Goal: Transaction & Acquisition: Purchase product/service

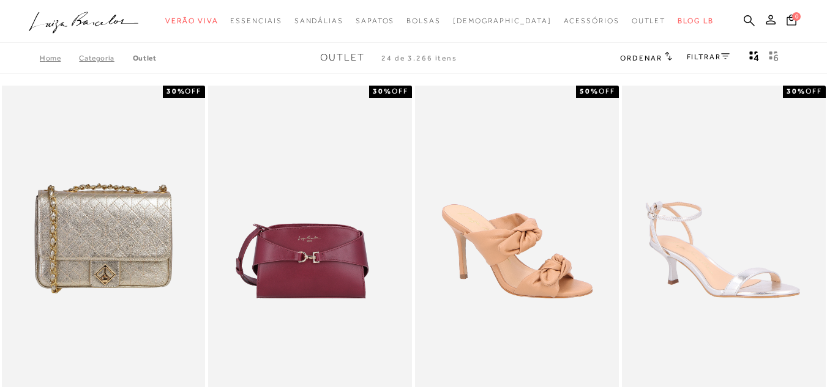
click at [706, 56] on link "FILTRAR" at bounding box center [708, 57] width 43 height 9
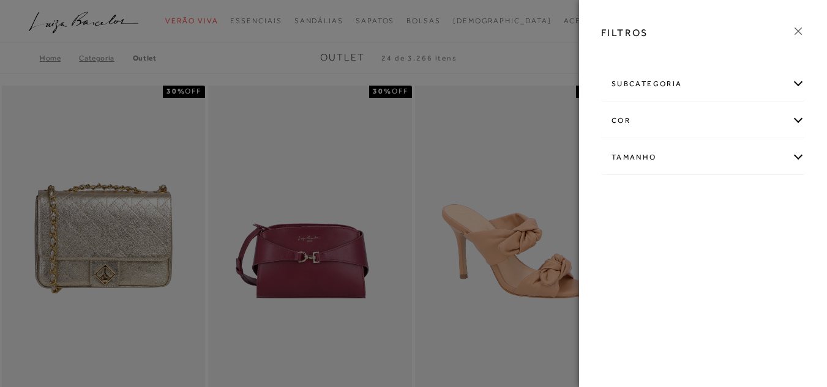
click at [673, 83] on div "subcategoria" at bounding box center [703, 84] width 203 height 32
click at [793, 76] on div "subcategoria" at bounding box center [703, 84] width 203 height 32
click at [798, 155] on div "Tamanho" at bounding box center [703, 157] width 203 height 32
click at [621, 250] on link "Ver mais..." at bounding box center [633, 249] width 33 height 9
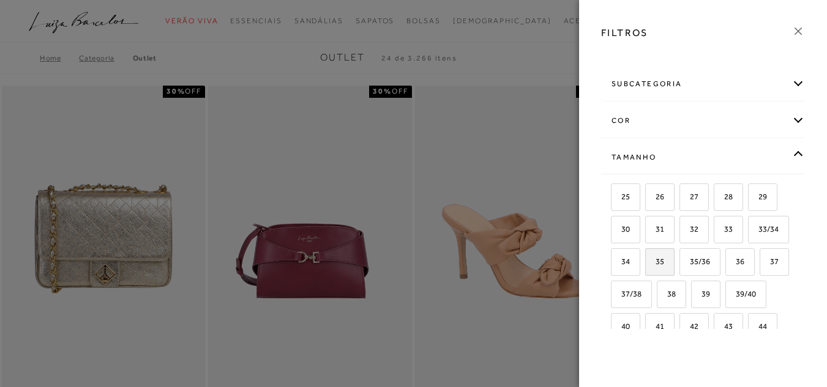
click at [664, 260] on span "35" at bounding box center [655, 261] width 18 height 9
click at [655, 260] on input "35" at bounding box center [649, 264] width 12 height 12
checkbox input "true"
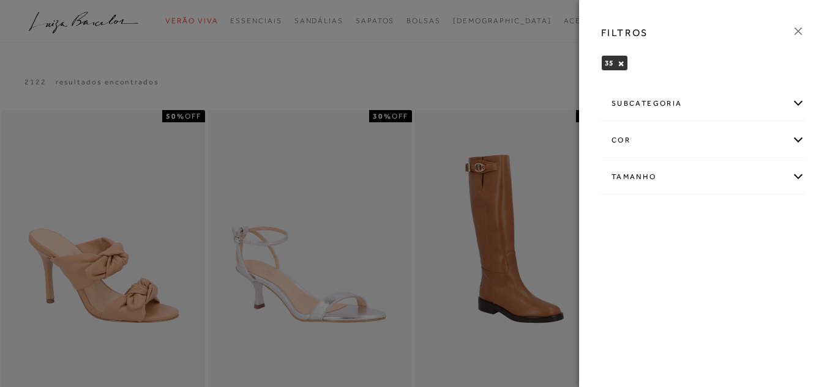
click at [802, 32] on icon at bounding box center [797, 30] width 13 height 13
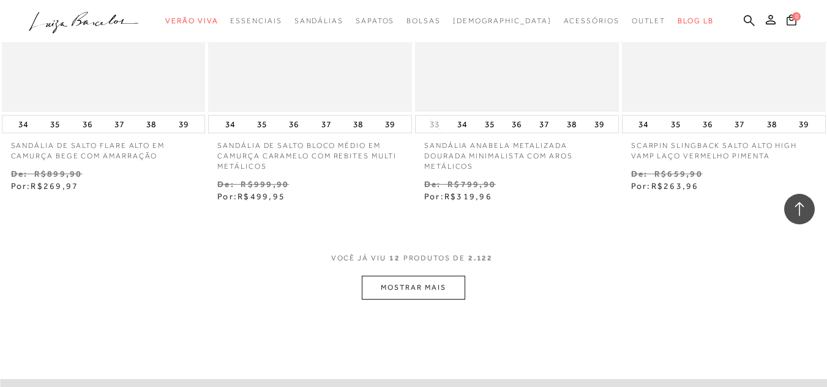
scroll to position [1101, 0]
click at [445, 278] on button "MOSTRAR MAIS" at bounding box center [413, 286] width 103 height 24
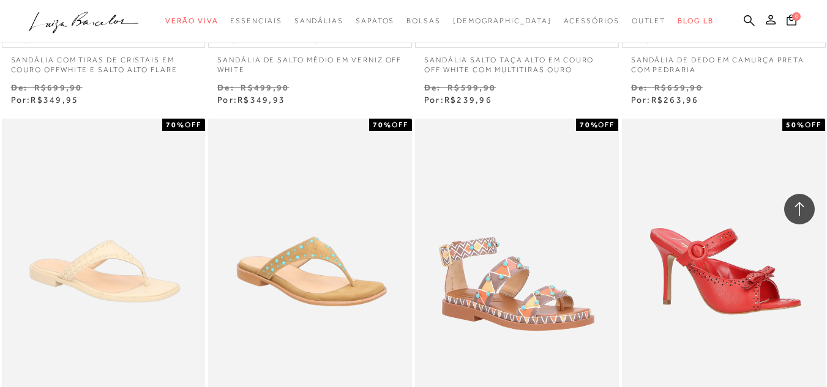
scroll to position [2019, 0]
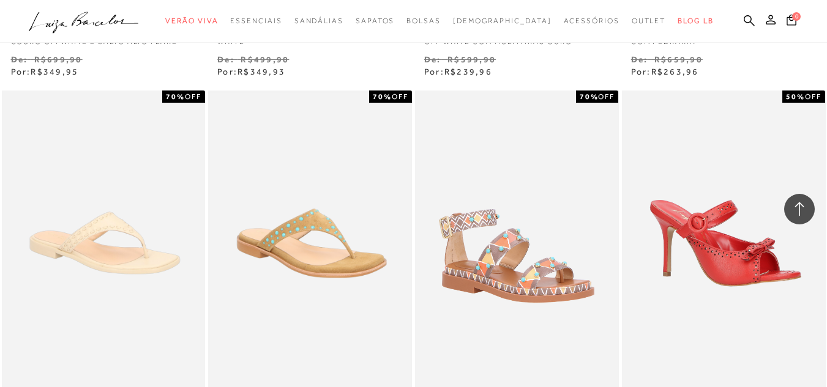
click at [311, 243] on img at bounding box center [309, 243] width 201 height 302
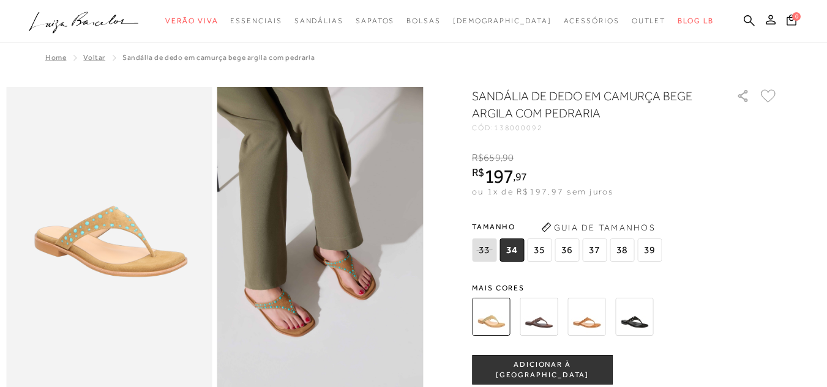
scroll to position [61, 0]
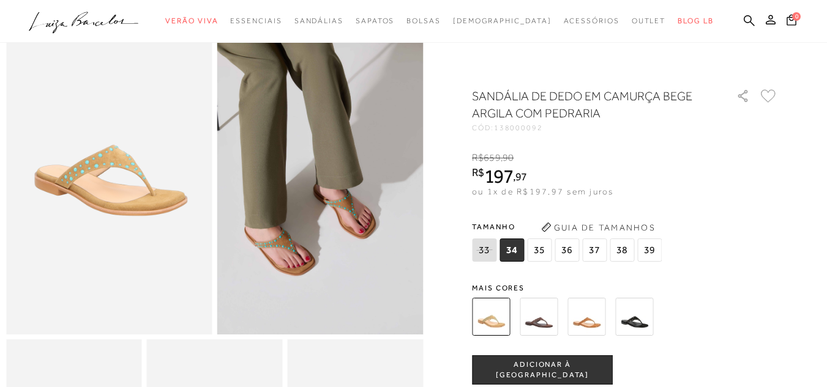
click at [596, 319] on img at bounding box center [586, 317] width 38 height 38
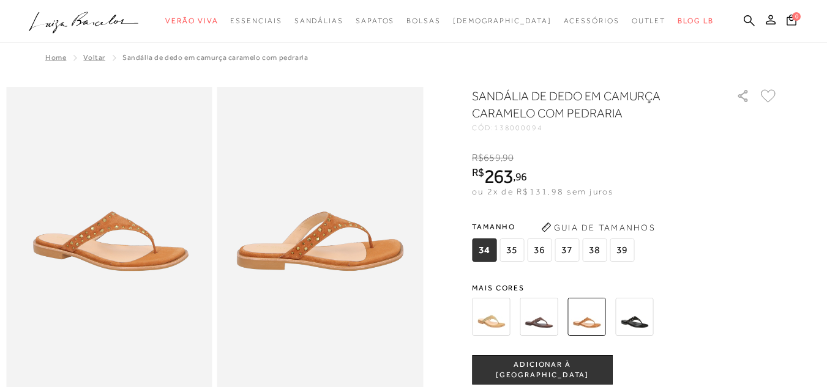
click at [501, 319] on img at bounding box center [491, 317] width 38 height 38
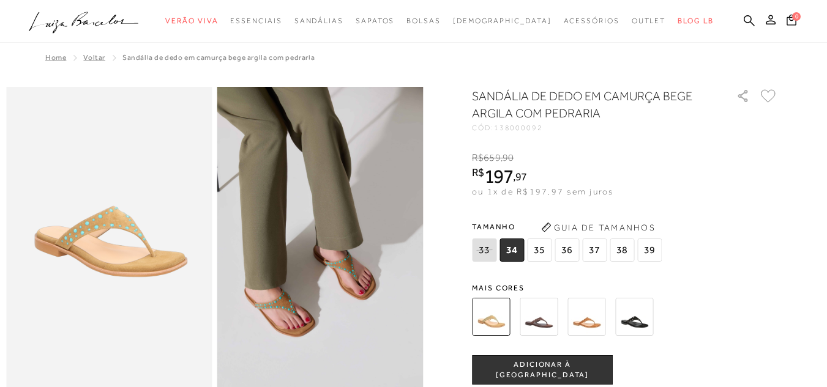
click at [573, 368] on span "ADICIONAR À [GEOGRAPHIC_DATA]" at bounding box center [542, 370] width 140 height 21
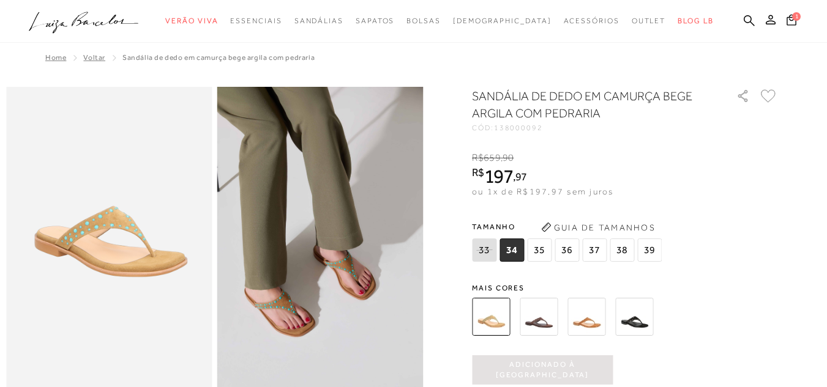
click at [546, 249] on span "35" at bounding box center [539, 250] width 24 height 23
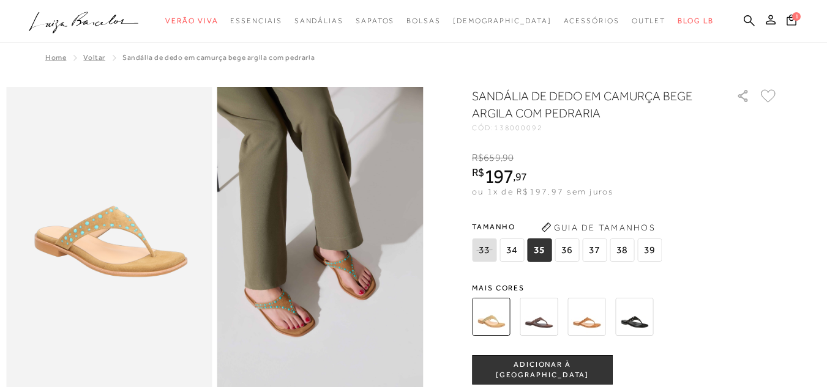
click at [535, 362] on button "ADICIONAR À [GEOGRAPHIC_DATA]" at bounding box center [542, 370] width 141 height 29
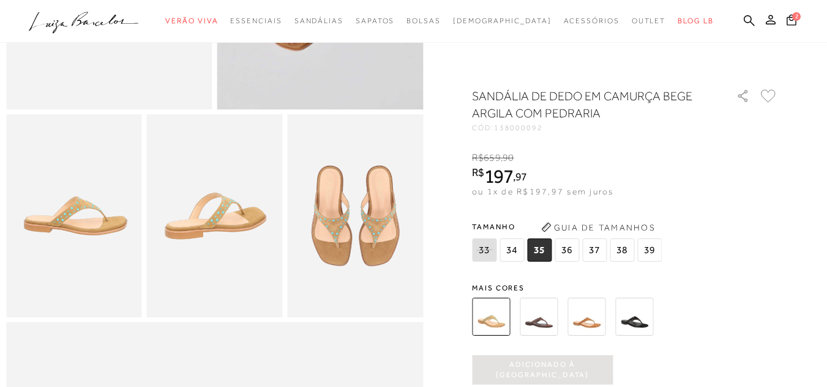
scroll to position [367, 0]
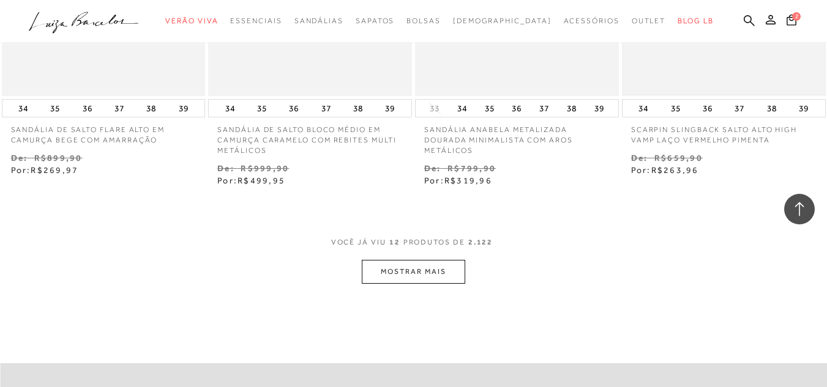
scroll to position [1163, 0]
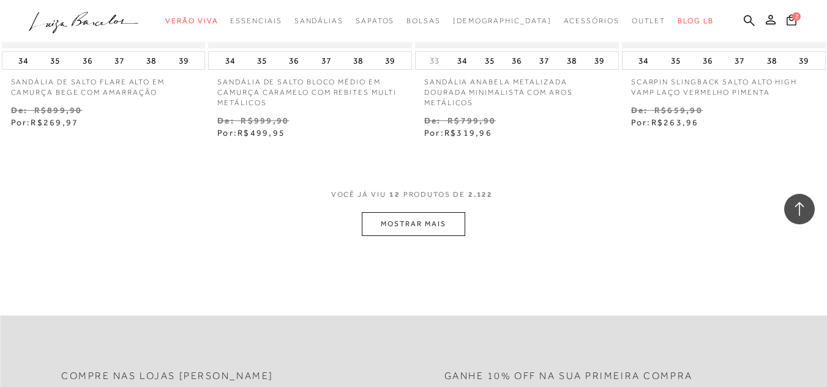
click at [422, 214] on button "MOSTRAR MAIS" at bounding box center [413, 224] width 103 height 24
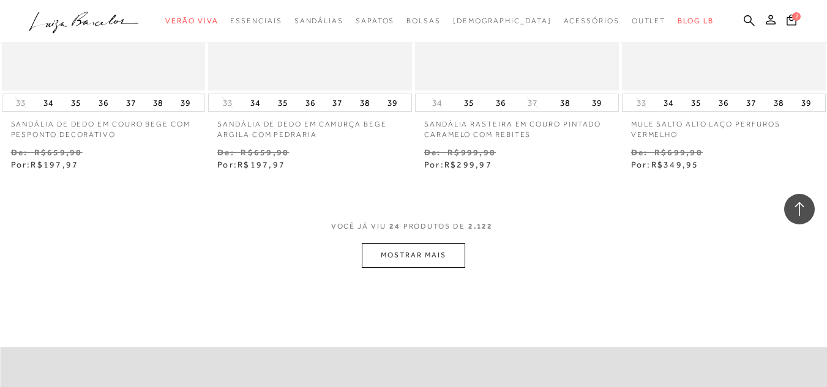
scroll to position [2325, 0]
click at [425, 251] on button "MOSTRAR MAIS" at bounding box center [413, 255] width 103 height 24
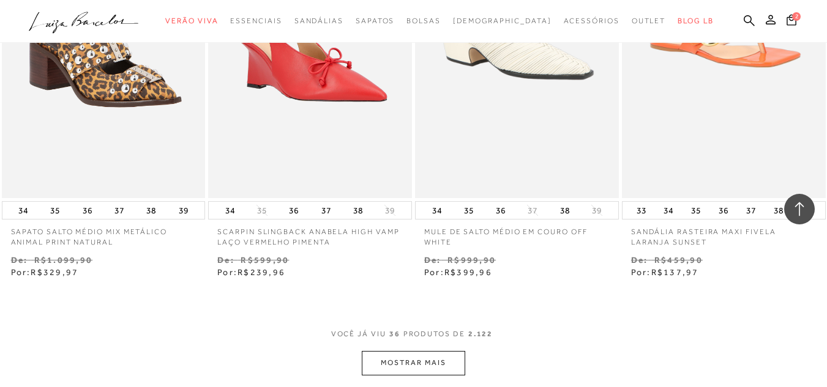
scroll to position [3427, 0]
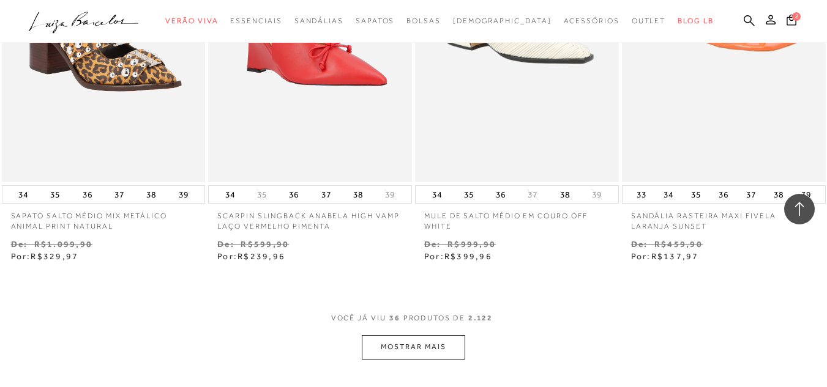
click at [411, 349] on button "MOSTRAR MAIS" at bounding box center [413, 347] width 103 height 24
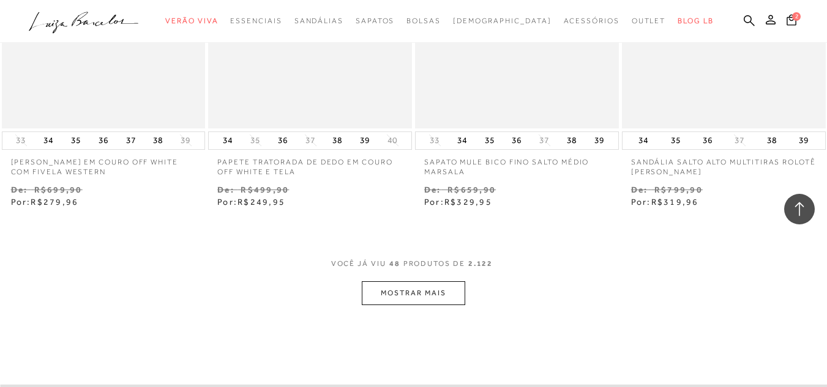
scroll to position [4773, 0]
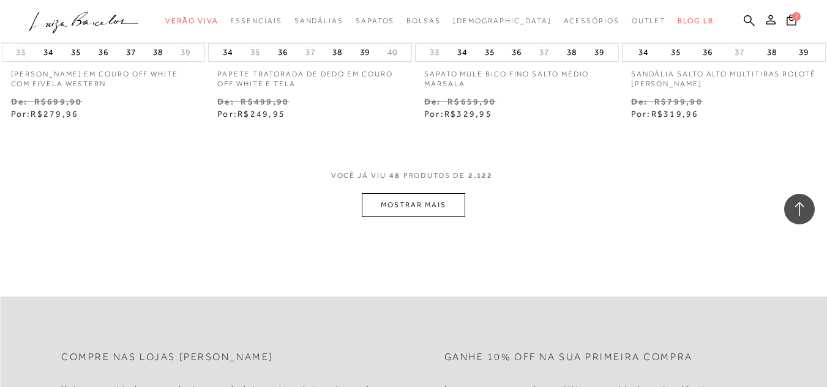
click at [448, 196] on button "MOSTRAR MAIS" at bounding box center [413, 205] width 103 height 24
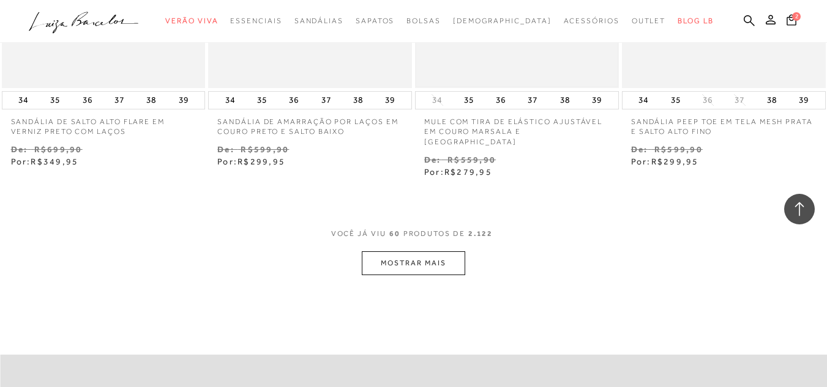
scroll to position [5936, 0]
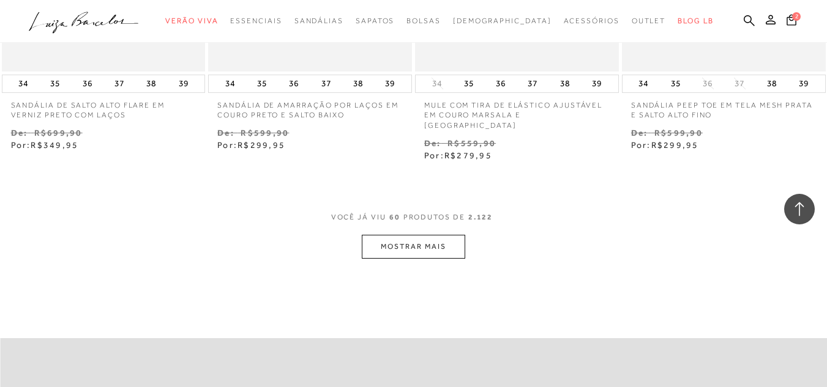
click at [444, 240] on button "MOSTRAR MAIS" at bounding box center [413, 247] width 103 height 24
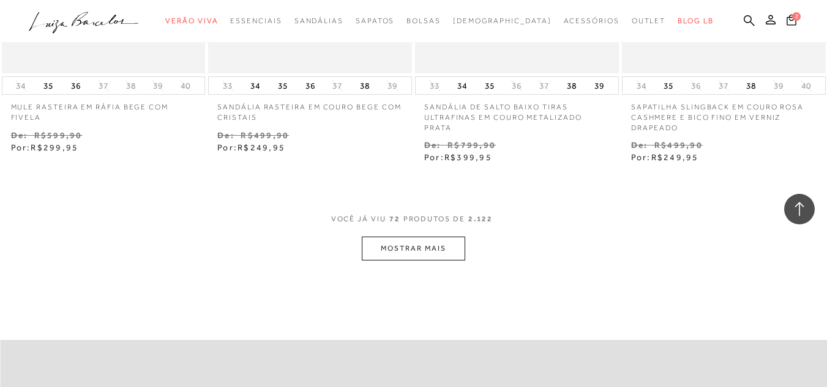
scroll to position [7160, 0]
click at [430, 241] on button "MOSTRAR MAIS" at bounding box center [413, 248] width 103 height 24
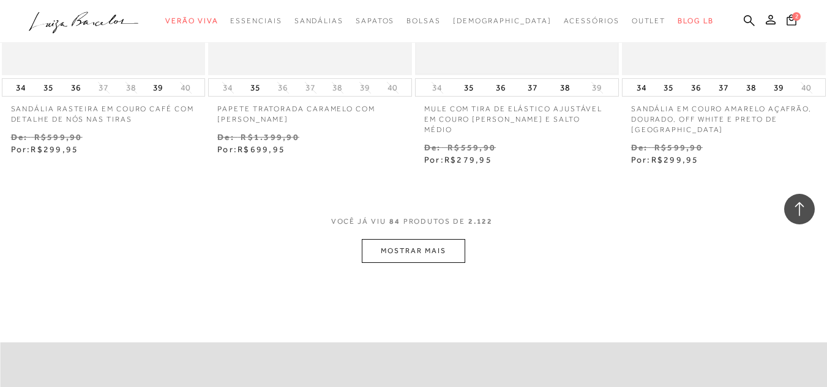
scroll to position [8384, 0]
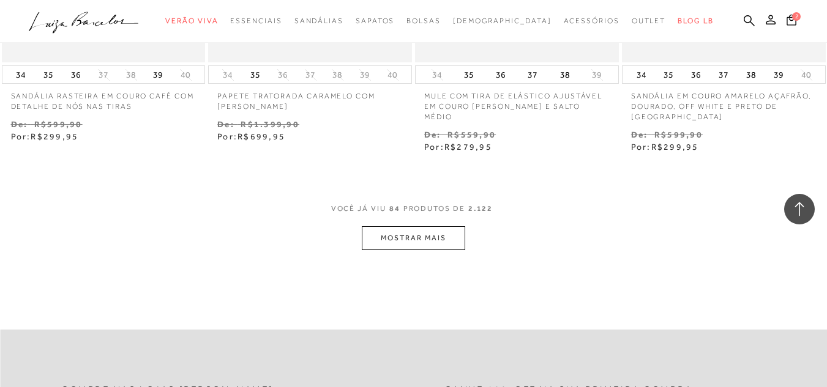
click at [422, 226] on button "MOSTRAR MAIS" at bounding box center [413, 238] width 103 height 24
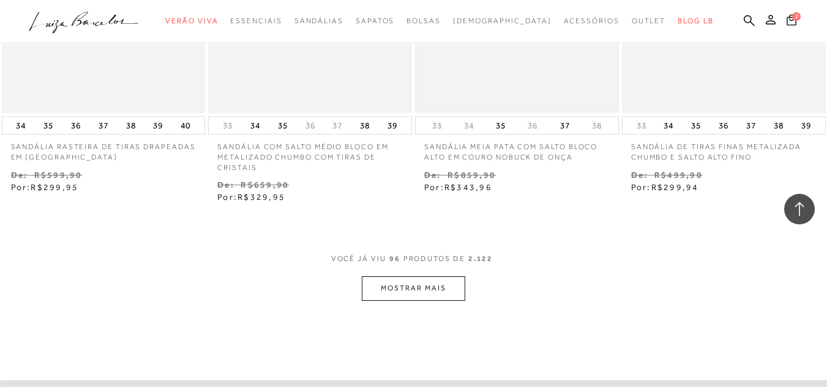
scroll to position [9607, 0]
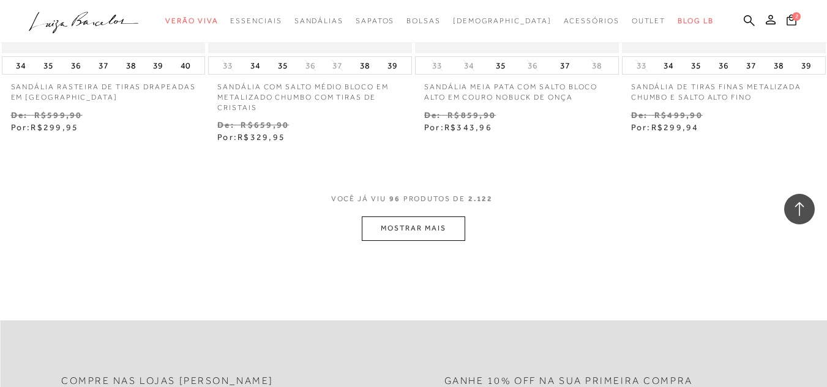
click at [447, 217] on button "MOSTRAR MAIS" at bounding box center [413, 229] width 103 height 24
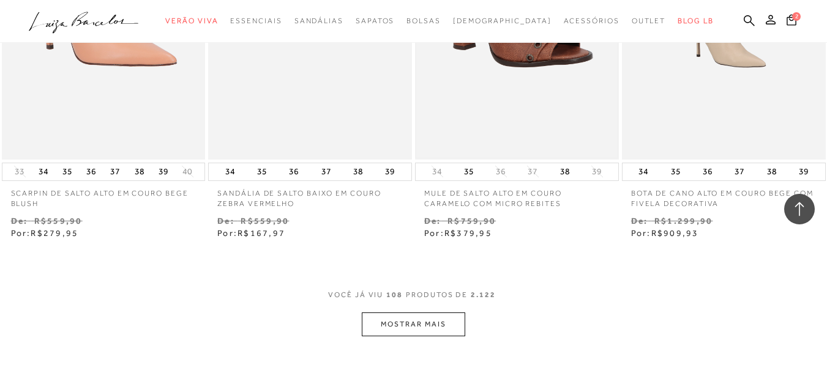
scroll to position [10770, 0]
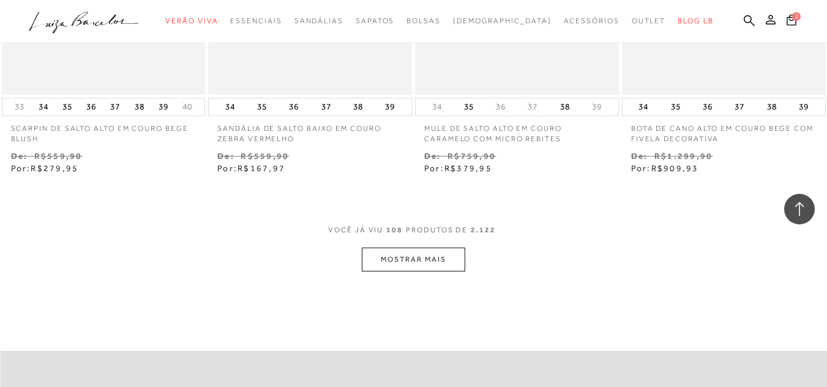
click at [450, 225] on div "VOCê JÁ VIU 108 PRODUTOS DE 2.122" at bounding box center [413, 236] width 171 height 23
click at [457, 248] on button "MOSTRAR MAIS" at bounding box center [413, 260] width 103 height 24
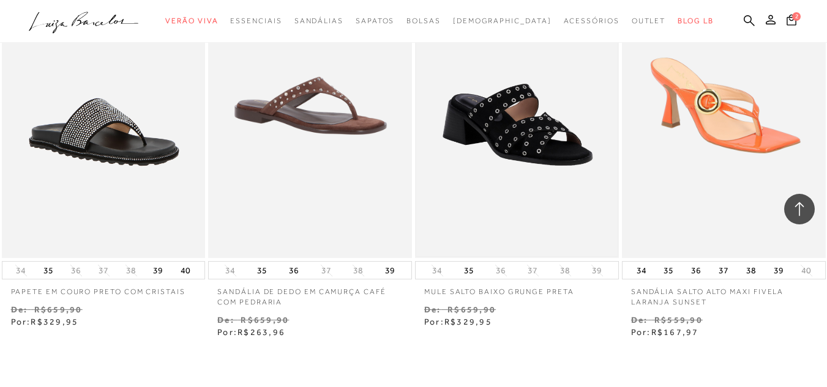
scroll to position [11994, 0]
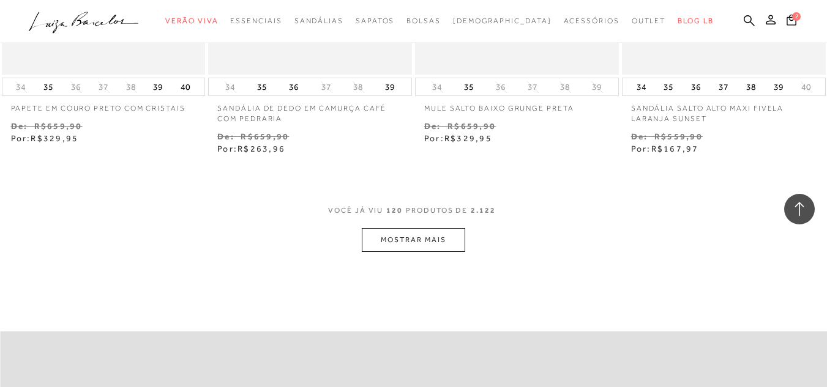
click at [424, 228] on button "MOSTRAR MAIS" at bounding box center [413, 240] width 103 height 24
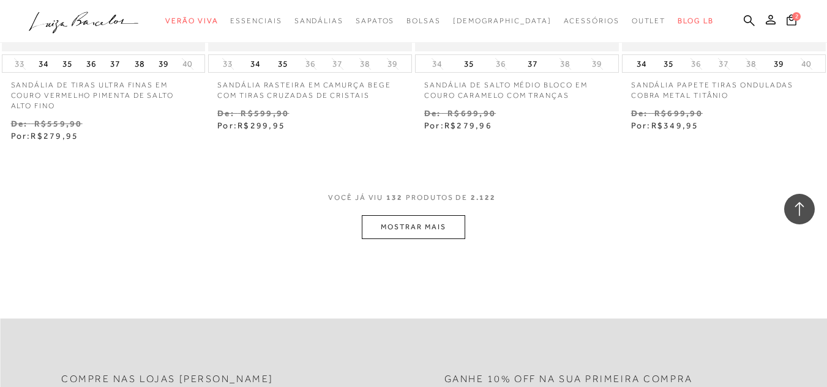
scroll to position [13218, 0]
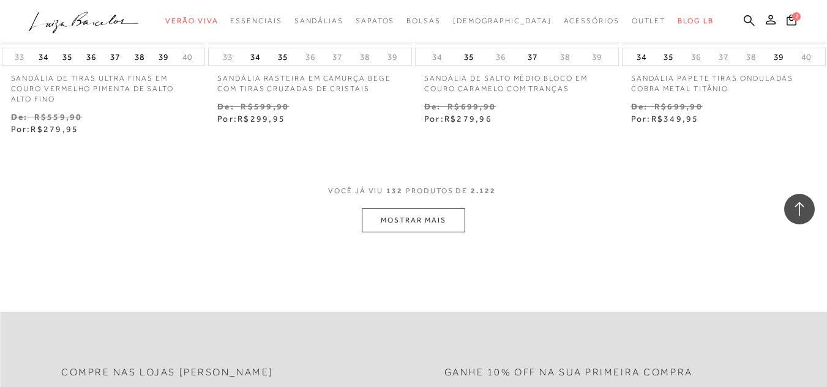
click at [435, 209] on button "MOSTRAR MAIS" at bounding box center [413, 221] width 103 height 24
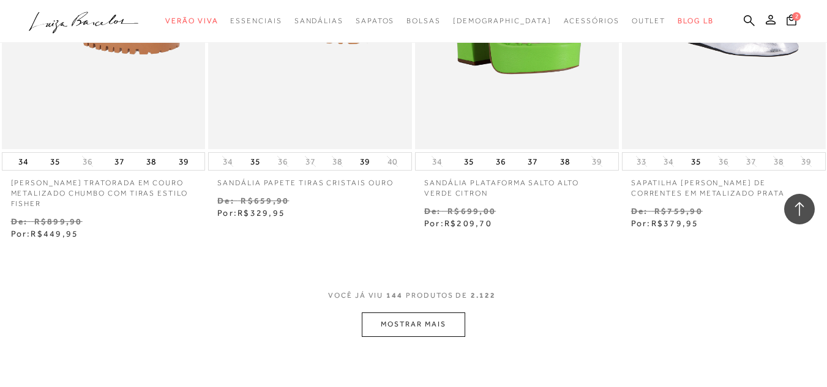
scroll to position [14319, 0]
click at [453, 311] on button "MOSTRAR MAIS" at bounding box center [413, 323] width 103 height 24
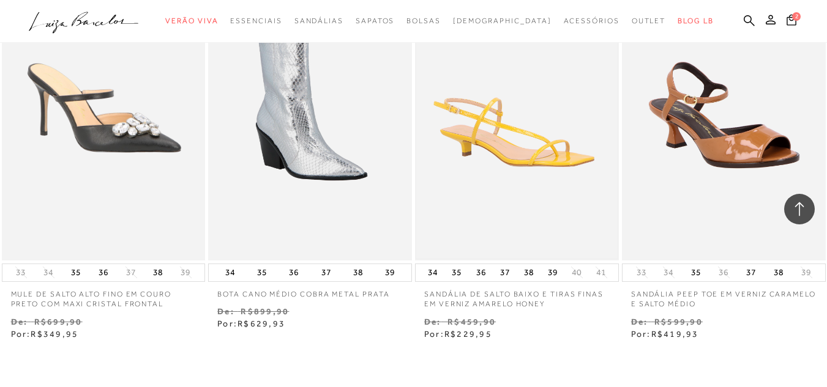
scroll to position [15543, 0]
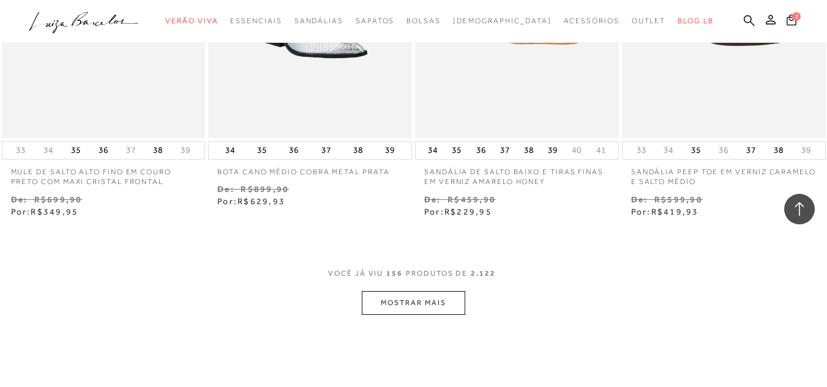
click at [453, 291] on button "MOSTRAR MAIS" at bounding box center [413, 303] width 103 height 24
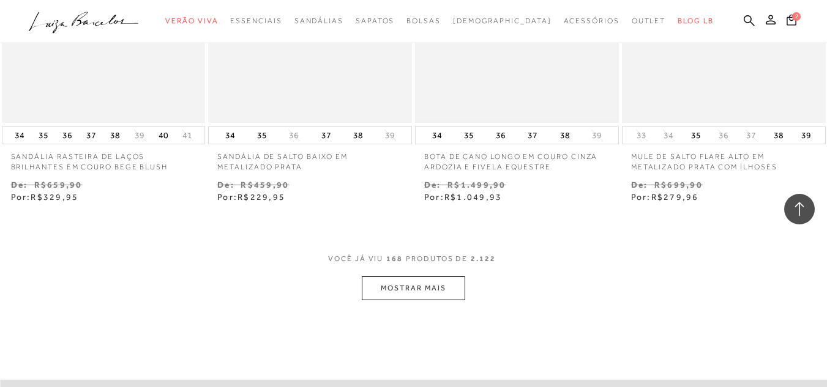
scroll to position [16767, 0]
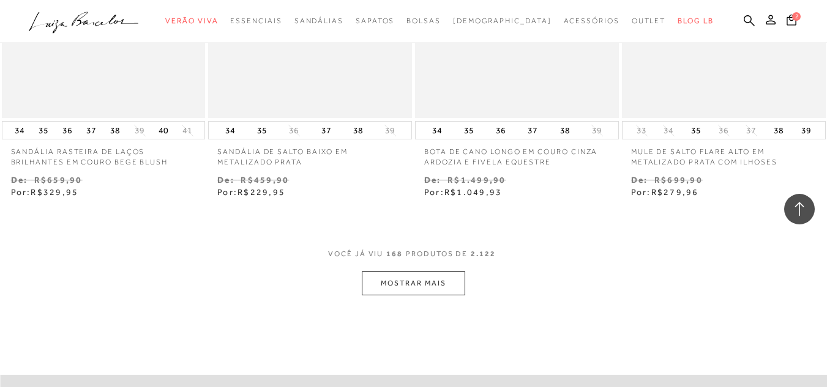
click at [444, 272] on button "MOSTRAR MAIS" at bounding box center [413, 284] width 103 height 24
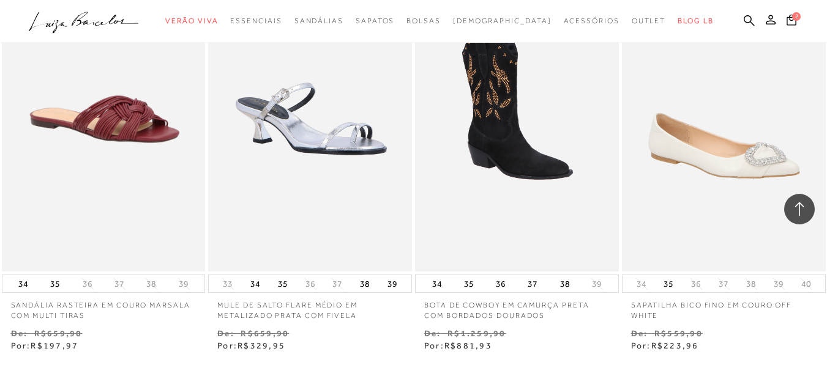
scroll to position [17869, 0]
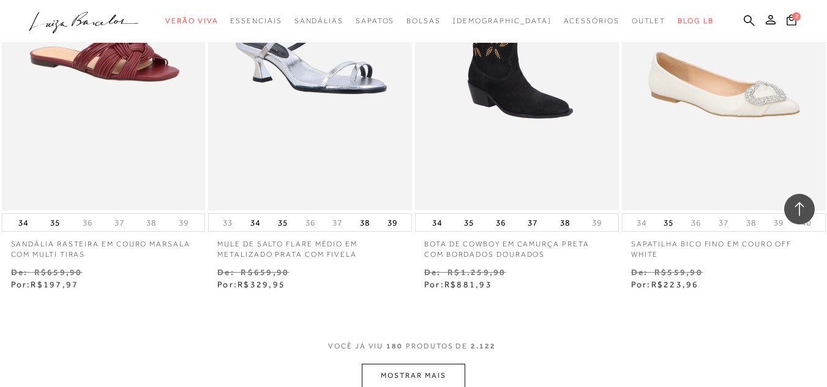
click at [455, 364] on button "MOSTRAR MAIS" at bounding box center [413, 376] width 103 height 24
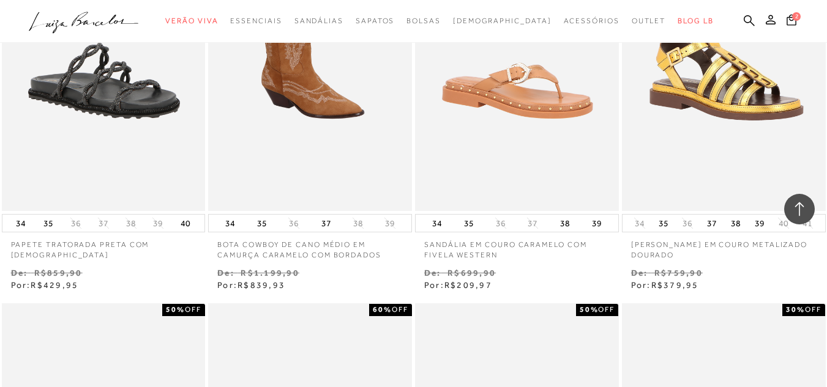
scroll to position [18603, 0]
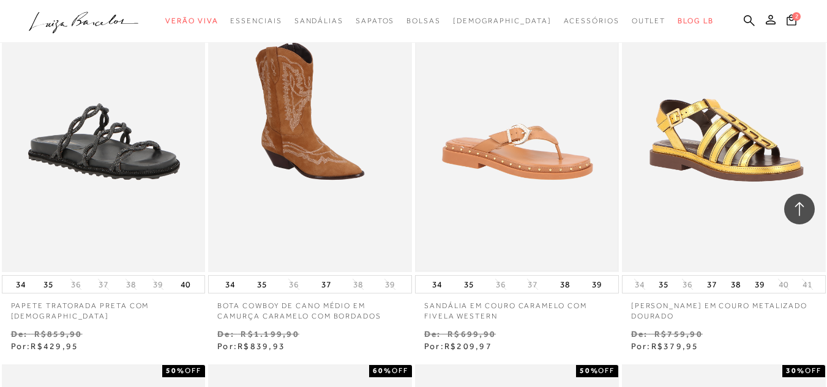
click at [536, 127] on img at bounding box center [516, 120] width 201 height 302
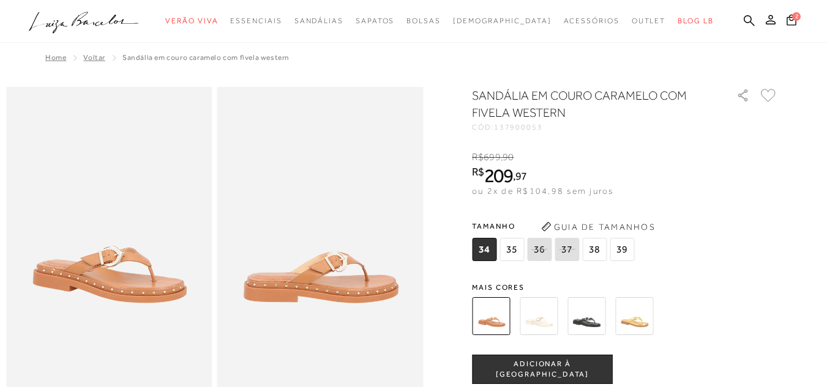
click at [539, 321] on img at bounding box center [539, 316] width 38 height 38
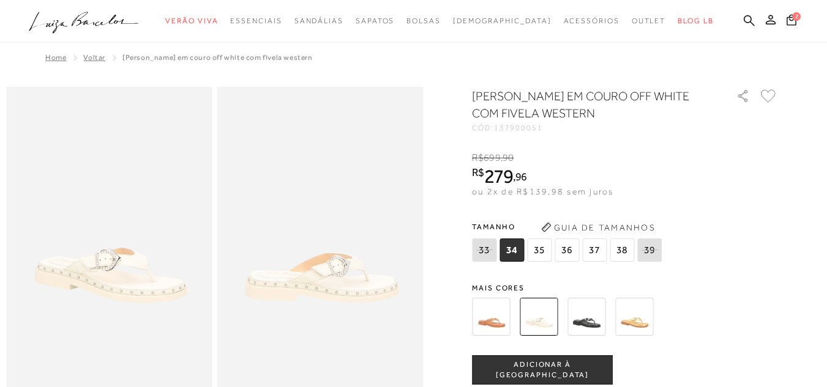
click at [586, 317] on img at bounding box center [586, 317] width 38 height 38
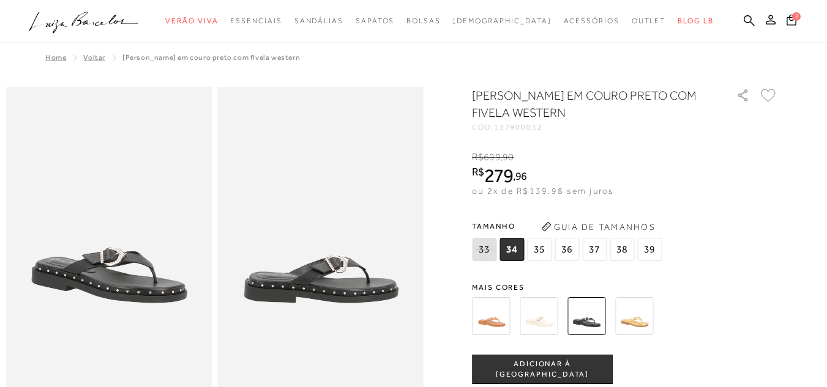
click at [633, 315] on img at bounding box center [634, 316] width 38 height 38
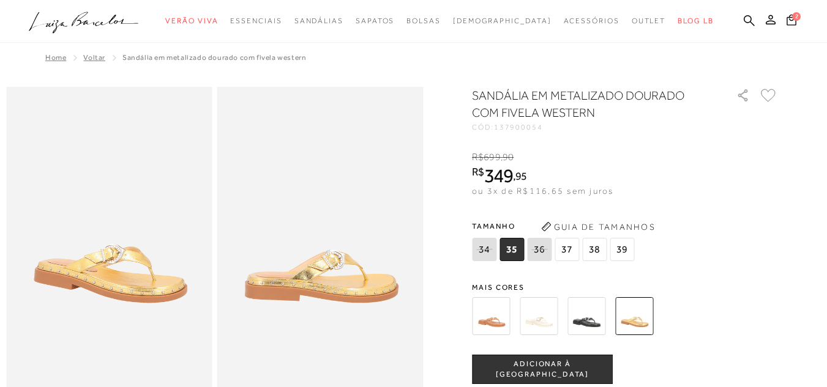
click at [494, 318] on img at bounding box center [491, 316] width 38 height 38
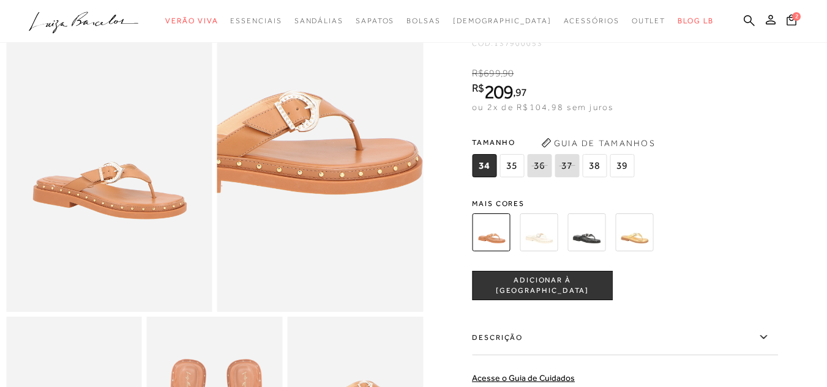
scroll to position [122, 0]
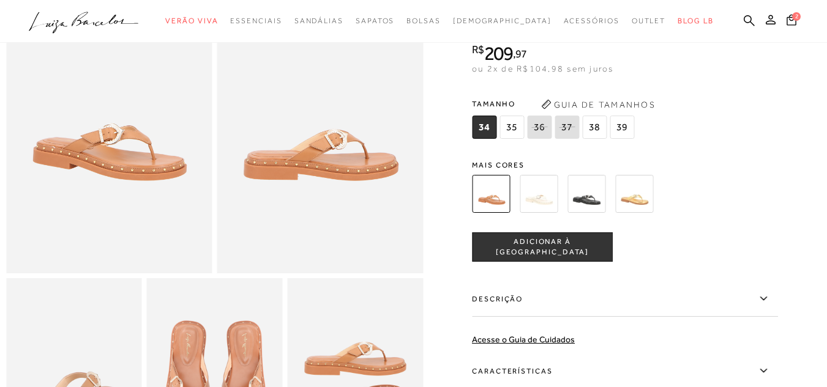
click at [262, 341] on img at bounding box center [215, 380] width 136 height 204
click at [518, 245] on span "ADICIONAR À SACOLA" at bounding box center [542, 247] width 140 height 21
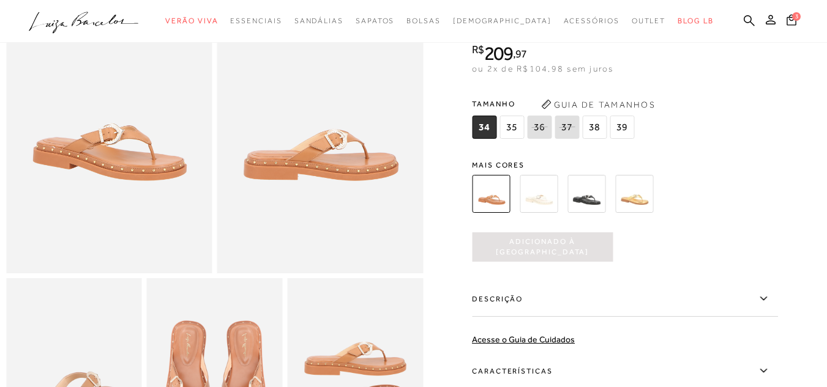
scroll to position [0, 0]
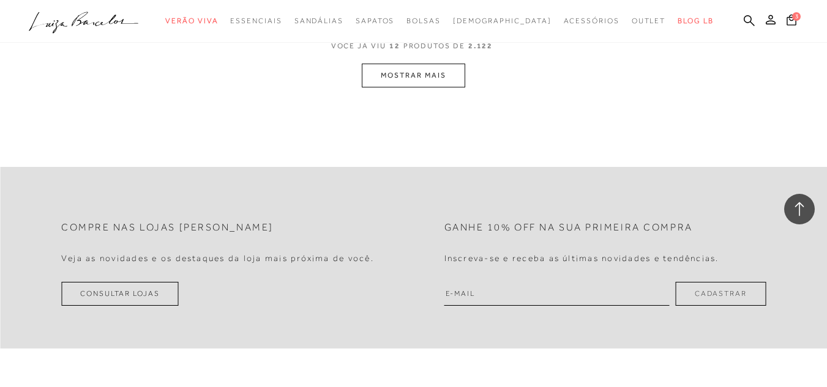
scroll to position [1179, 0]
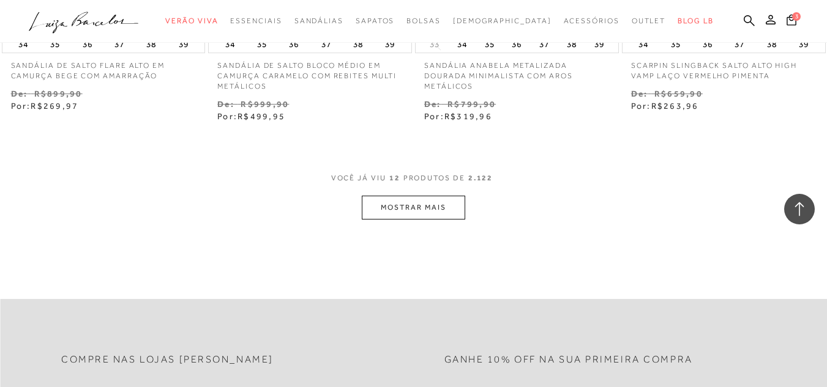
click at [414, 200] on button "MOSTRAR MAIS" at bounding box center [413, 208] width 103 height 24
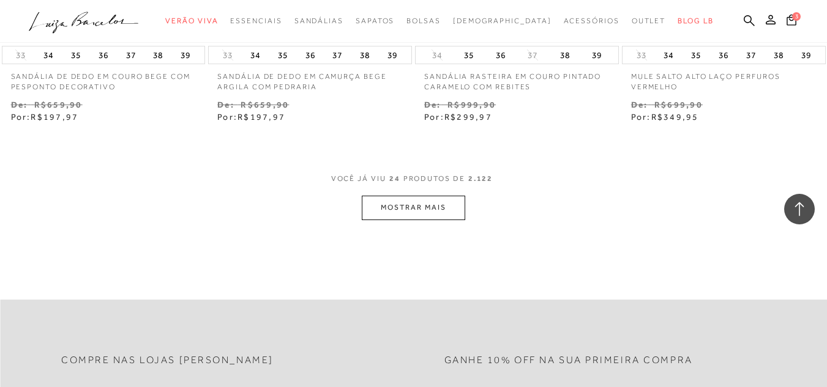
scroll to position [2464, 0]
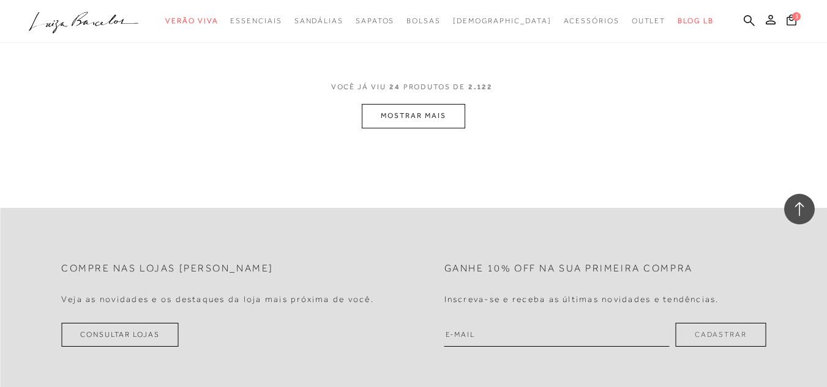
click at [400, 119] on button "MOSTRAR MAIS" at bounding box center [413, 116] width 103 height 24
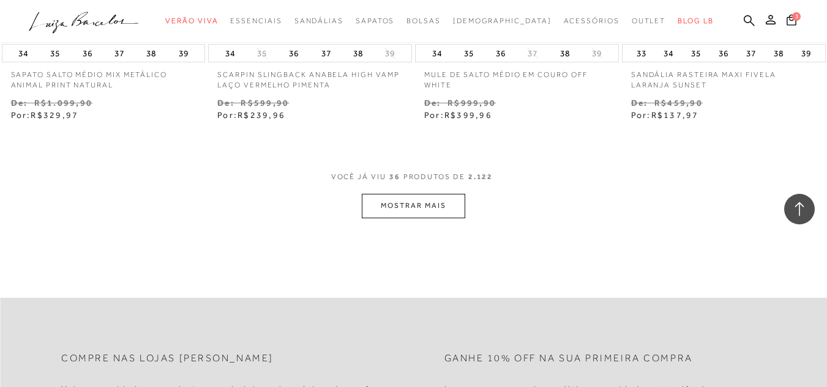
scroll to position [3673, 0]
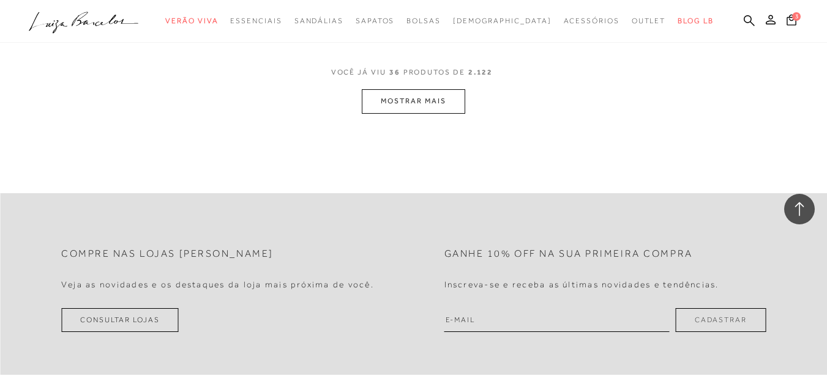
click at [395, 102] on button "MOSTRAR MAIS" at bounding box center [413, 101] width 103 height 24
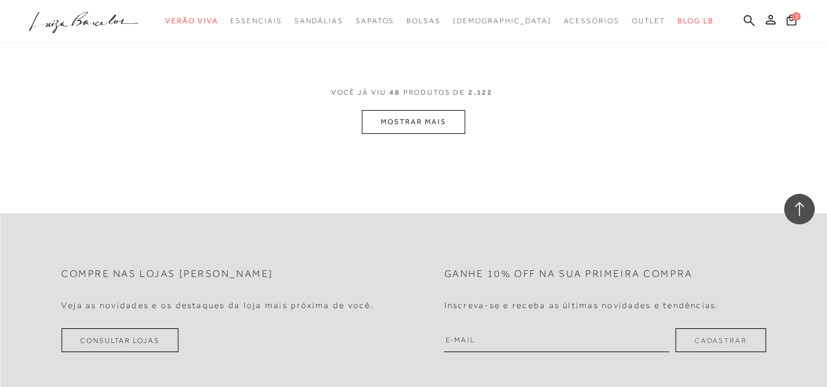
scroll to position [4929, 0]
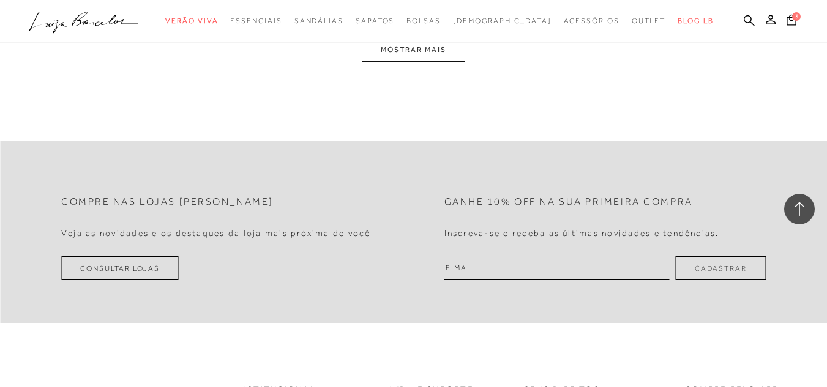
click at [390, 51] on button "MOSTRAR MAIS" at bounding box center [413, 50] width 103 height 24
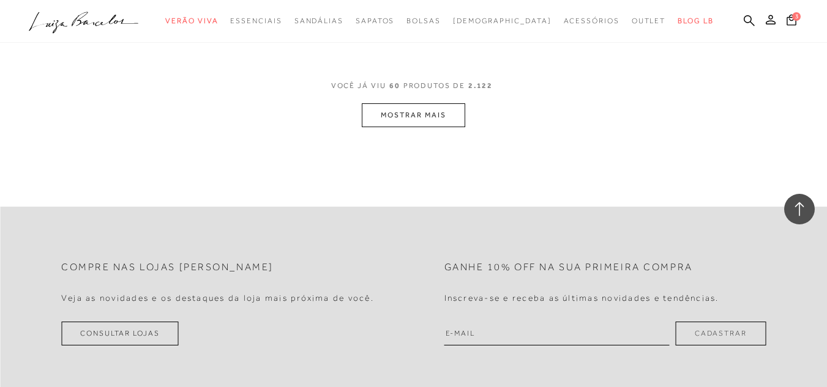
scroll to position [6061, 0]
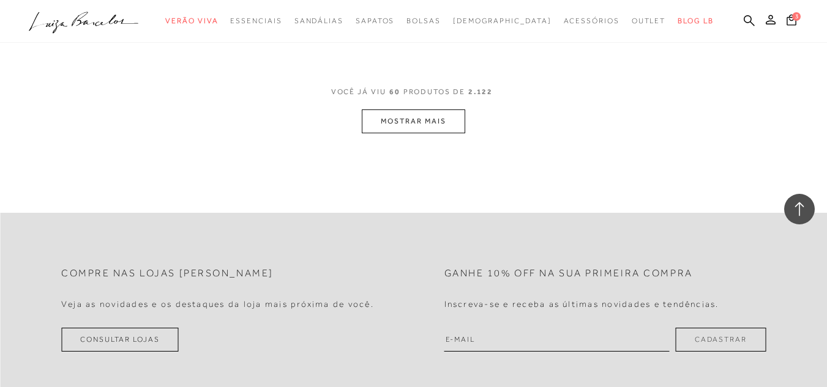
click at [433, 115] on button "MOSTRAR MAIS" at bounding box center [413, 122] width 103 height 24
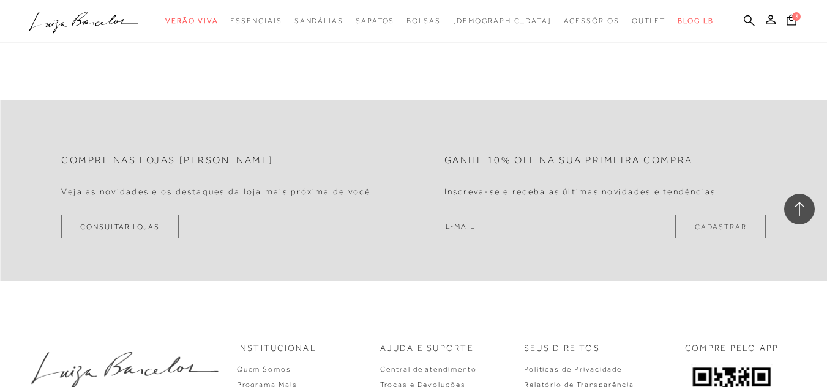
scroll to position [7224, 0]
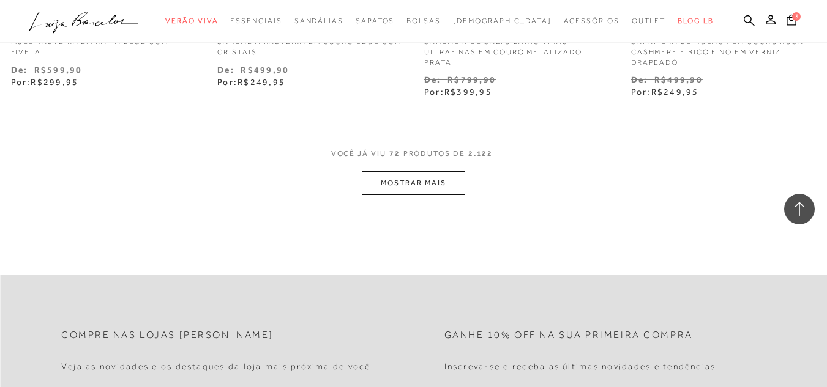
click at [424, 171] on button "MOSTRAR MAIS" at bounding box center [413, 183] width 103 height 24
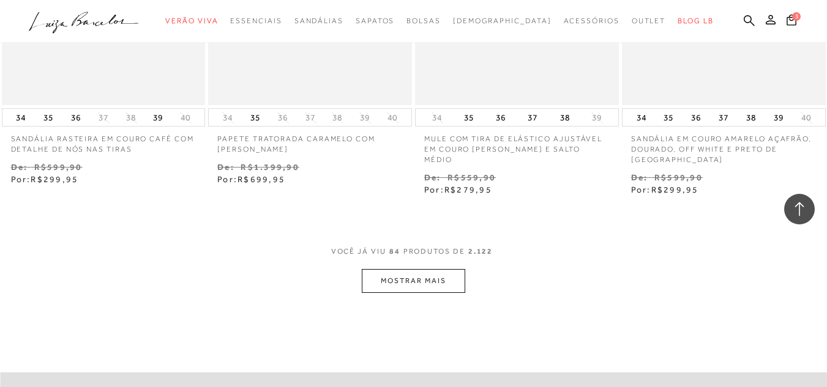
scroll to position [8509, 0]
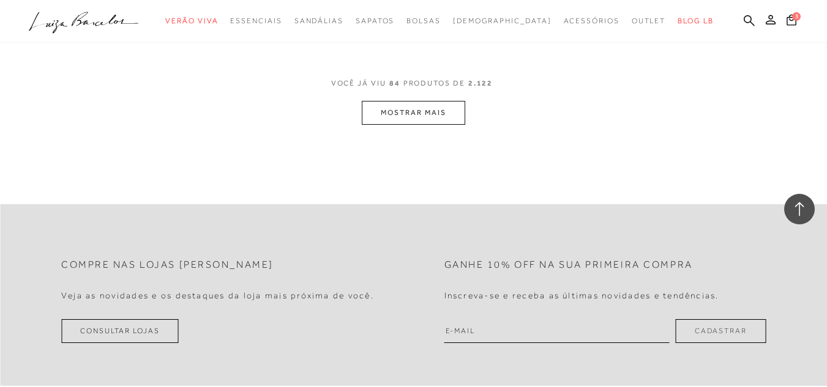
click at [405, 101] on button "MOSTRAR MAIS" at bounding box center [413, 113] width 103 height 24
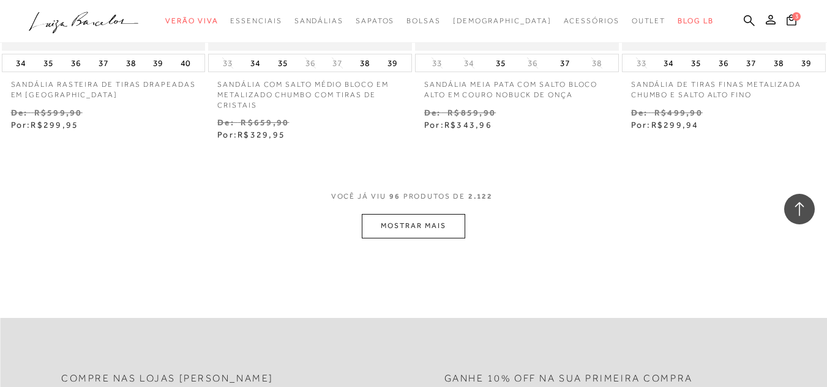
scroll to position [9611, 0]
click at [417, 214] on button "MOSTRAR MAIS" at bounding box center [413, 226] width 103 height 24
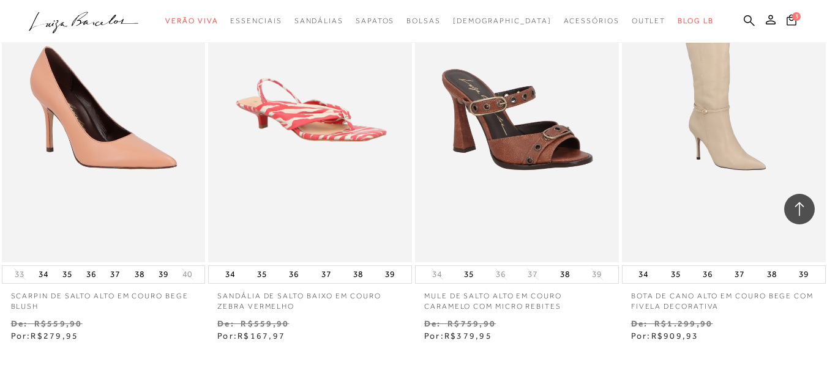
scroll to position [10773, 0]
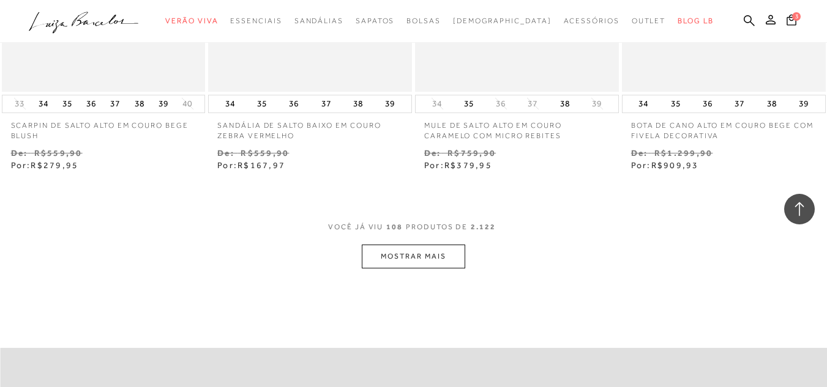
click at [416, 245] on button "MOSTRAR MAIS" at bounding box center [413, 257] width 103 height 24
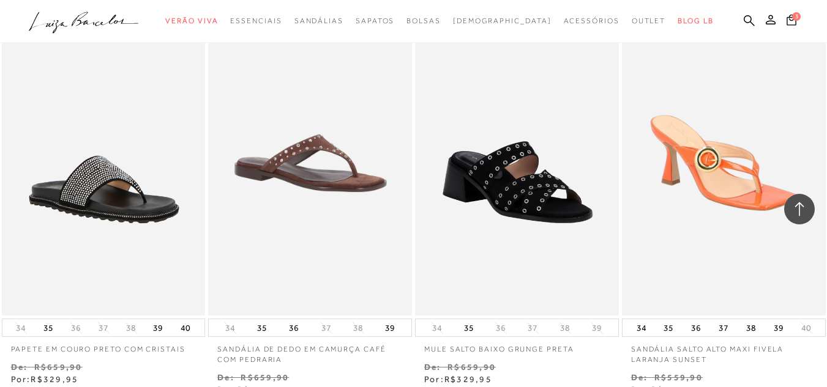
scroll to position [11997, 0]
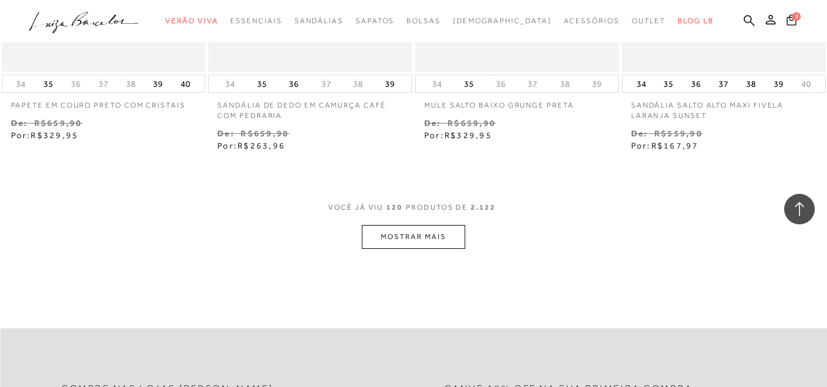
click at [423, 225] on button "MOSTRAR MAIS" at bounding box center [413, 237] width 103 height 24
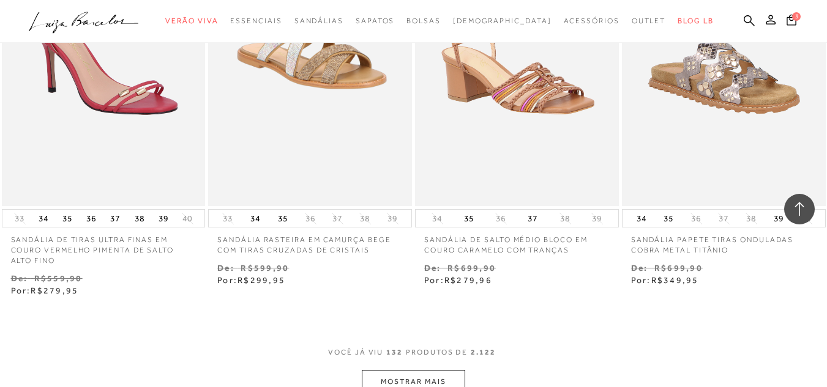
scroll to position [13099, 0]
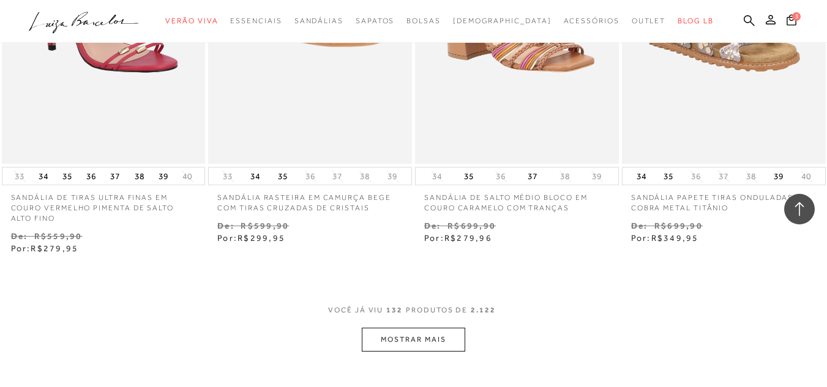
click at [430, 328] on button "MOSTRAR MAIS" at bounding box center [413, 340] width 103 height 24
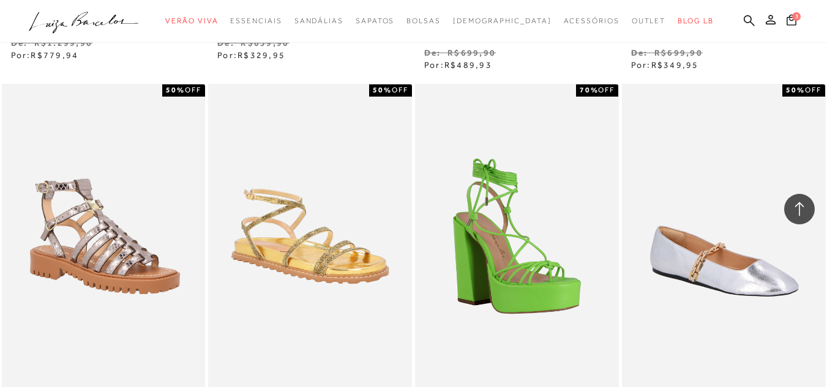
scroll to position [14323, 0]
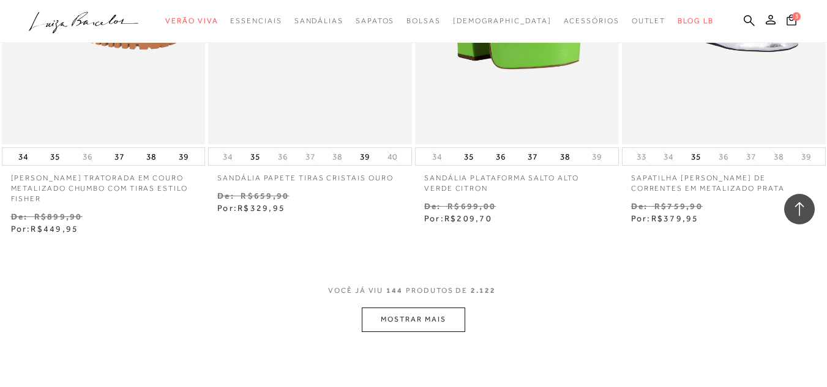
click at [439, 308] on button "MOSTRAR MAIS" at bounding box center [413, 320] width 103 height 24
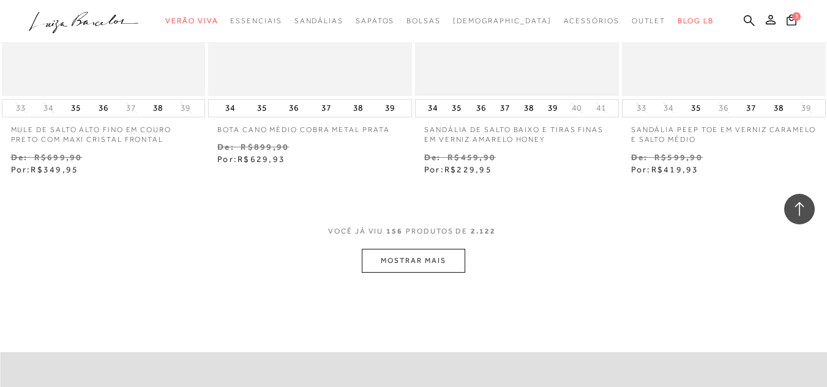
scroll to position [15608, 0]
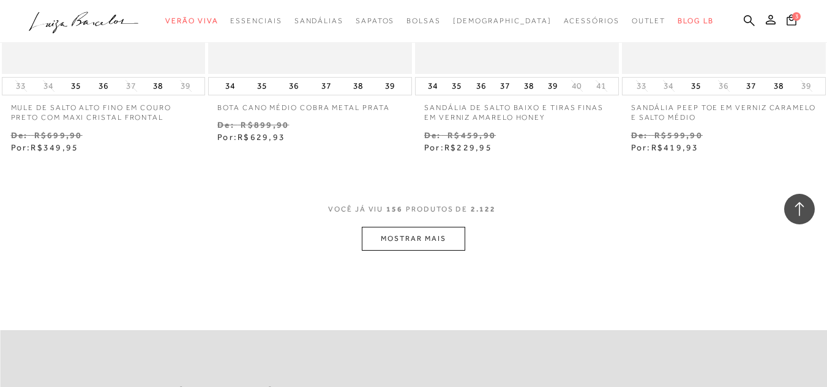
click at [442, 227] on button "MOSTRAR MAIS" at bounding box center [413, 239] width 103 height 24
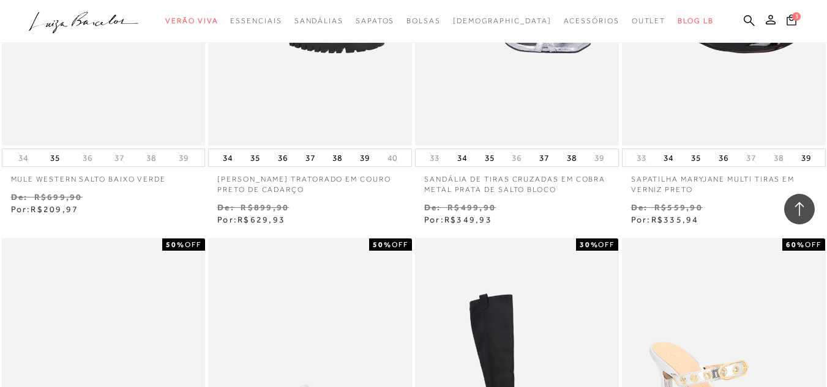
scroll to position [16648, 0]
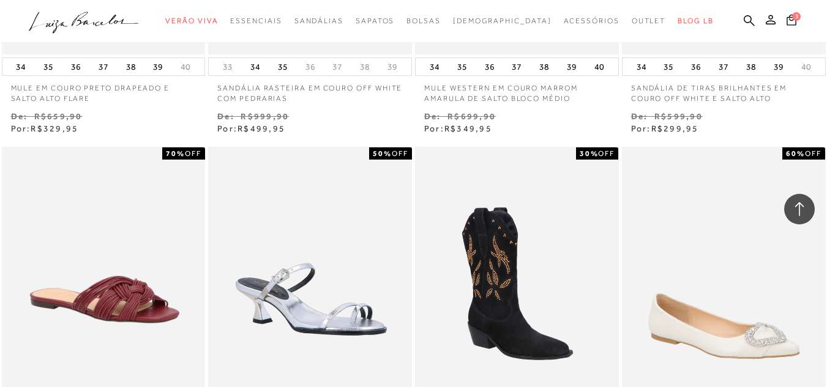
scroll to position [17872, 0]
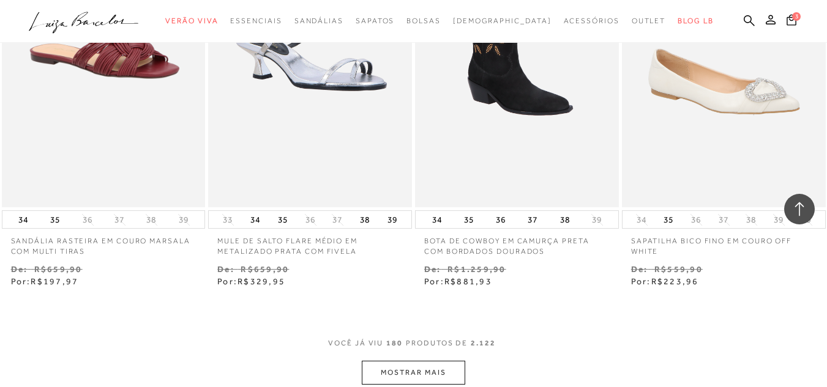
click at [388, 361] on button "MOSTRAR MAIS" at bounding box center [413, 373] width 103 height 24
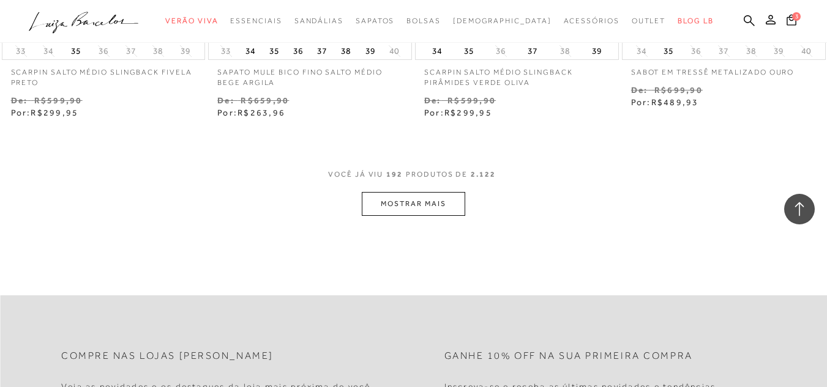
scroll to position [19279, 0]
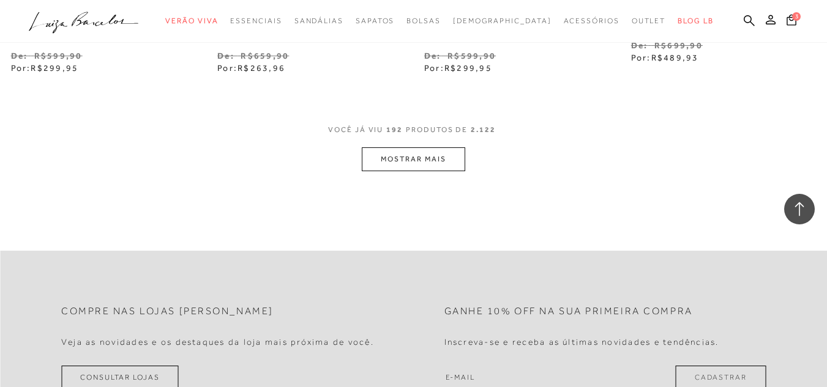
click at [450, 147] on button "MOSTRAR MAIS" at bounding box center [413, 159] width 103 height 24
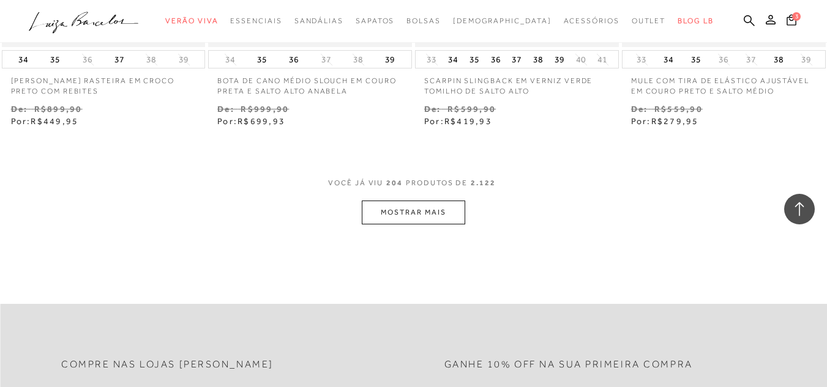
scroll to position [20442, 0]
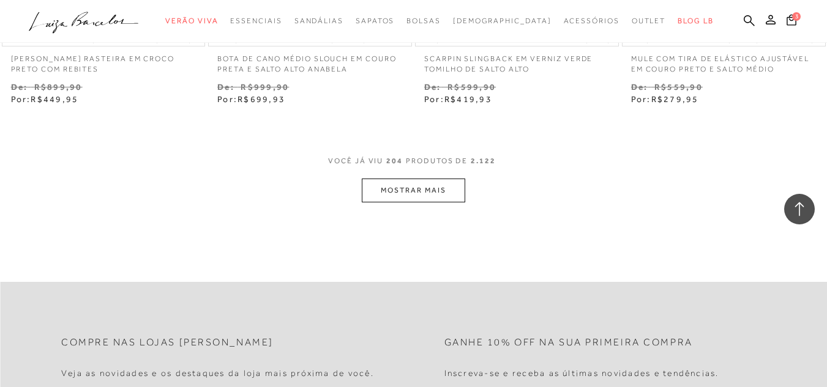
click at [456, 179] on button "MOSTRAR MAIS" at bounding box center [413, 191] width 103 height 24
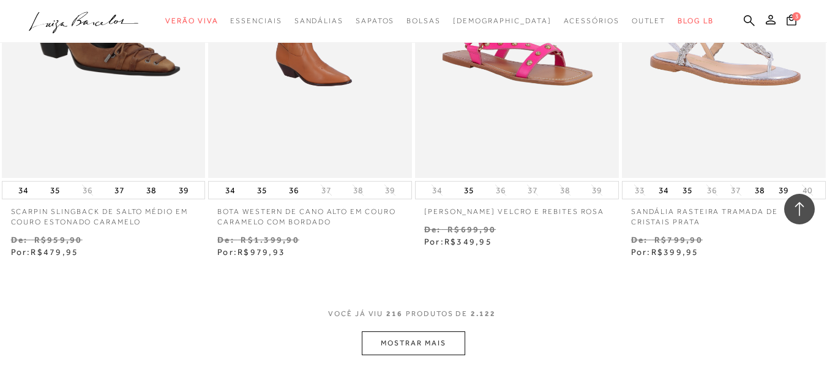
scroll to position [21543, 0]
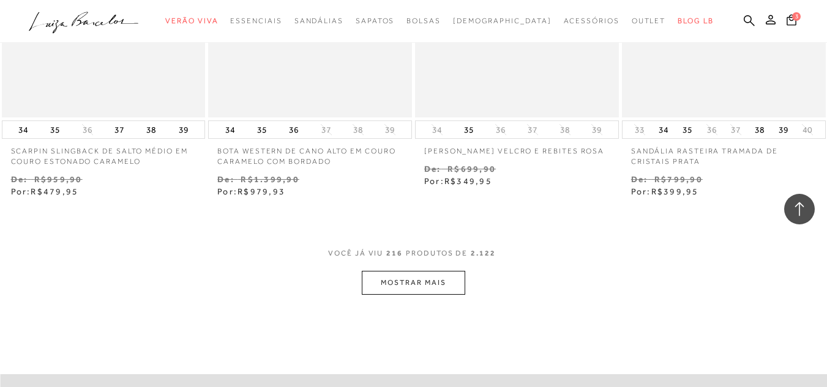
click at [420, 271] on button "MOSTRAR MAIS" at bounding box center [413, 283] width 103 height 24
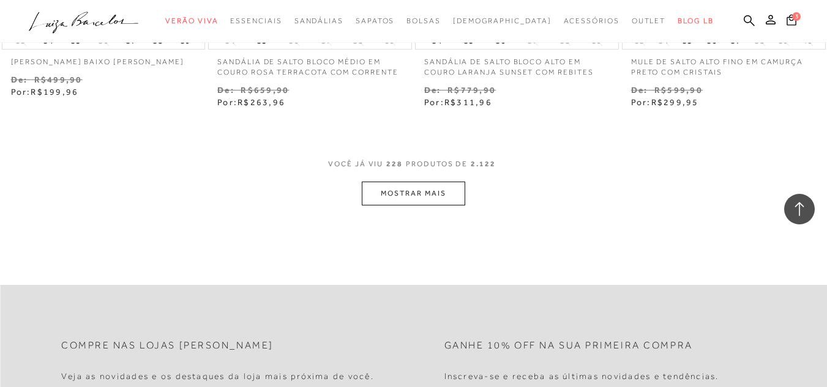
scroll to position [22828, 0]
click at [439, 180] on button "MOSTRAR MAIS" at bounding box center [413, 192] width 103 height 24
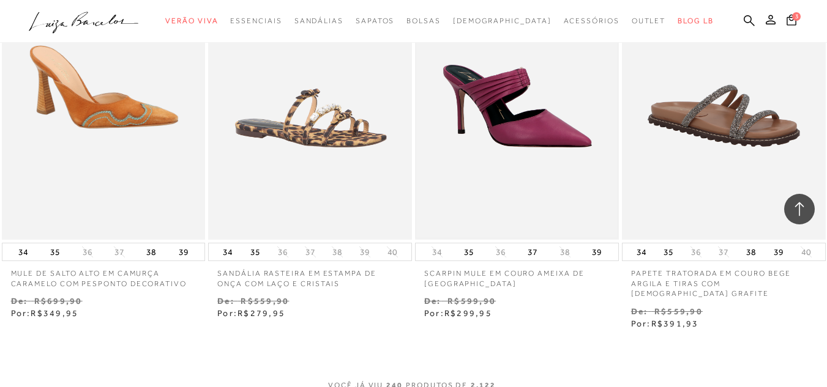
scroll to position [23930, 0]
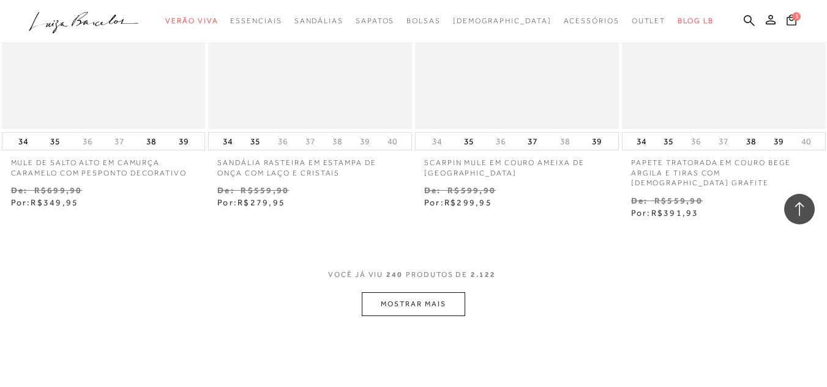
click at [447, 293] on button "MOSTRAR MAIS" at bounding box center [413, 305] width 103 height 24
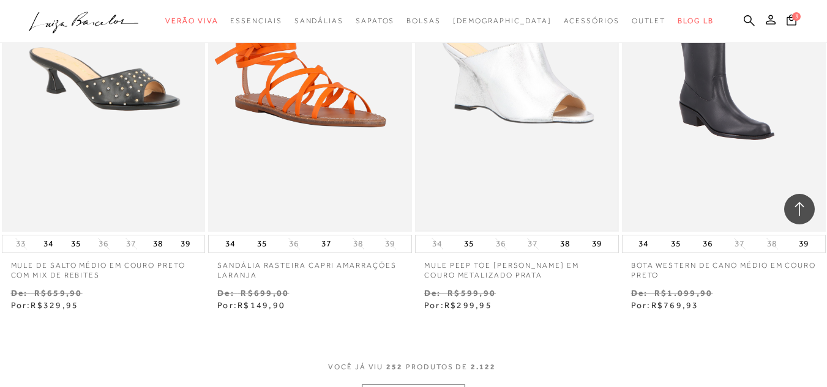
scroll to position [25154, 0]
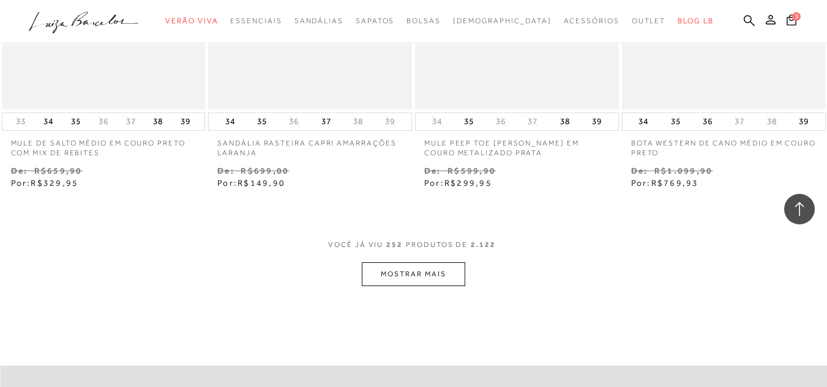
click at [441, 263] on button "MOSTRAR MAIS" at bounding box center [413, 275] width 103 height 24
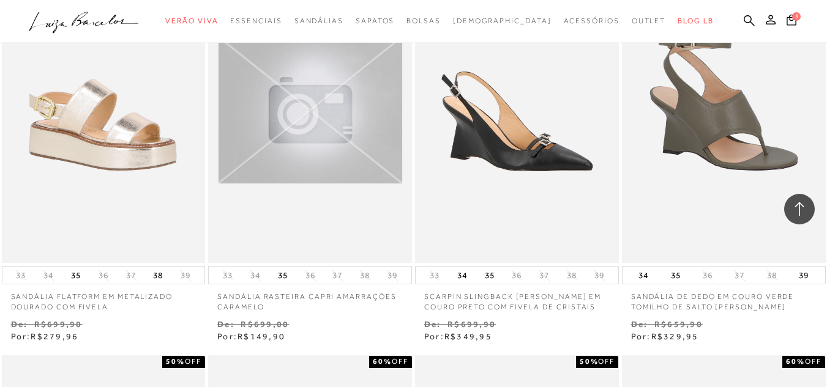
scroll to position [25399, 0]
drag, startPoint x: 363, startPoint y: 167, endPoint x: 341, endPoint y: 188, distance: 30.3
drag, startPoint x: 341, startPoint y: 188, endPoint x: 312, endPoint y: 266, distance: 83.1
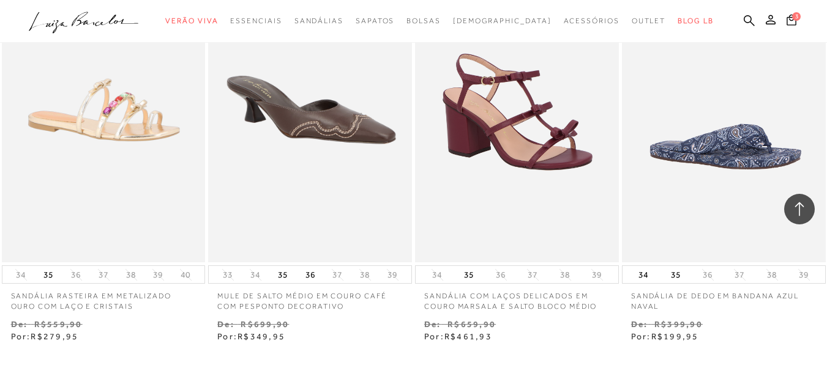
scroll to position [26255, 0]
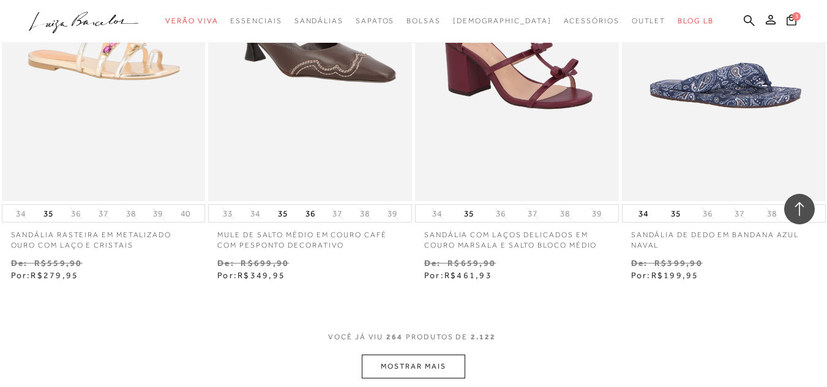
click at [444, 355] on button "MOSTRAR MAIS" at bounding box center [413, 367] width 103 height 24
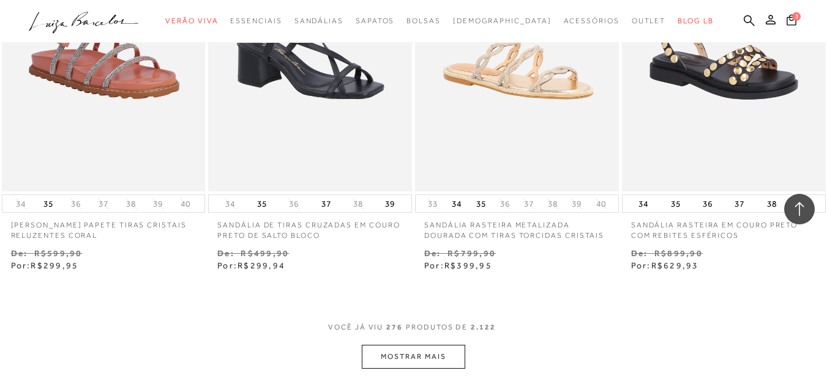
scroll to position [27479, 0]
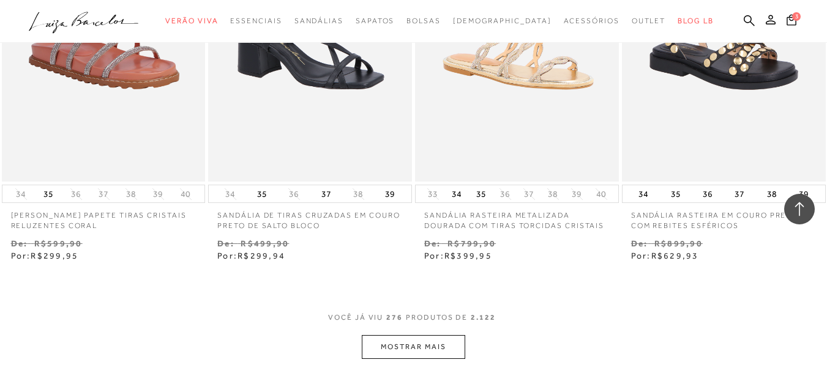
click at [442, 335] on button "MOSTRAR MAIS" at bounding box center [413, 347] width 103 height 24
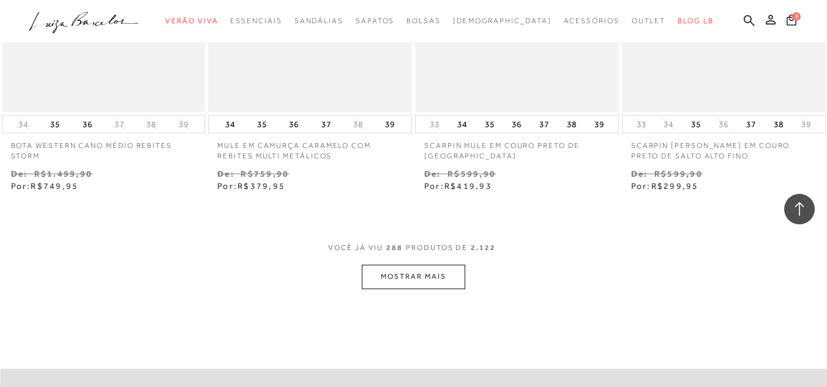
scroll to position [28764, 0]
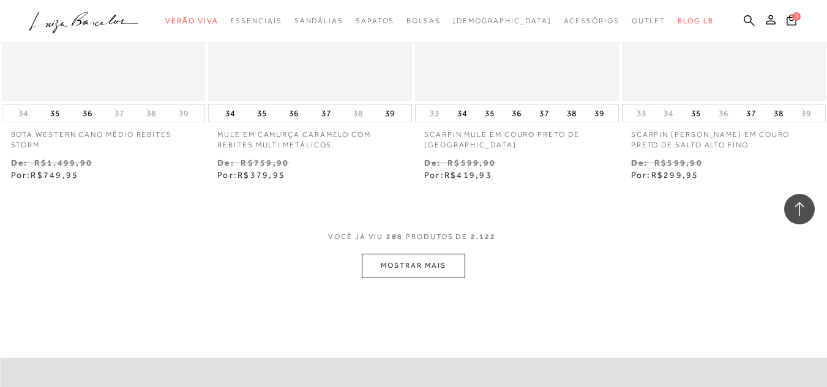
click at [452, 254] on button "MOSTRAR MAIS" at bounding box center [413, 266] width 103 height 24
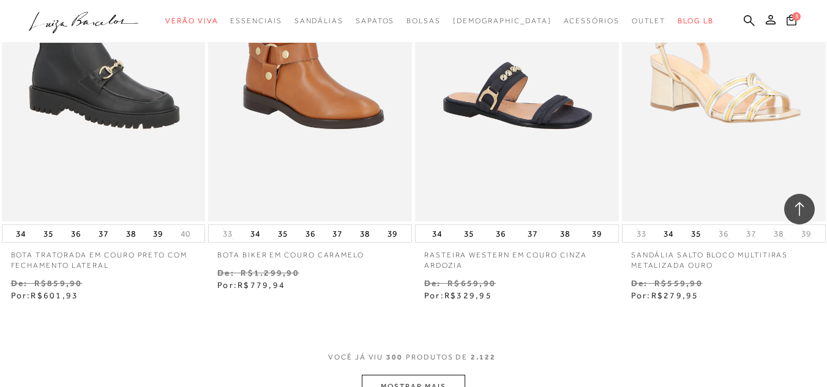
scroll to position [29866, 0]
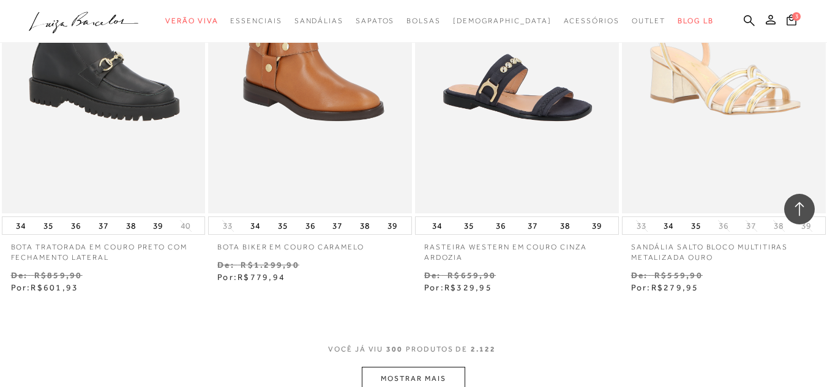
click at [408, 367] on button "MOSTRAR MAIS" at bounding box center [413, 379] width 103 height 24
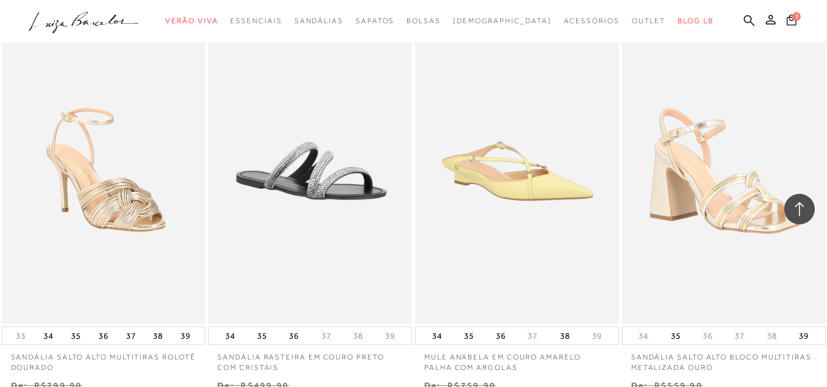
scroll to position [31090, 0]
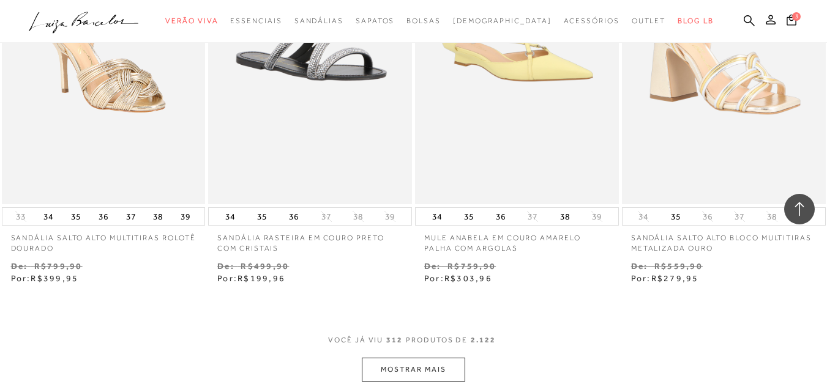
click at [433, 358] on button "MOSTRAR MAIS" at bounding box center [413, 370] width 103 height 24
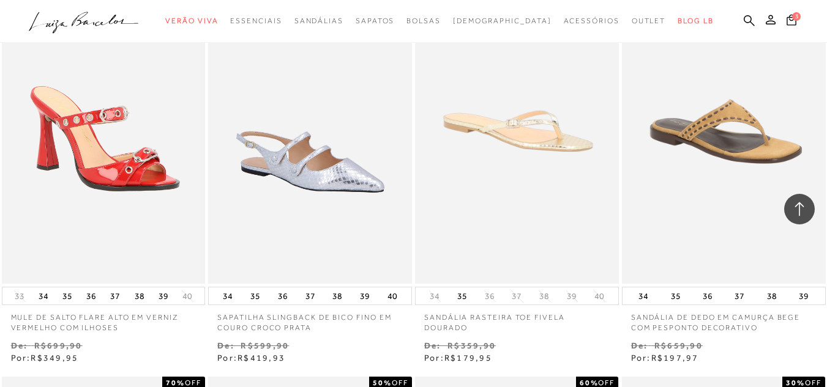
scroll to position [31457, 0]
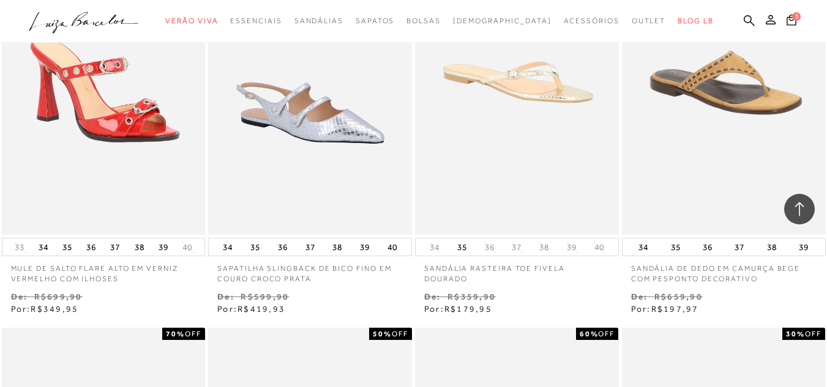
click at [750, 238] on div "34 35 36 37 38 39" at bounding box center [724, 247] width 204 height 18
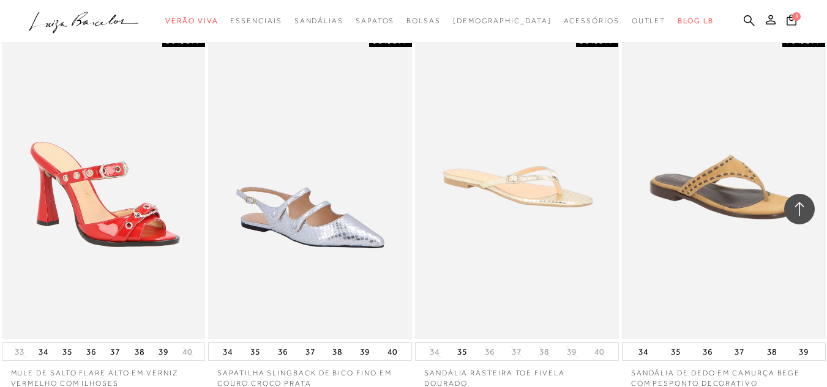
scroll to position [31334, 0]
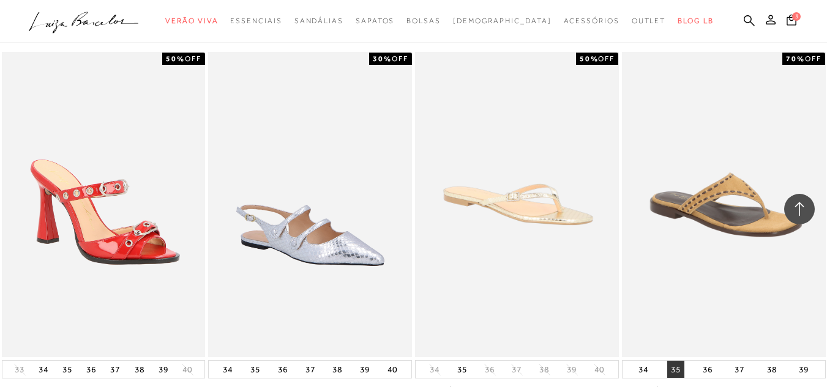
click at [673, 361] on button "35" at bounding box center [675, 369] width 17 height 17
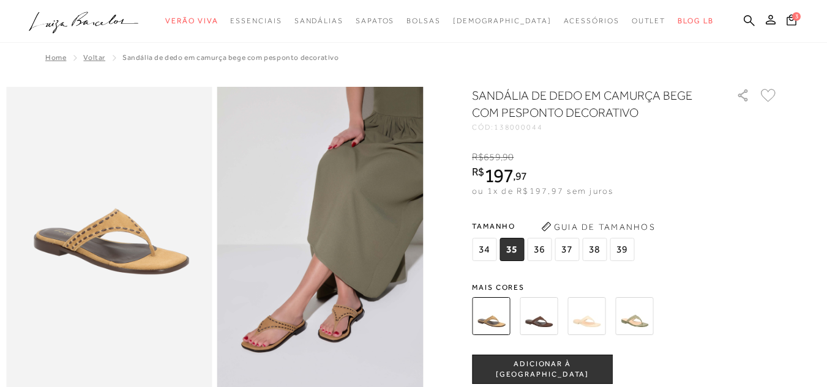
scroll to position [119, 0]
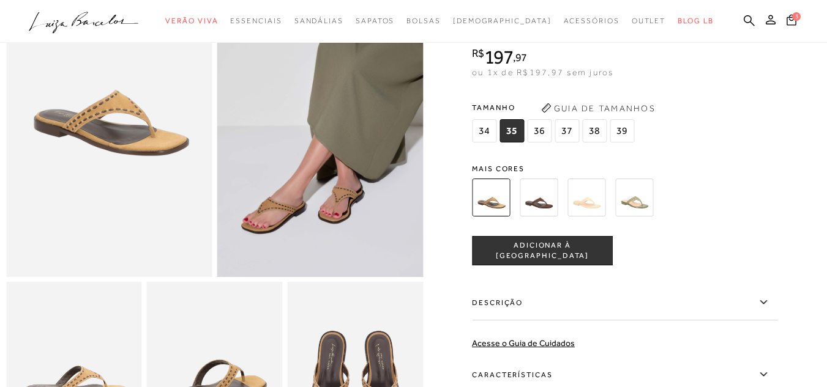
click at [515, 125] on span "35" at bounding box center [511, 130] width 24 height 23
click at [543, 250] on span "ADICIONAR À SACOLA" at bounding box center [542, 250] width 140 height 21
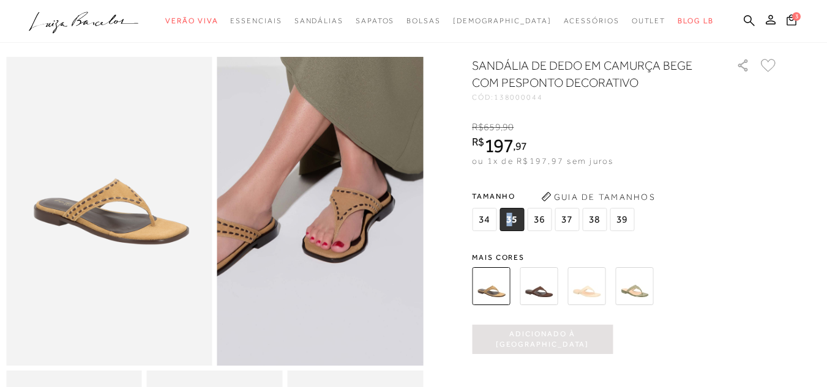
scroll to position [0, 0]
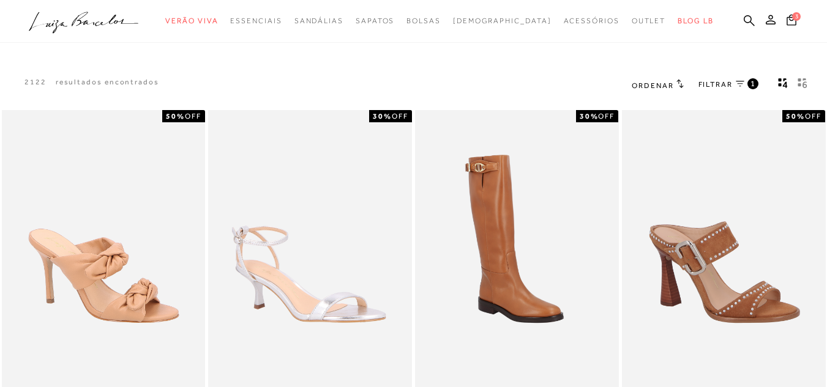
click at [721, 84] on span "FILTRAR" at bounding box center [715, 85] width 34 height 10
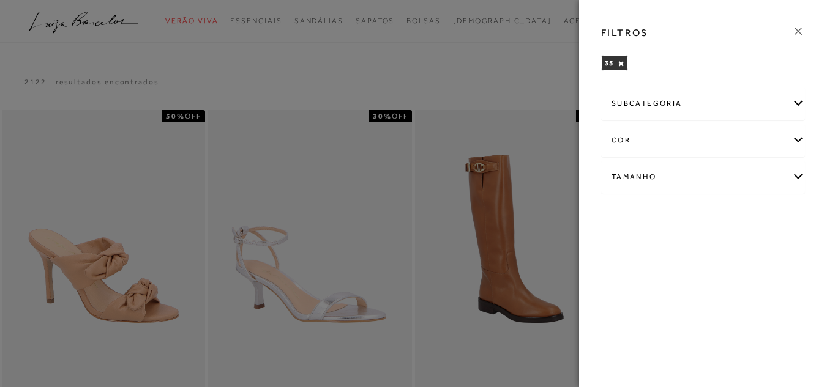
click at [732, 100] on div "subcategoria" at bounding box center [703, 104] width 203 height 32
click at [732, 99] on div "subcategoria" at bounding box center [703, 104] width 203 height 32
click at [731, 99] on div "subcategoria" at bounding box center [703, 104] width 203 height 32
click at [622, 135] on span "Modelo" at bounding box center [623, 136] width 25 height 9
click at [739, 99] on div "subcategoria" at bounding box center [703, 104] width 203 height 32
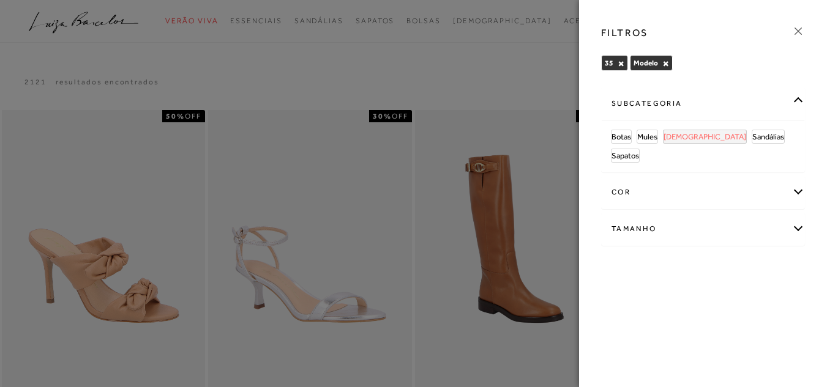
click at [682, 136] on span "[DEMOGRAPHIC_DATA]" at bounding box center [704, 136] width 83 height 9
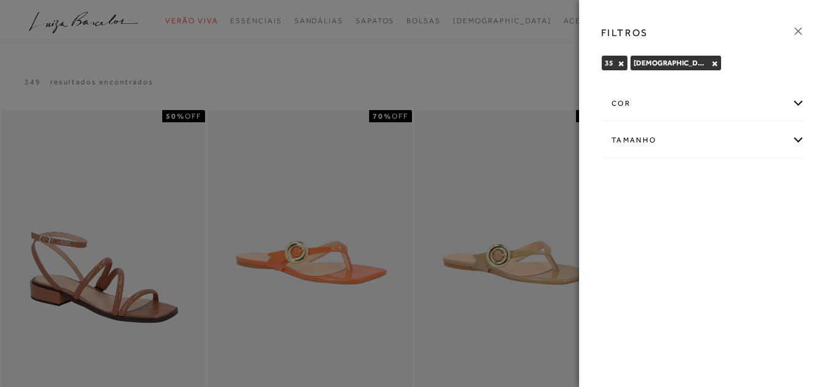
click at [798, 29] on icon at bounding box center [797, 30] width 13 height 13
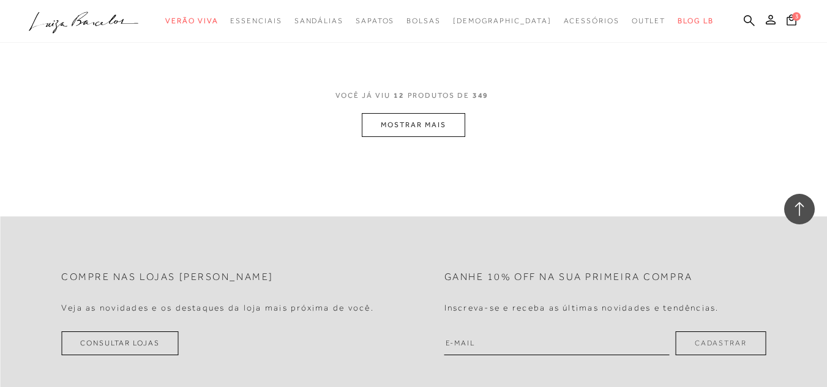
scroll to position [1224, 0]
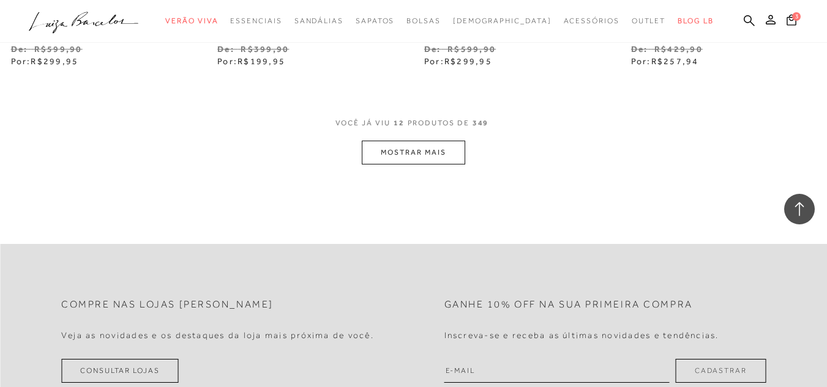
click at [411, 151] on button "MOSTRAR MAIS" at bounding box center [413, 153] width 103 height 24
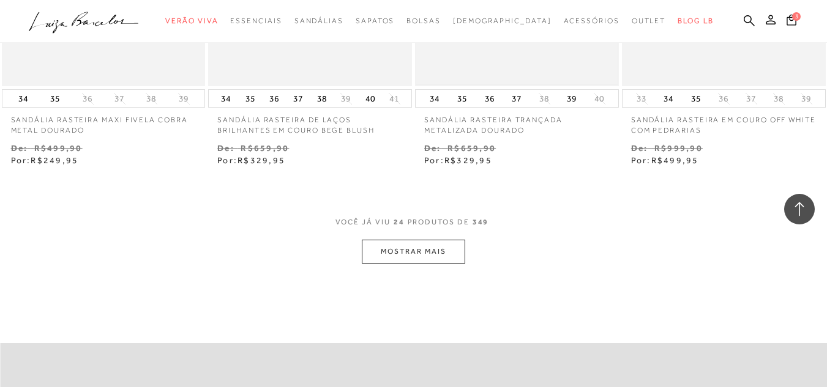
scroll to position [2325, 0]
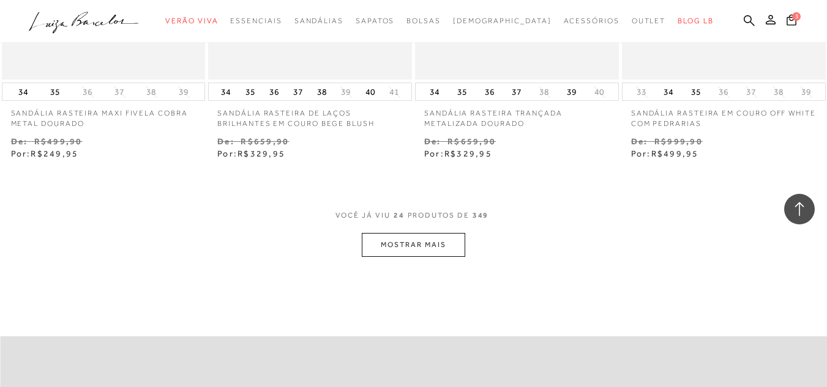
click at [438, 251] on button "MOSTRAR MAIS" at bounding box center [413, 245] width 103 height 24
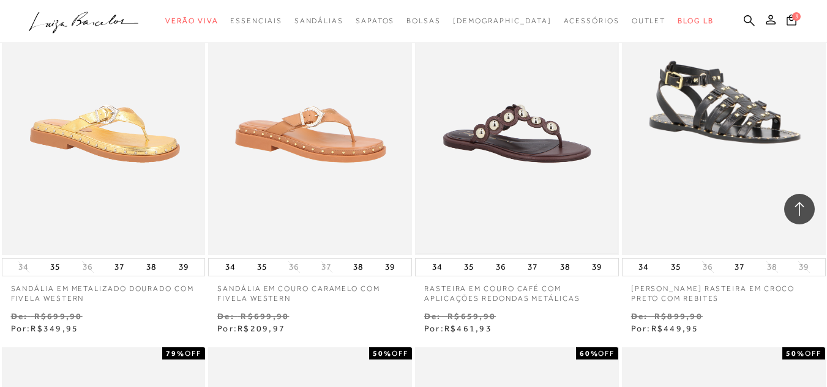
scroll to position [2570, 0]
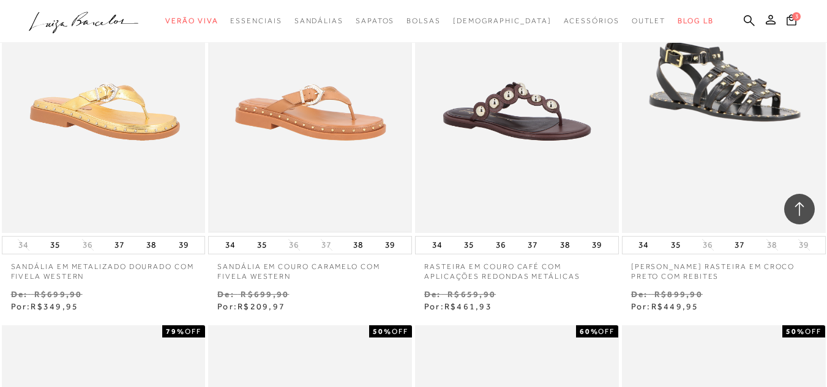
click at [319, 107] on img at bounding box center [309, 80] width 201 height 302
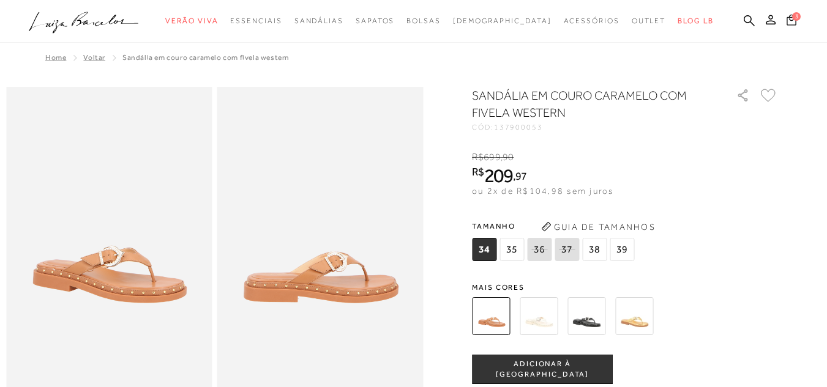
click at [792, 17] on span "3" at bounding box center [796, 16] width 9 height 9
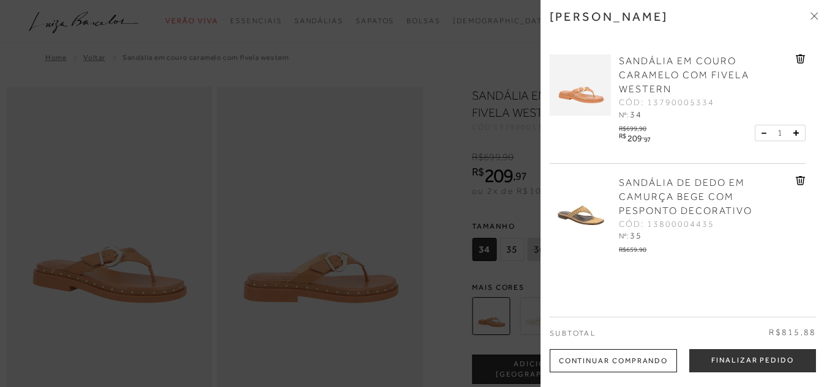
click at [796, 58] on icon at bounding box center [800, 58] width 9 height 9
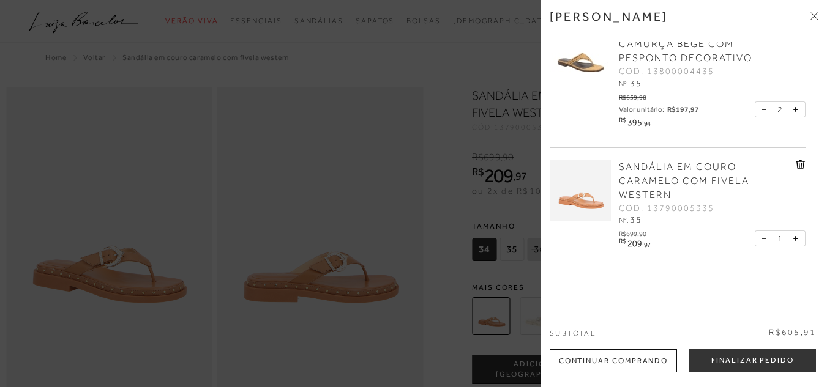
scroll to position [48, 0]
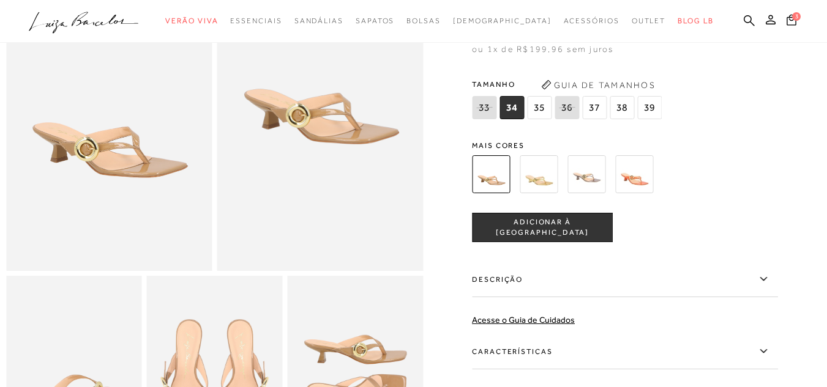
scroll to position [122, 0]
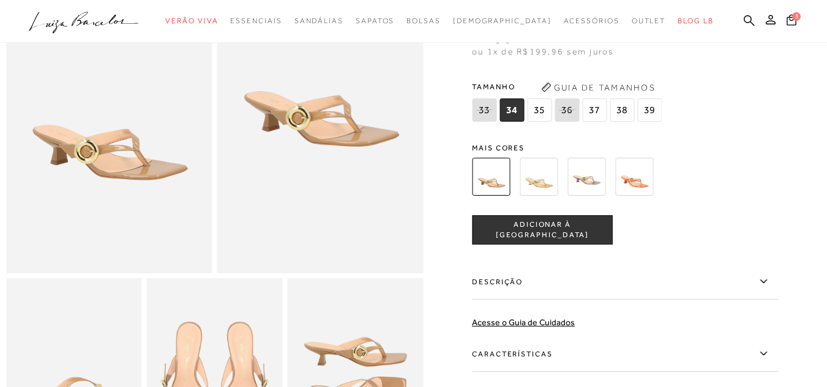
click at [548, 194] on img at bounding box center [539, 177] width 38 height 38
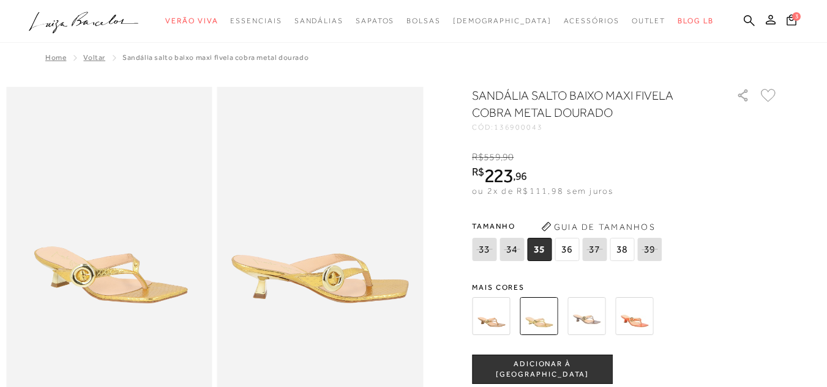
click at [602, 256] on span "37" at bounding box center [594, 249] width 24 height 23
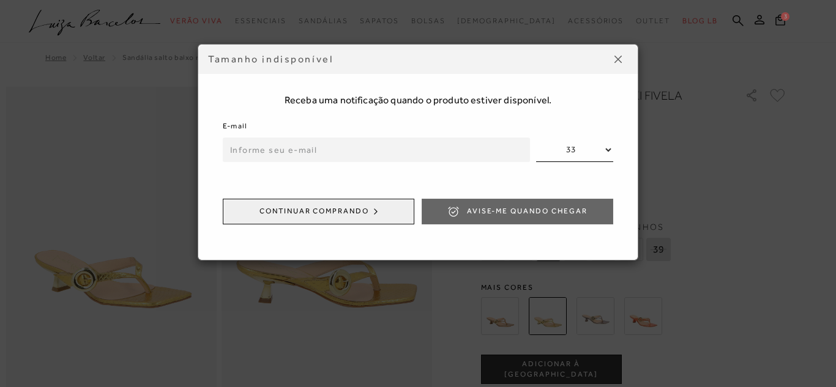
click at [620, 56] on img at bounding box center [617, 59] width 7 height 7
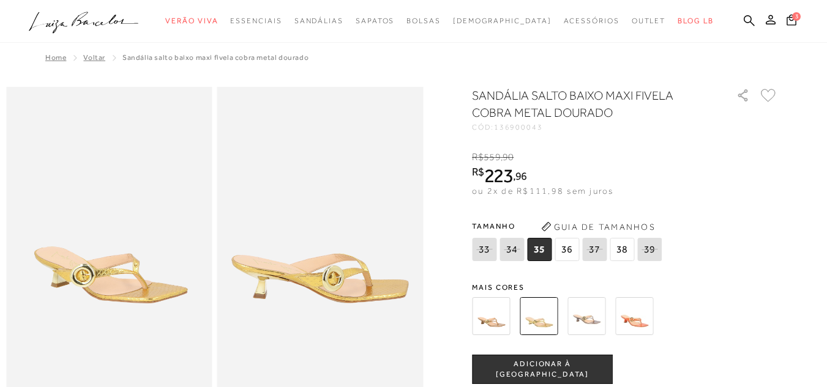
click at [587, 315] on img at bounding box center [586, 316] width 38 height 38
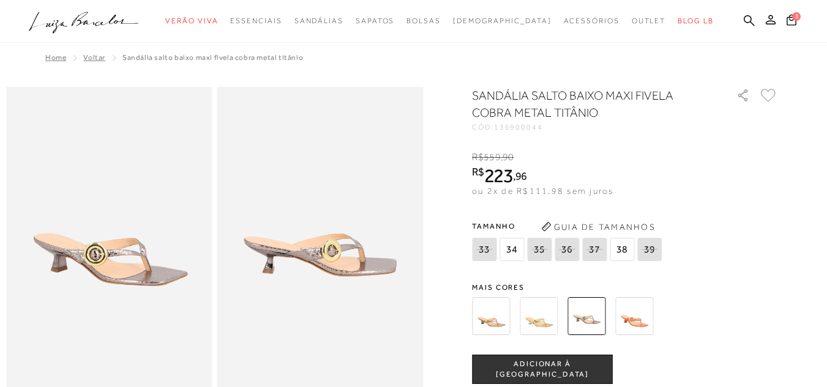
click at [643, 267] on div "SANDÁLIA SALTO BAIXO MAXI FIVELA COBRA METAL TITÂNIO CÓD: 136900044 × É necessá…" at bounding box center [625, 358] width 306 height 543
click at [641, 302] on img at bounding box center [634, 316] width 38 height 38
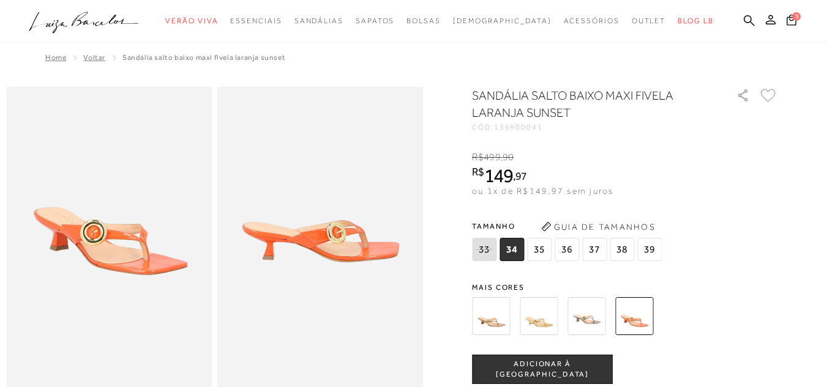
click at [493, 271] on div "SANDÁLIA SALTO BAIXO MAXI FIVELA LARANJA SUNSET CÓD: 136900041 × É necessário s…" at bounding box center [625, 358] width 306 height 543
click at [503, 313] on img at bounding box center [491, 316] width 38 height 38
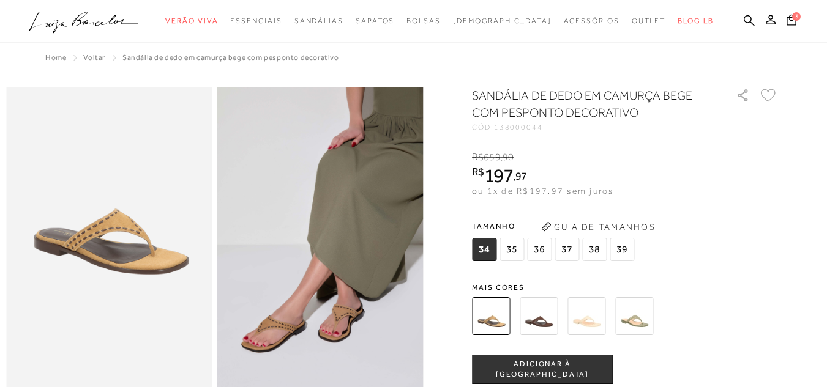
click at [518, 242] on span "35" at bounding box center [511, 249] width 24 height 23
click at [573, 368] on span "ADICIONAR À [GEOGRAPHIC_DATA]" at bounding box center [542, 369] width 140 height 21
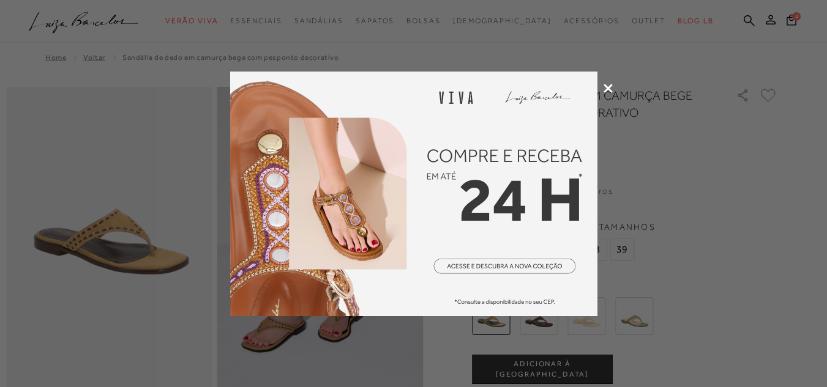
click at [607, 88] on icon at bounding box center [607, 88] width 9 height 9
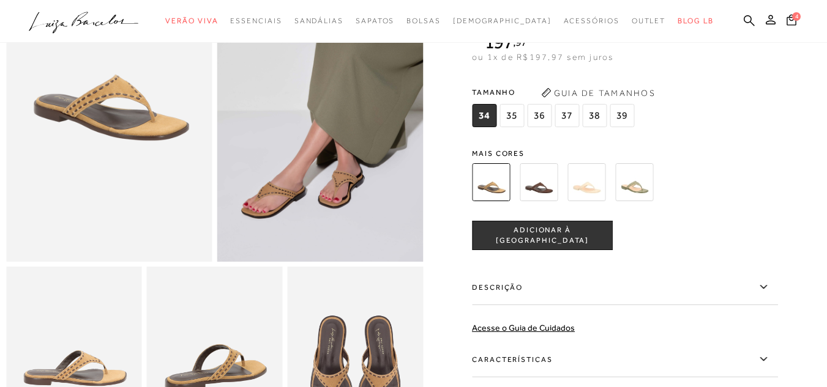
scroll to position [184, 0]
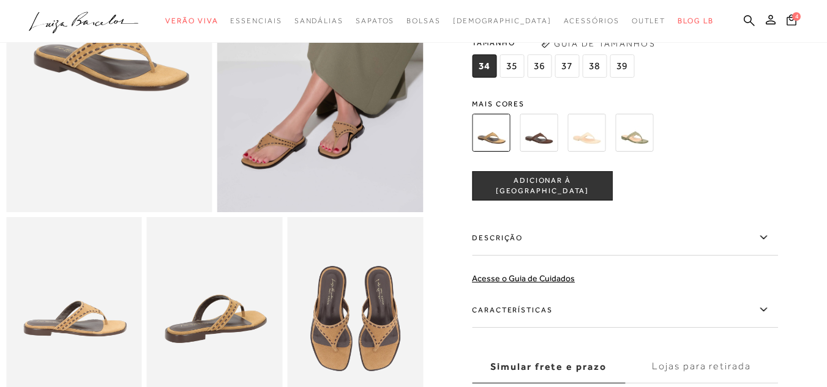
click at [221, 328] on img at bounding box center [215, 319] width 136 height 204
click at [432, 352] on div at bounding box center [413, 174] width 814 height 543
click at [770, 12] on ul ".a{fill-rule:evenodd;} Verão Viva Em alta Favoritos das Influenciadoras Apostas…" at bounding box center [404, 21] width 751 height 23
click at [786, 14] on icon at bounding box center [791, 20] width 10 height 12
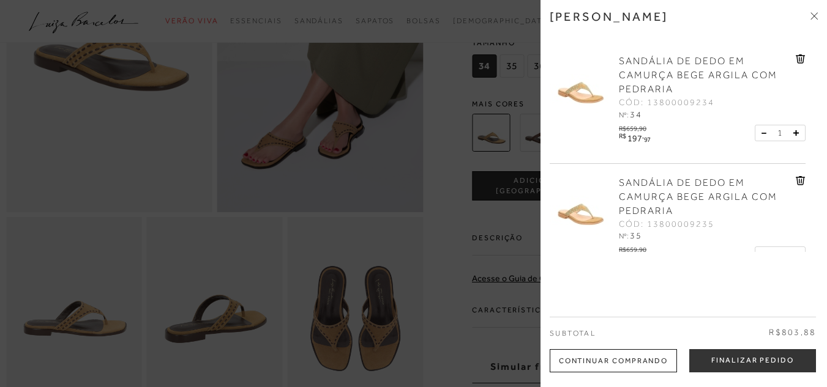
click at [799, 53] on div "SANDÁLIA DE DEDO EM CAMURÇA BEGE ARGILA COM PEDRARIA CÓD: 13800009234 Nº: 34 R$…" at bounding box center [678, 103] width 256 height 122
click at [799, 61] on icon at bounding box center [799, 59] width 1 height 5
click at [798, 57] on icon at bounding box center [801, 58] width 10 height 9
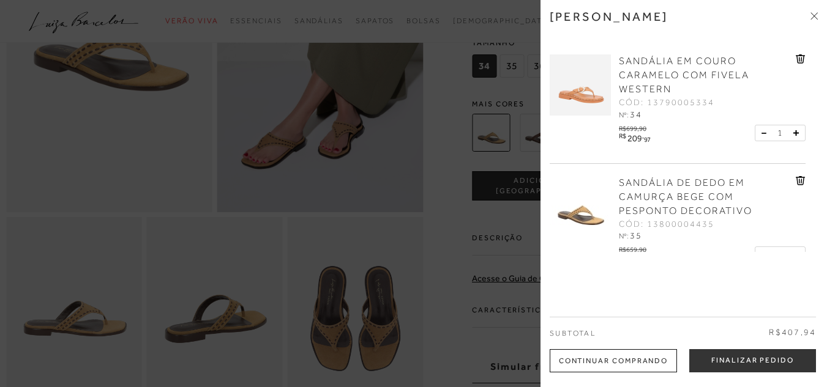
click at [631, 112] on span "34" at bounding box center [636, 115] width 12 height 10
click at [590, 84] on img at bounding box center [580, 84] width 61 height 61
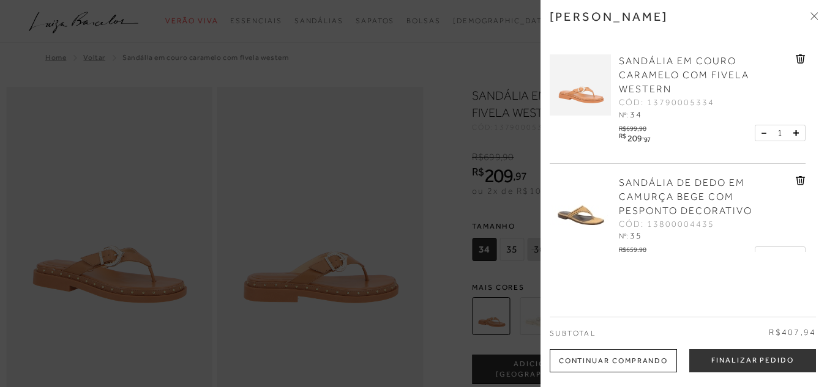
click at [814, 12] on icon at bounding box center [813, 15] width 7 height 7
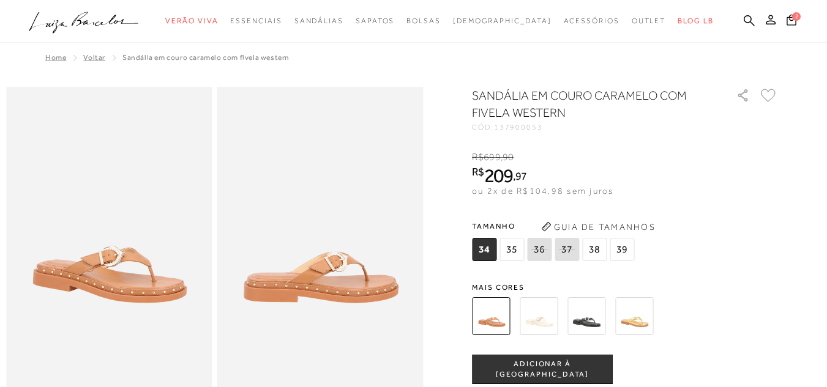
click at [521, 243] on span "35" at bounding box center [511, 249] width 24 height 23
click at [557, 368] on span "ADICIONAR À SACOLA" at bounding box center [542, 369] width 140 height 21
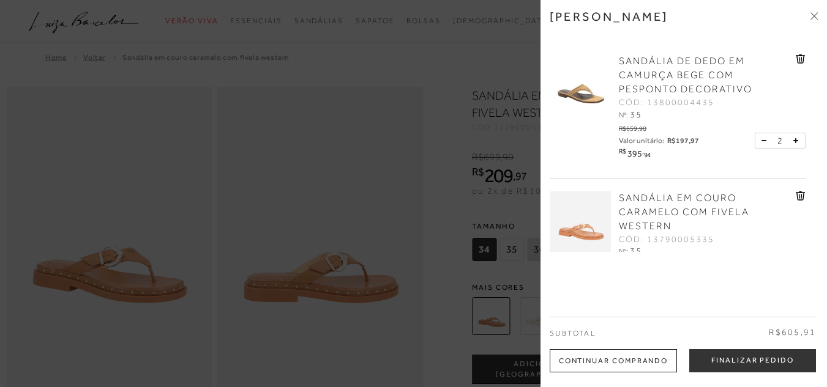
scroll to position [48, 0]
click at [815, 12] on icon at bounding box center [813, 15] width 7 height 7
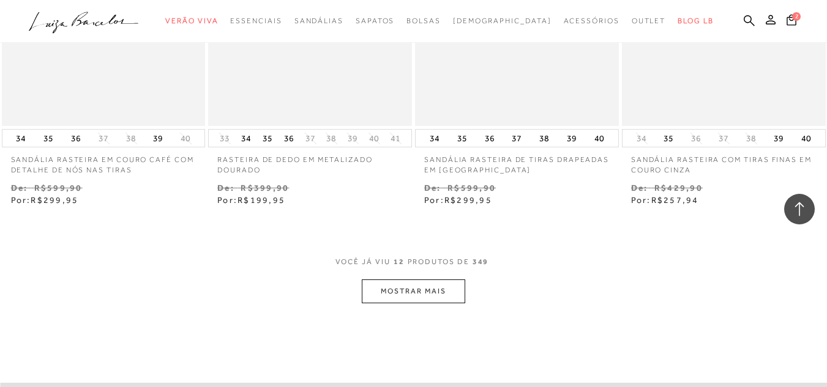
scroll to position [1285, 0]
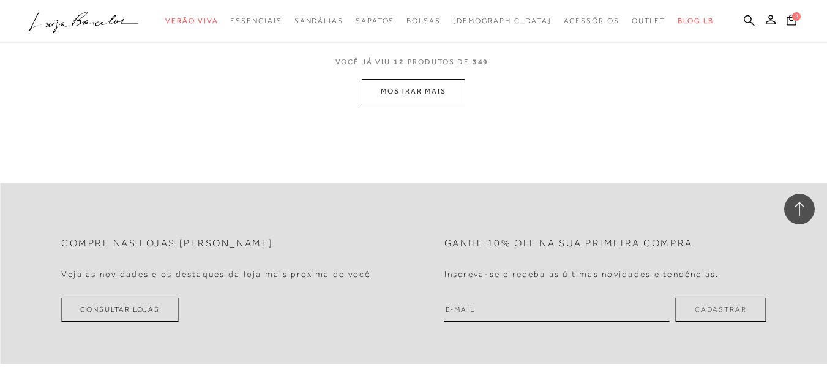
click at [436, 95] on button "MOSTRAR MAIS" at bounding box center [413, 92] width 103 height 24
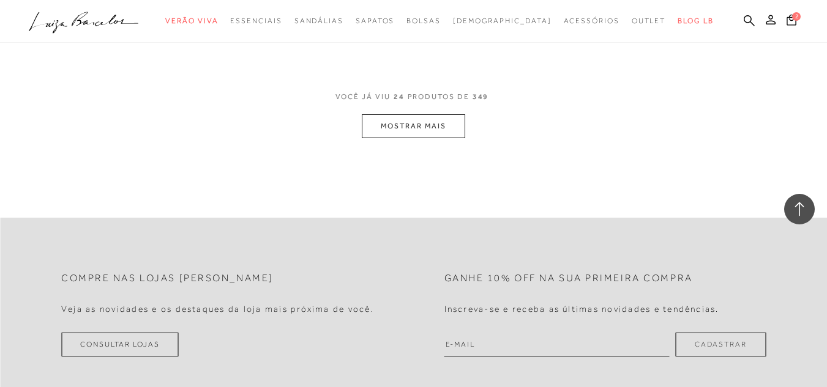
scroll to position [2448, 0]
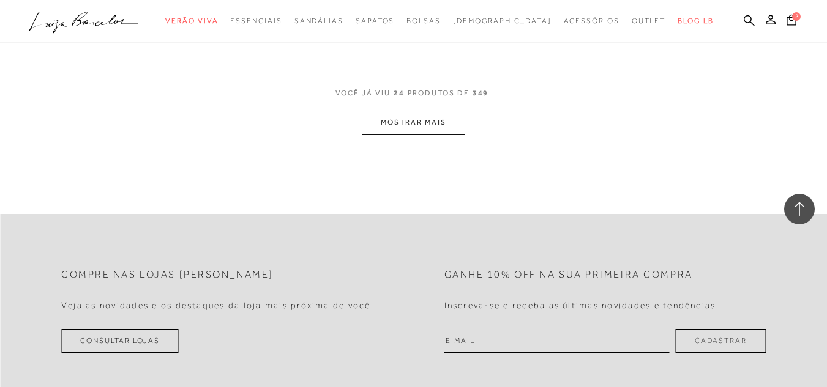
click at [433, 121] on button "MOSTRAR MAIS" at bounding box center [413, 123] width 103 height 24
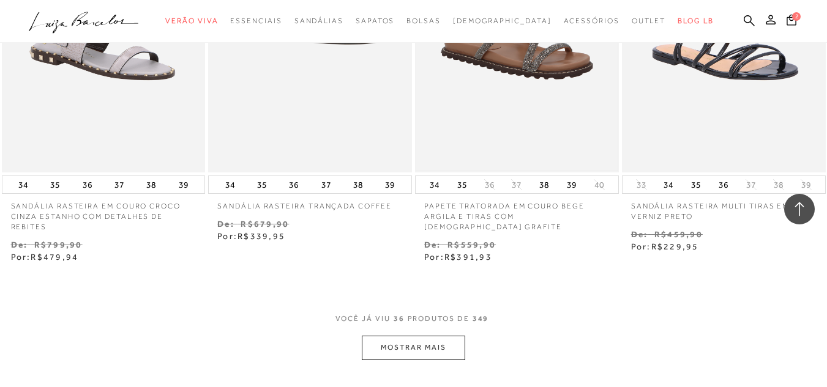
scroll to position [3427, 0]
click at [417, 348] on button "MOSTRAR MAIS" at bounding box center [413, 347] width 103 height 24
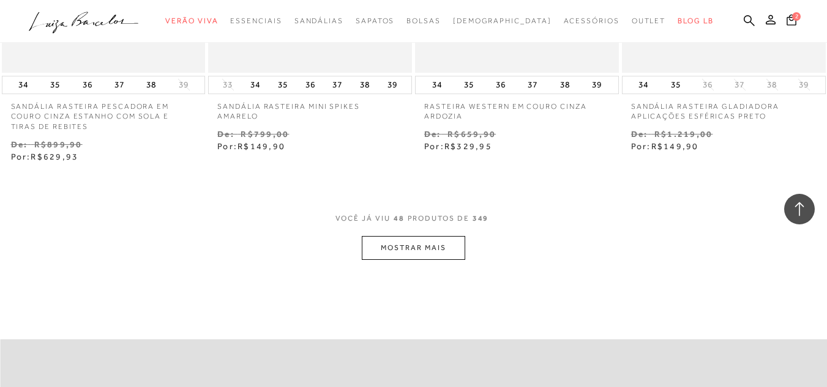
scroll to position [4773, 0]
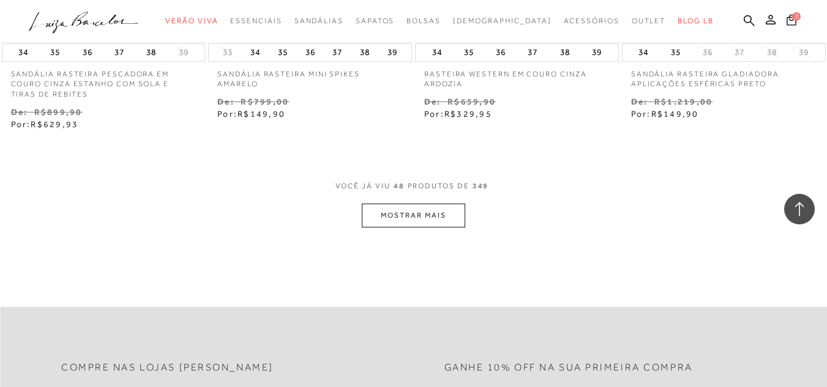
click at [378, 215] on button "MOSTRAR MAIS" at bounding box center [413, 216] width 103 height 24
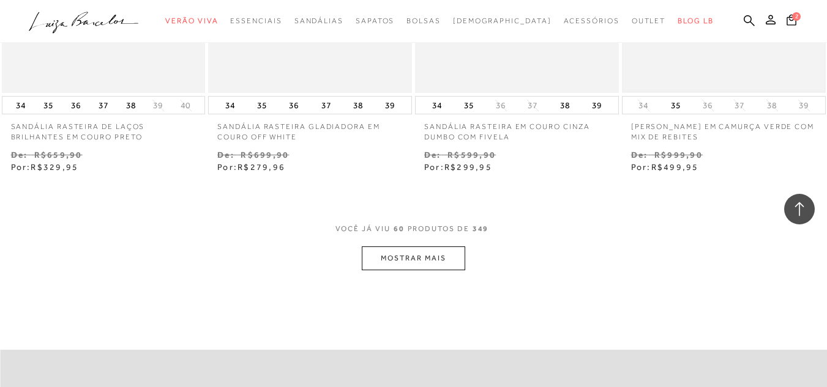
scroll to position [5936, 0]
click at [398, 260] on button "MOSTRAR MAIS" at bounding box center [413, 257] width 103 height 24
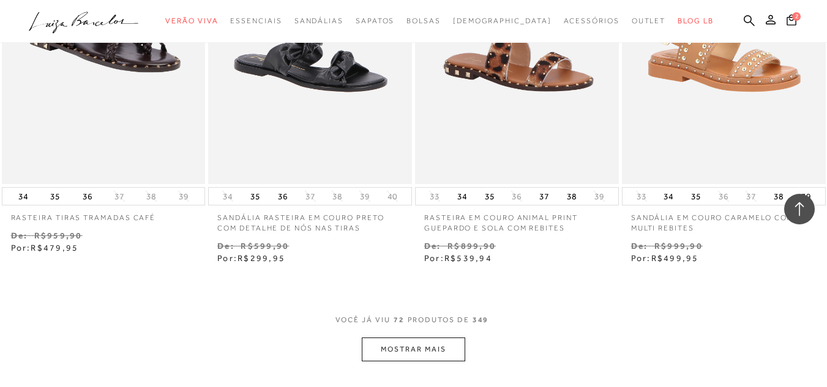
scroll to position [7099, 0]
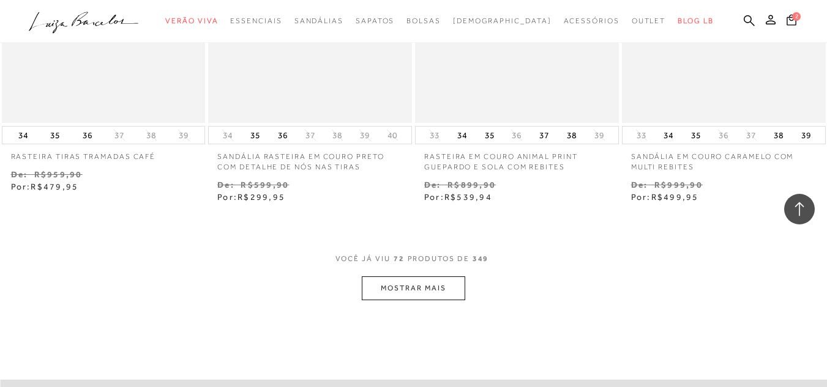
click at [457, 280] on button "MOSTRAR MAIS" at bounding box center [413, 289] width 103 height 24
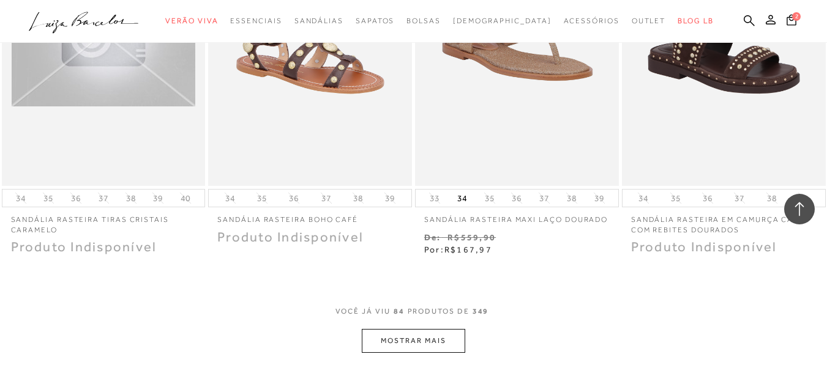
scroll to position [8261, 0]
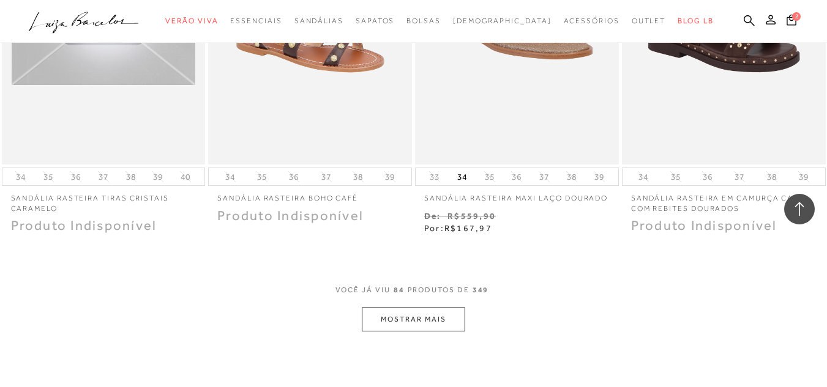
click at [455, 308] on button "MOSTRAR MAIS" at bounding box center [413, 320] width 103 height 24
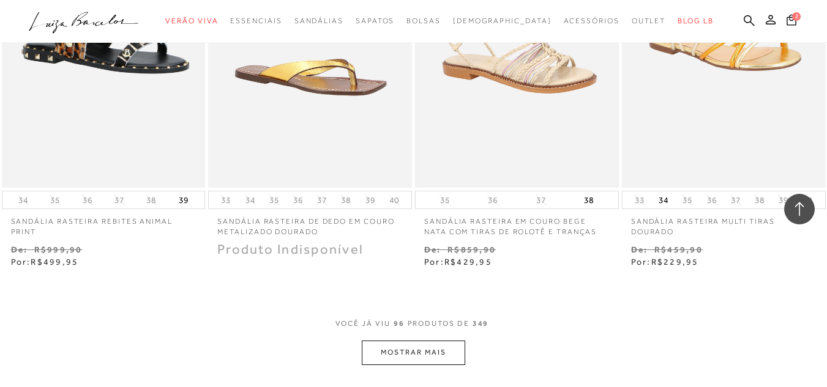
scroll to position [9424, 0]
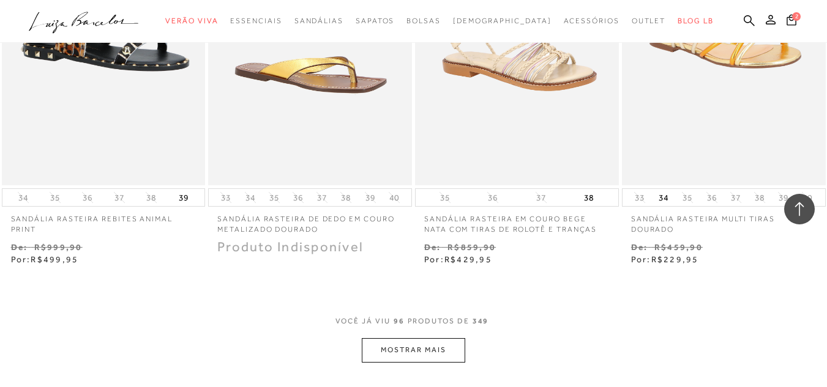
click at [452, 343] on button "MOSTRAR MAIS" at bounding box center [413, 350] width 103 height 24
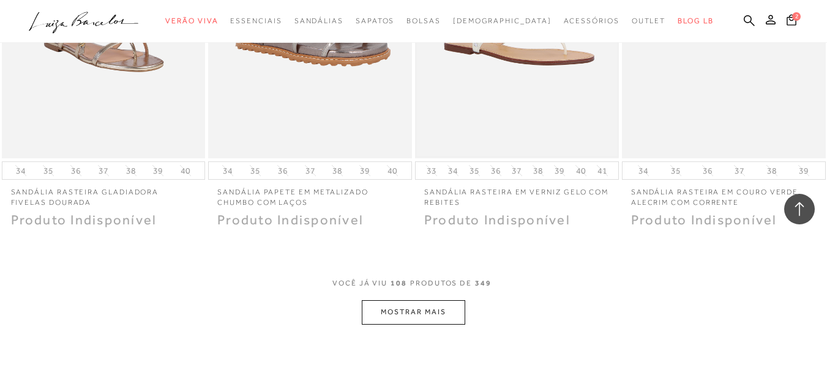
scroll to position [10709, 0]
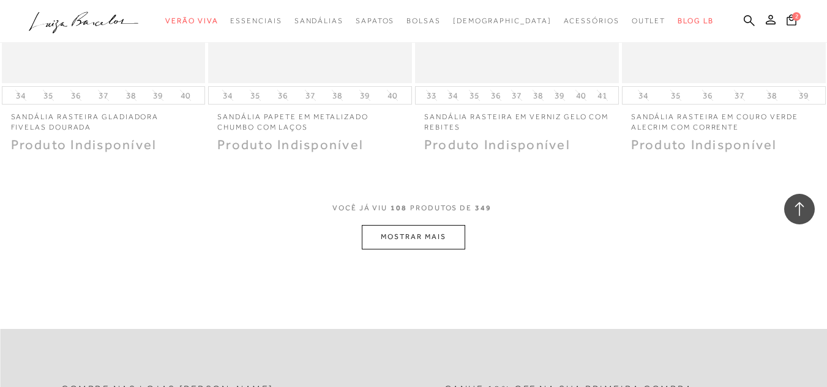
click at [451, 225] on button "MOSTRAR MAIS" at bounding box center [413, 237] width 103 height 24
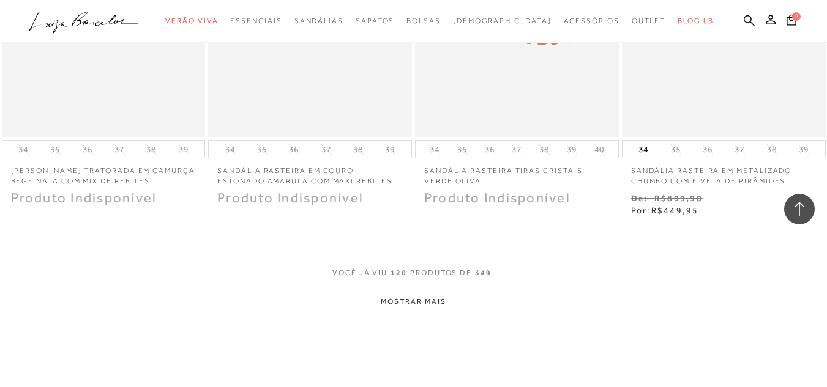
scroll to position [11872, 0]
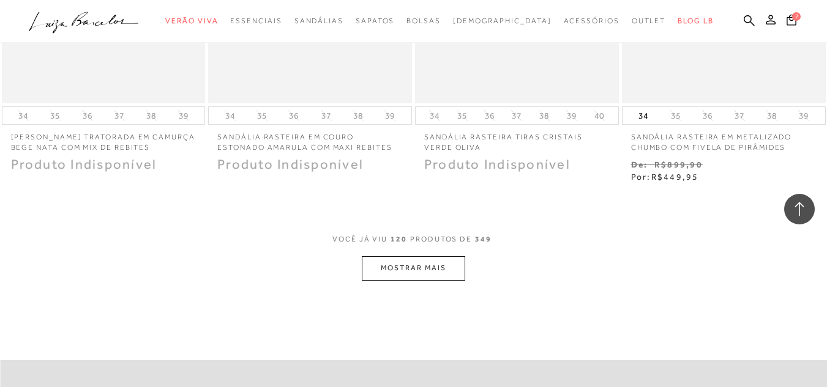
click at [429, 256] on button "MOSTRAR MAIS" at bounding box center [413, 268] width 103 height 24
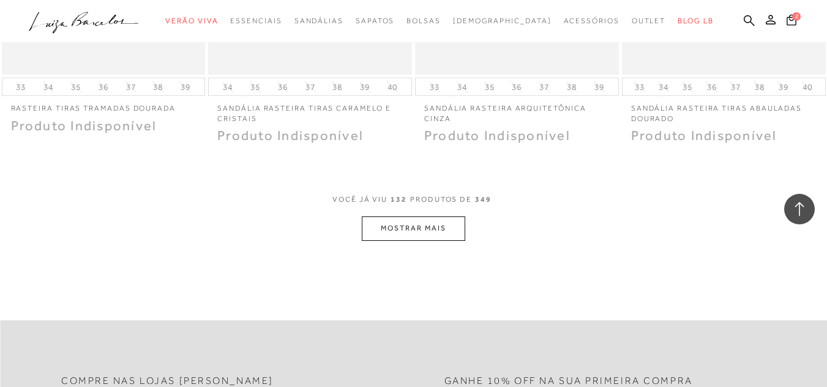
scroll to position [13096, 0]
click at [448, 215] on button "MOSTRAR MAIS" at bounding box center [413, 227] width 103 height 24
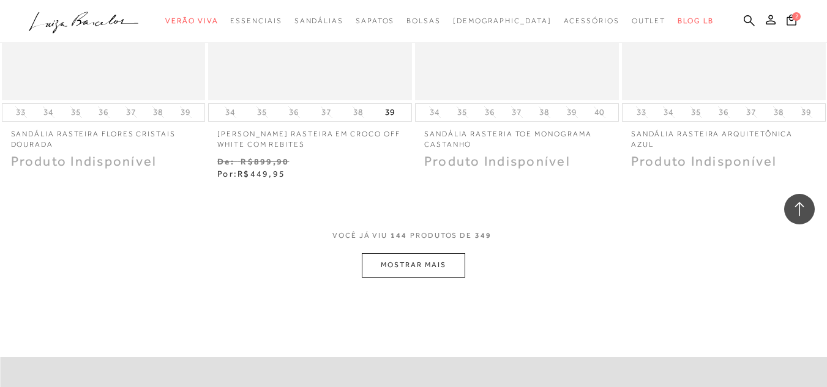
scroll to position [14258, 0]
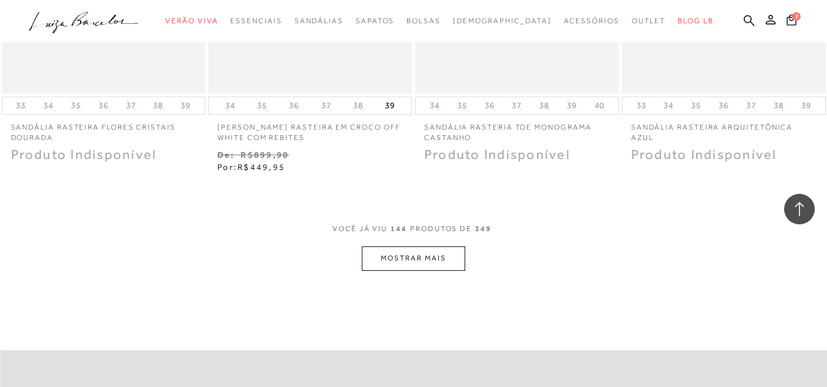
click at [419, 248] on button "MOSTRAR MAIS" at bounding box center [413, 259] width 103 height 24
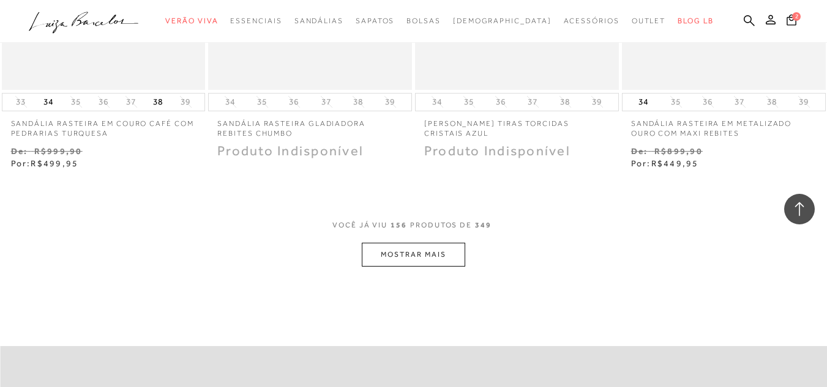
scroll to position [15482, 0]
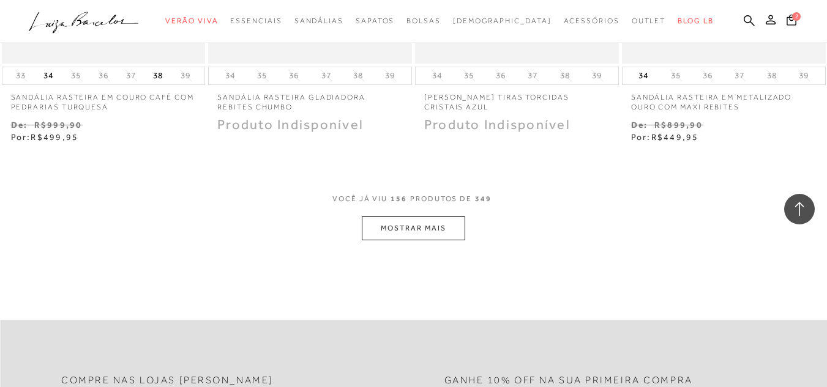
click at [425, 217] on button "MOSTRAR MAIS" at bounding box center [413, 229] width 103 height 24
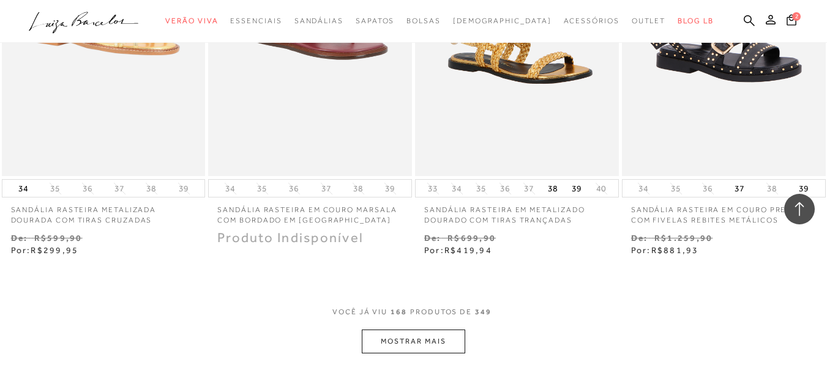
scroll to position [16584, 0]
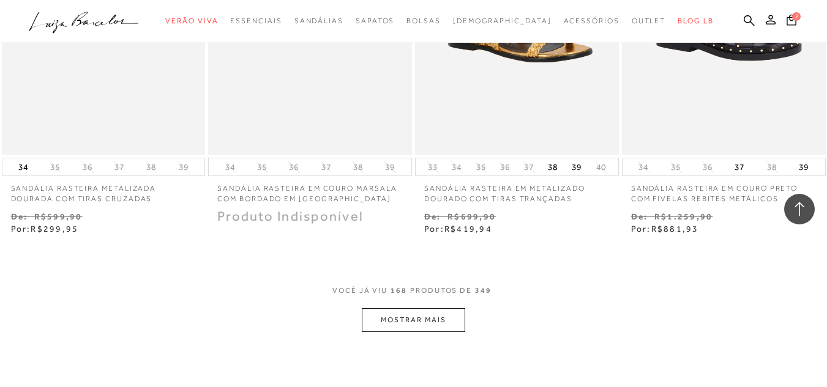
click at [460, 308] on button "MOSTRAR MAIS" at bounding box center [413, 320] width 103 height 24
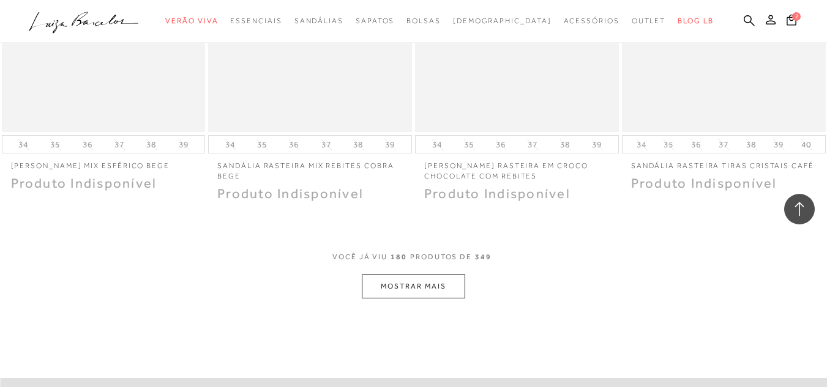
scroll to position [17808, 0]
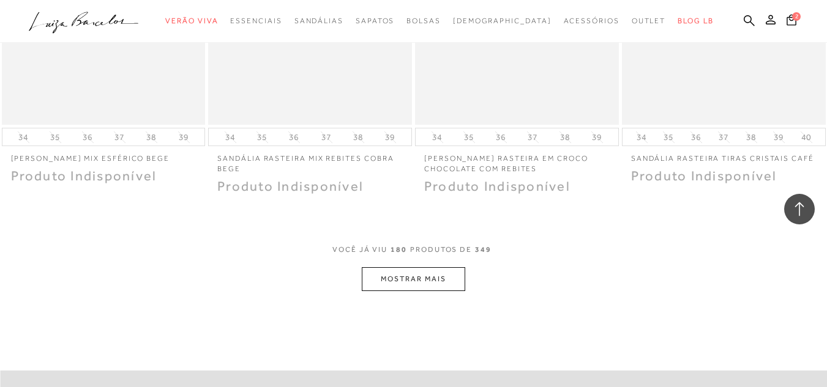
click at [466, 265] on div "VOCê JÁ VIU 180 PRODUTOS DE 349 MOSTRAR MAIS" at bounding box center [413, 268] width 827 height 47
click at [449, 267] on button "MOSTRAR MAIS" at bounding box center [413, 279] width 103 height 24
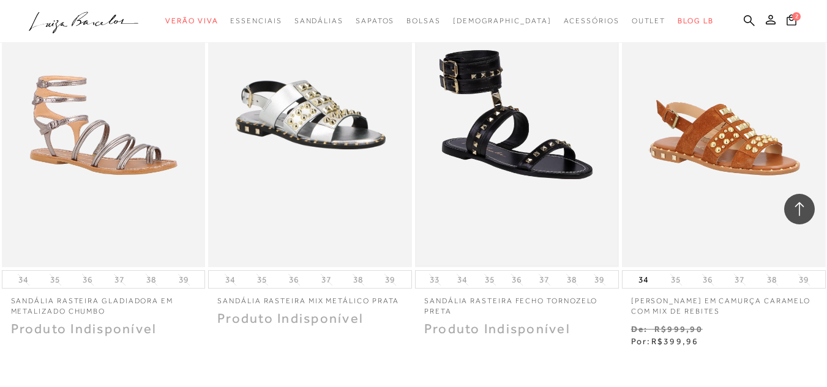
scroll to position [18909, 0]
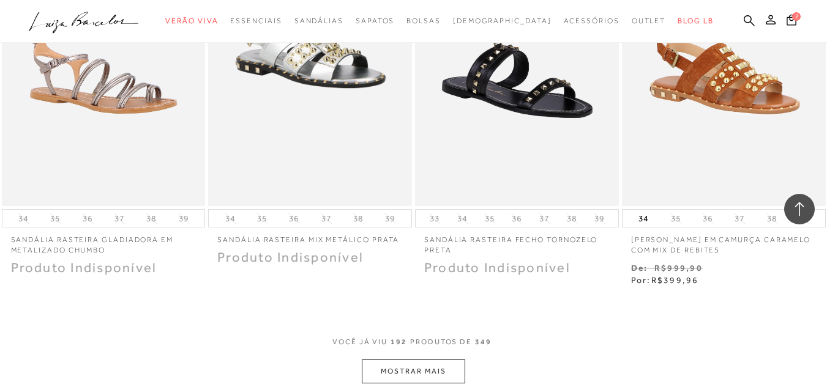
click at [442, 360] on button "MOSTRAR MAIS" at bounding box center [413, 372] width 103 height 24
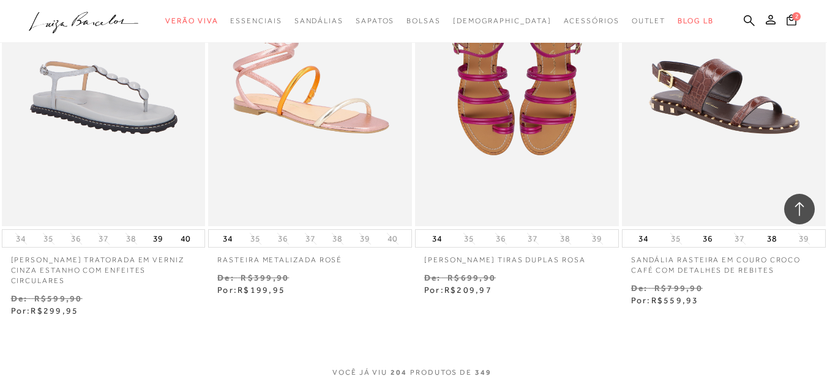
scroll to position [20133, 0]
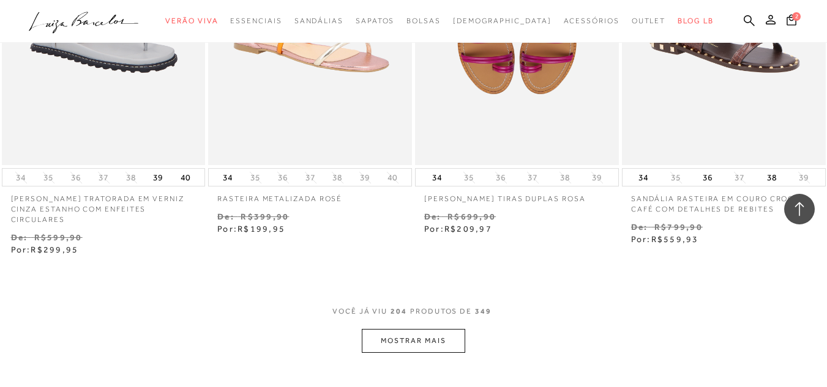
click at [438, 329] on button "MOSTRAR MAIS" at bounding box center [413, 341] width 103 height 24
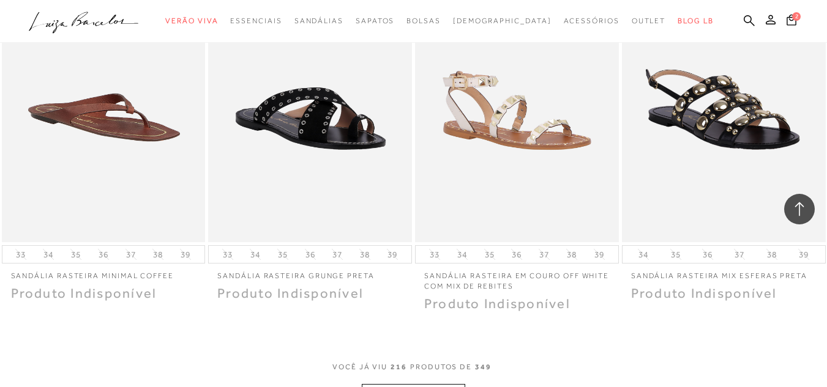
scroll to position [21296, 0]
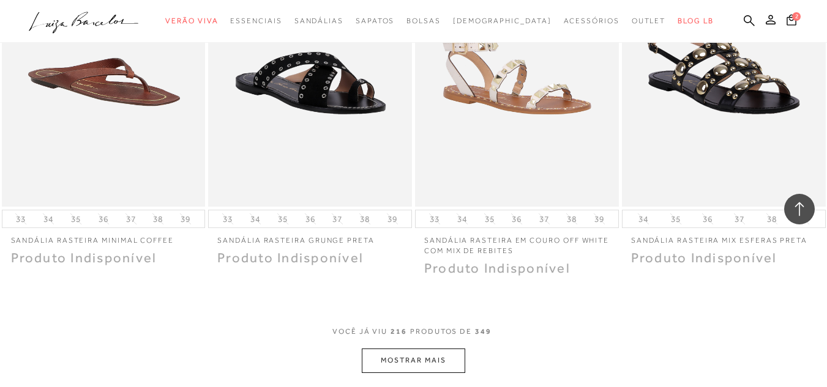
click at [448, 349] on button "MOSTRAR MAIS" at bounding box center [413, 361] width 103 height 24
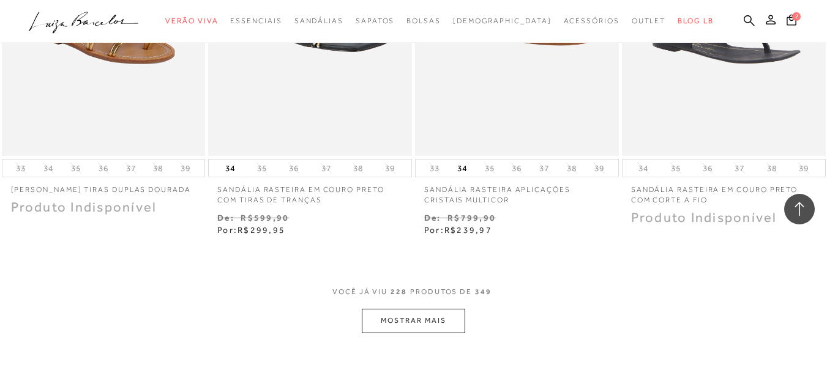
scroll to position [22581, 0]
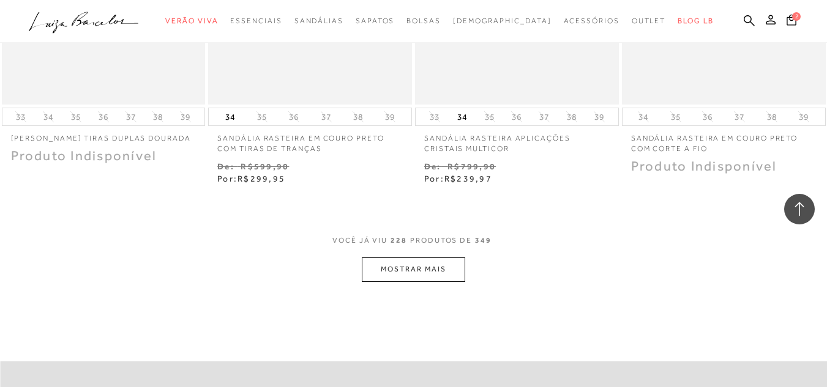
click at [426, 262] on button "MOSTRAR MAIS" at bounding box center [413, 270] width 103 height 24
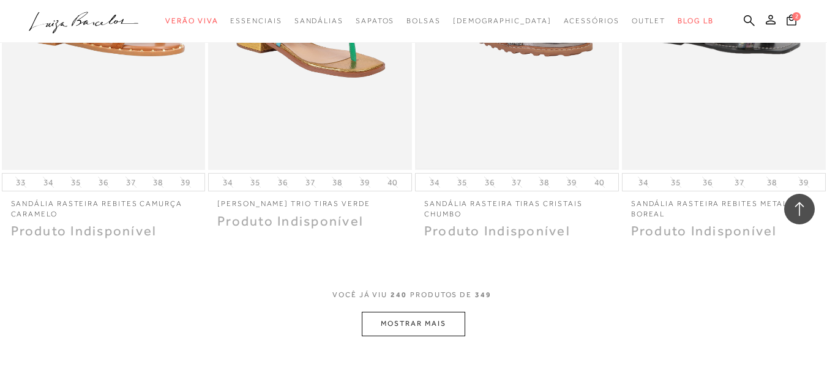
scroll to position [23743, 0]
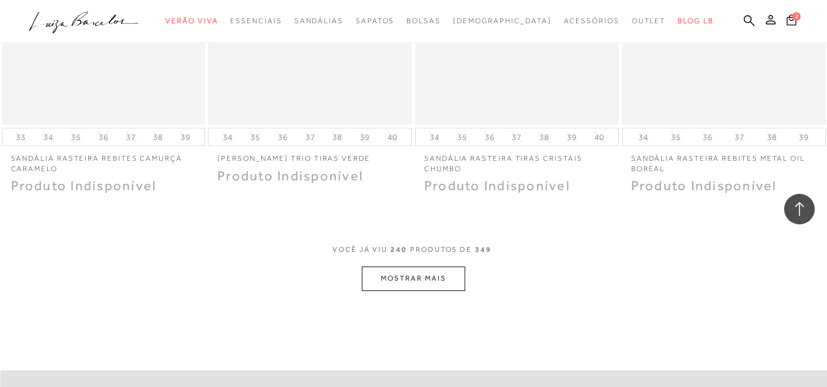
click at [420, 267] on button "MOSTRAR MAIS" at bounding box center [413, 279] width 103 height 24
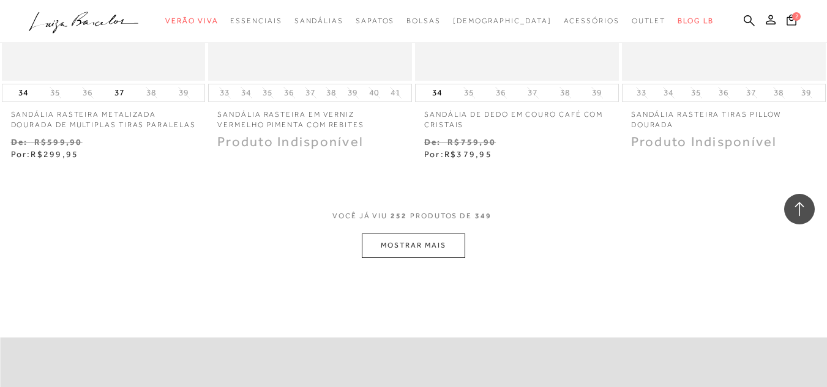
scroll to position [24967, 0]
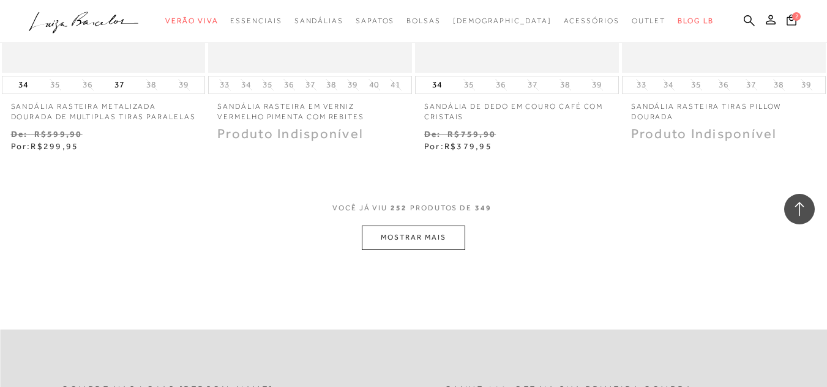
click at [452, 226] on button "MOSTRAR MAIS" at bounding box center [413, 238] width 103 height 24
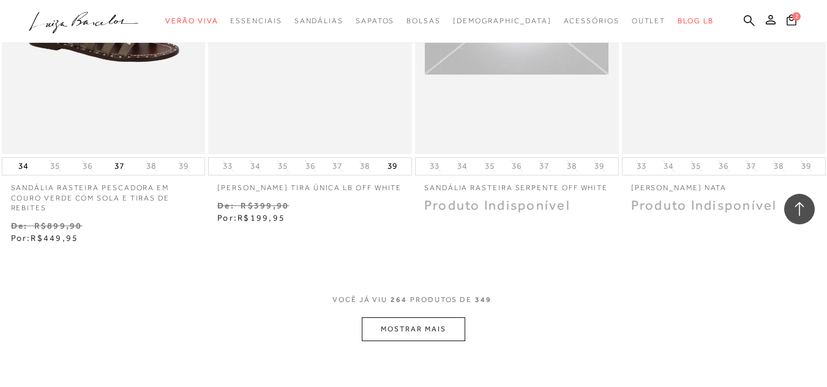
scroll to position [26191, 0]
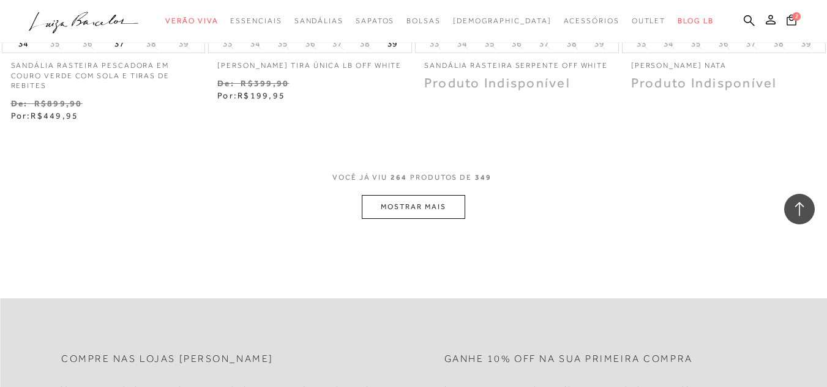
click at [455, 195] on button "MOSTRAR MAIS" at bounding box center [413, 207] width 103 height 24
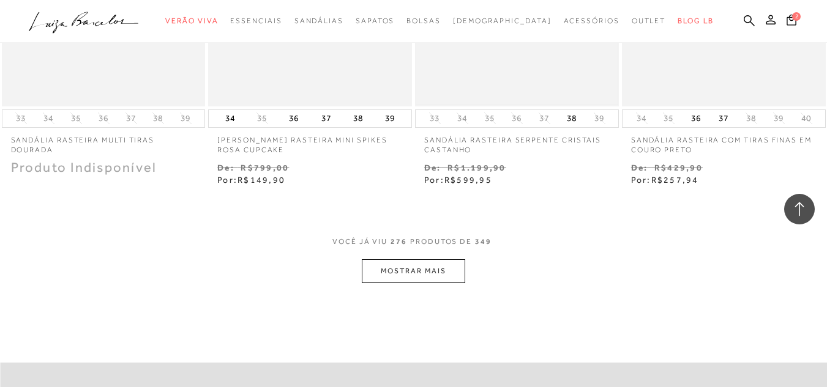
scroll to position [27354, 0]
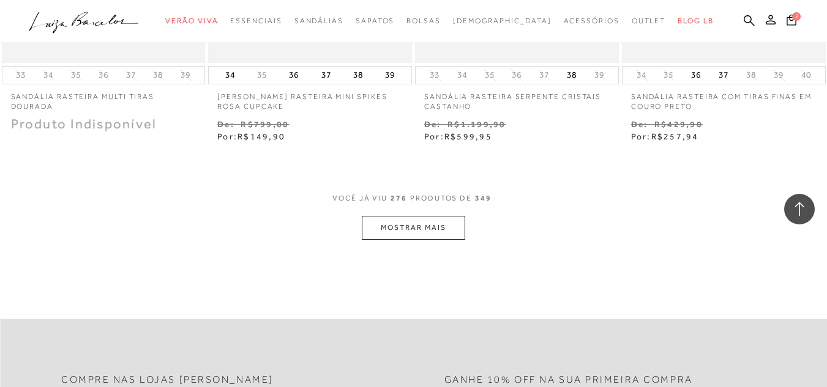
click at [454, 216] on button "MOSTRAR MAIS" at bounding box center [413, 228] width 103 height 24
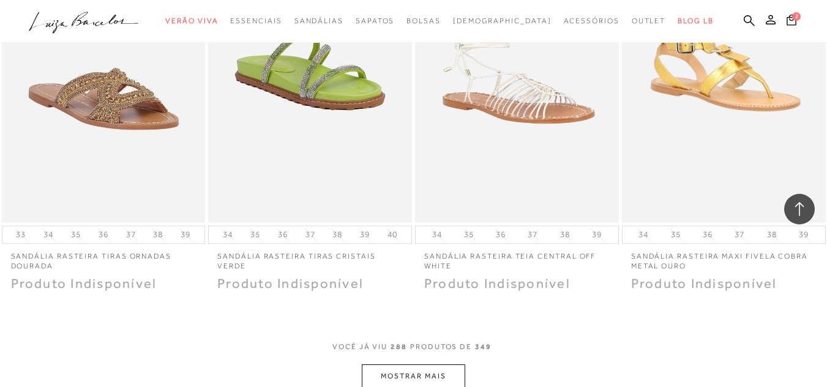
scroll to position [28516, 0]
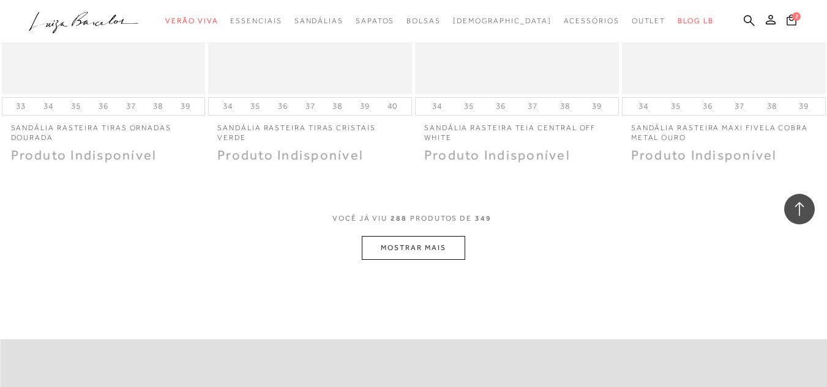
click at [455, 236] on button "MOSTRAR MAIS" at bounding box center [413, 248] width 103 height 24
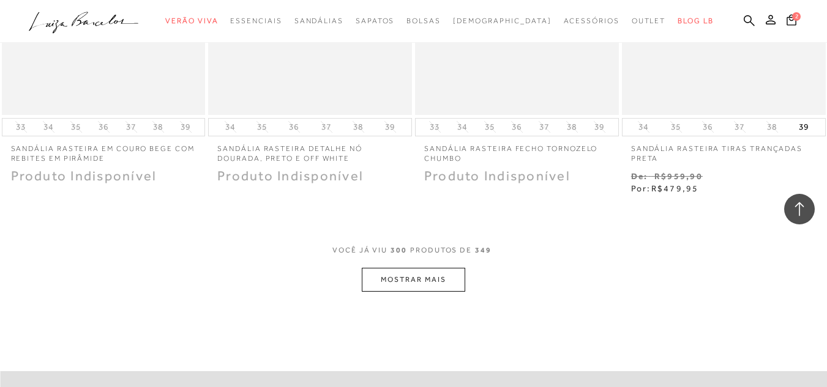
scroll to position [29679, 0]
click at [438, 267] on button "MOSTRAR MAIS" at bounding box center [413, 279] width 103 height 24
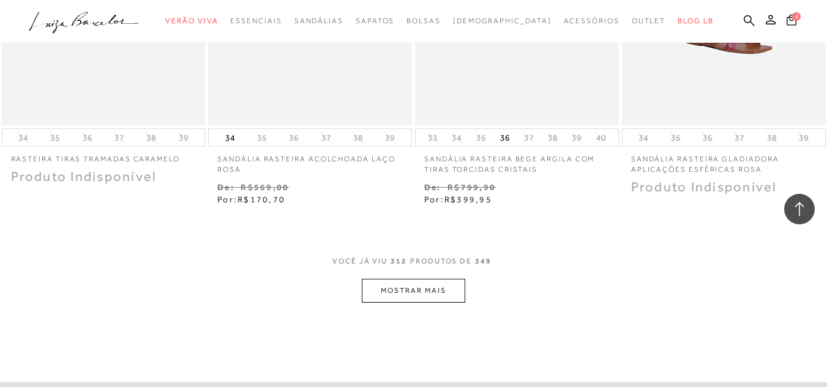
scroll to position [30903, 0]
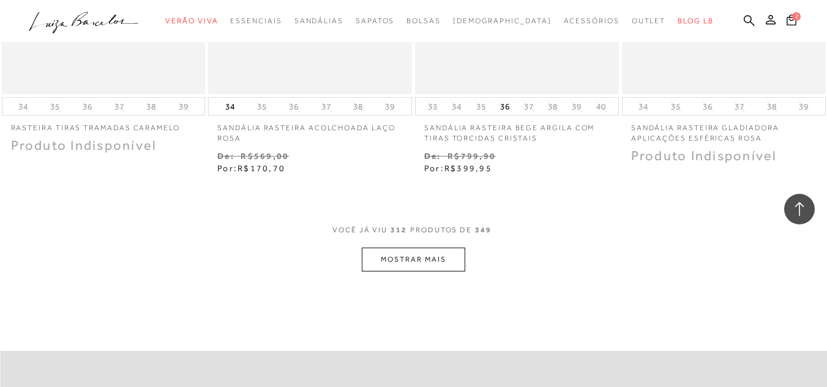
click at [451, 248] on button "MOSTRAR MAIS" at bounding box center [413, 260] width 103 height 24
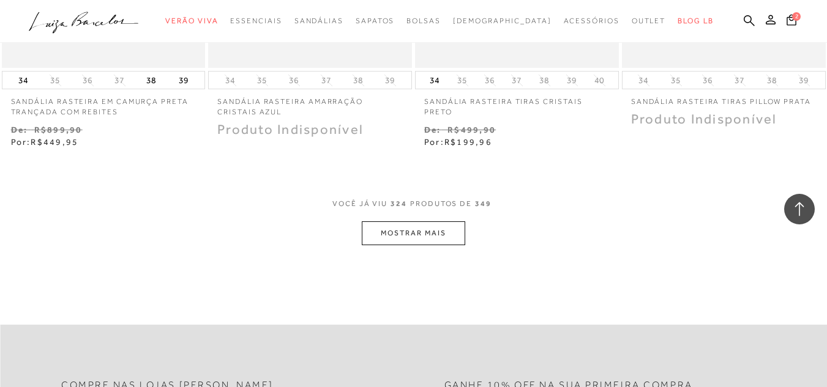
scroll to position [32127, 0]
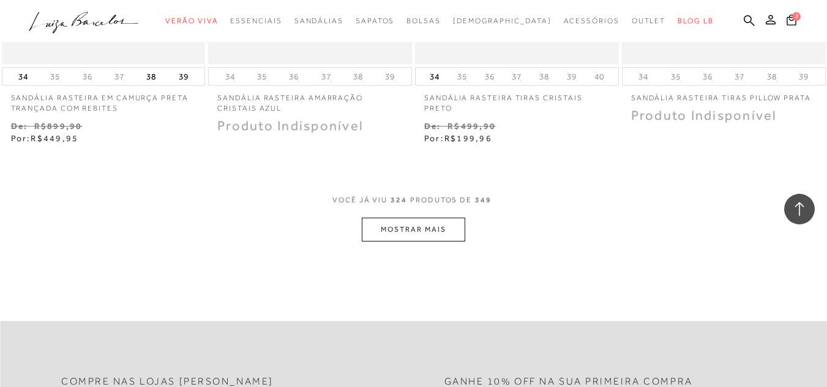
click at [456, 218] on button "MOSTRAR MAIS" at bounding box center [413, 230] width 103 height 24
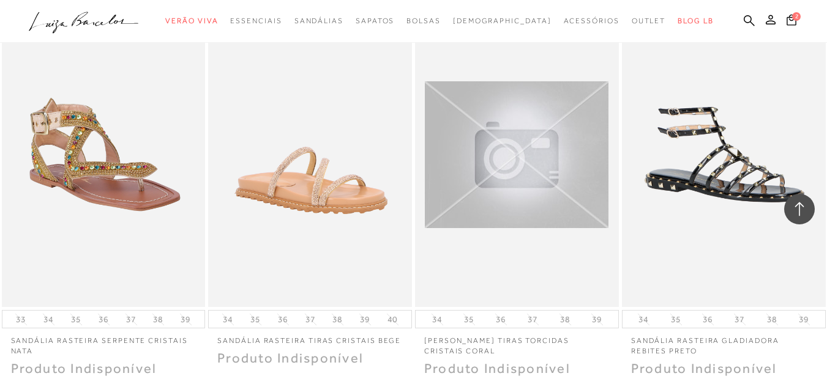
scroll to position [33228, 0]
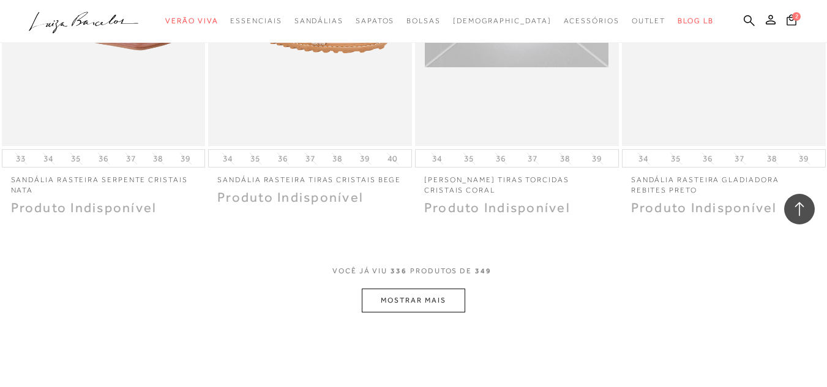
click at [449, 289] on button "MOSTRAR MAIS" at bounding box center [413, 301] width 103 height 24
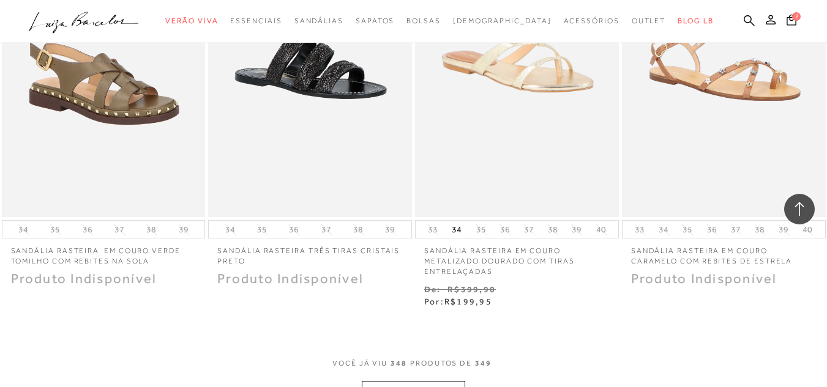
scroll to position [34330, 0]
click at [450, 381] on button "MOSTRAR MAIS" at bounding box center [413, 393] width 103 height 24
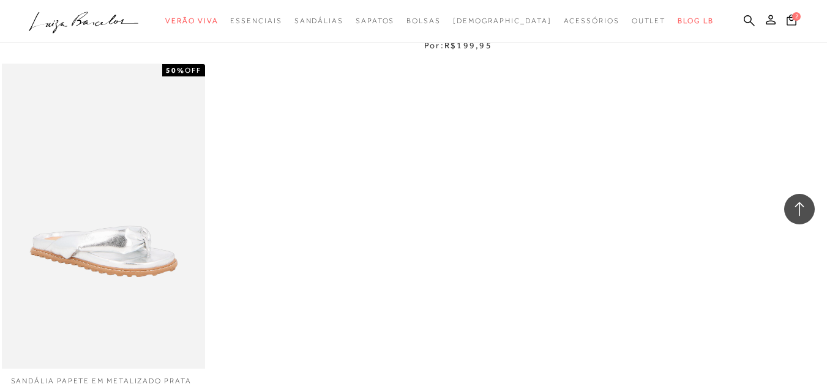
scroll to position [34697, 0]
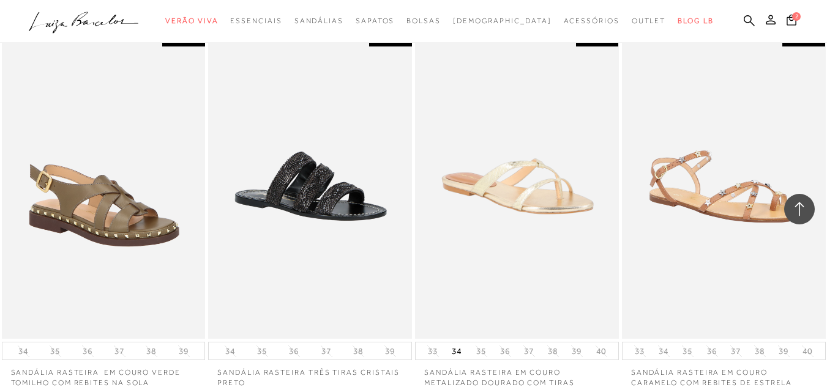
click at [803, 211] on icon at bounding box center [799, 209] width 16 height 16
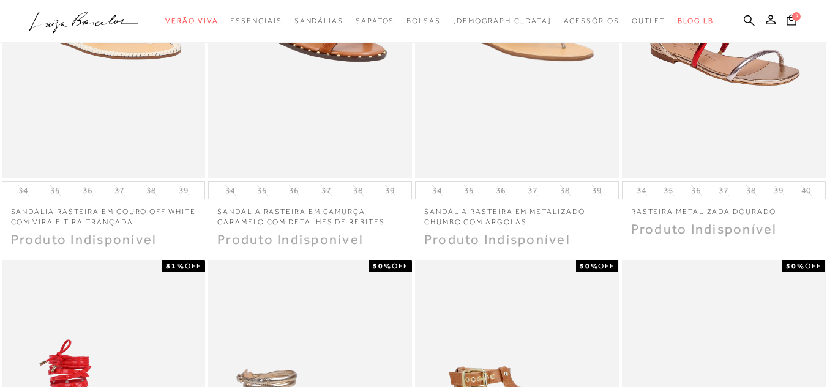
scroll to position [0, 0]
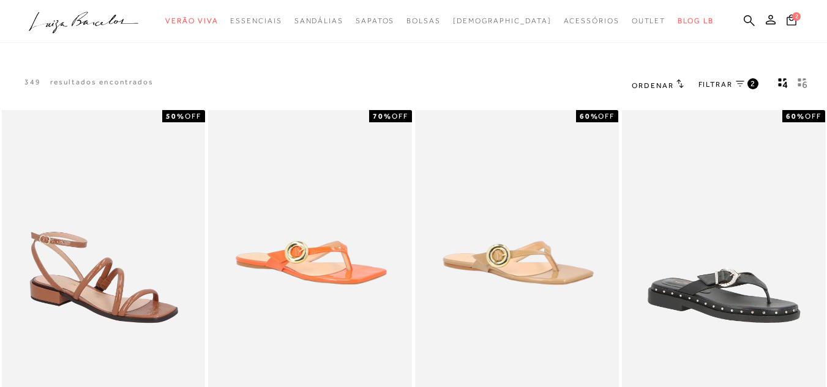
click at [739, 81] on icon at bounding box center [740, 84] width 9 height 6
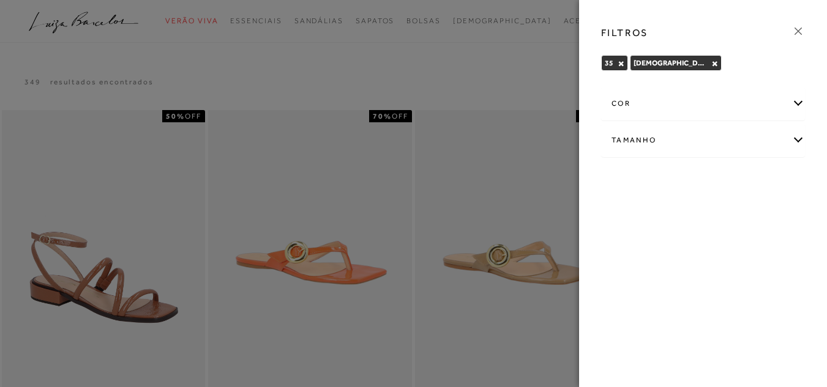
click at [711, 63] on button "×" at bounding box center [714, 63] width 7 height 9
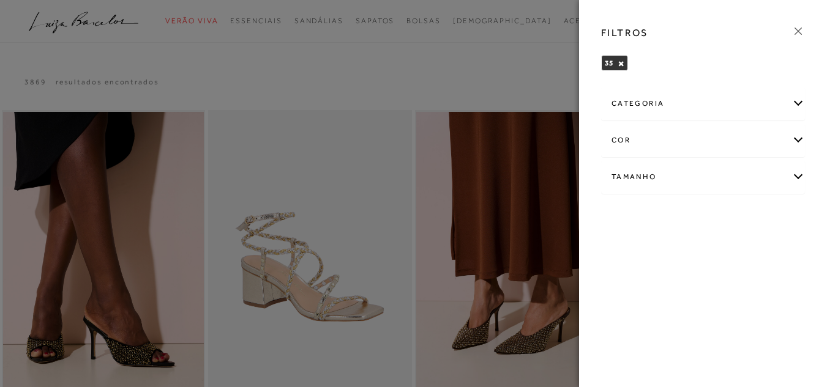
click at [663, 98] on div "categoria" at bounding box center [703, 104] width 203 height 32
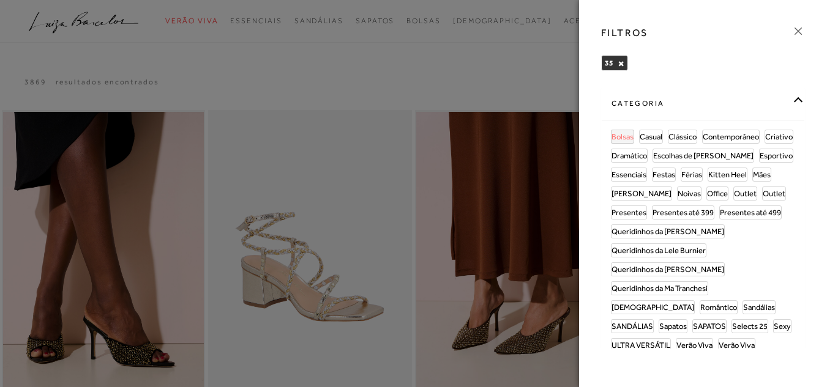
click at [627, 133] on span "Bolsas" at bounding box center [622, 136] width 22 height 9
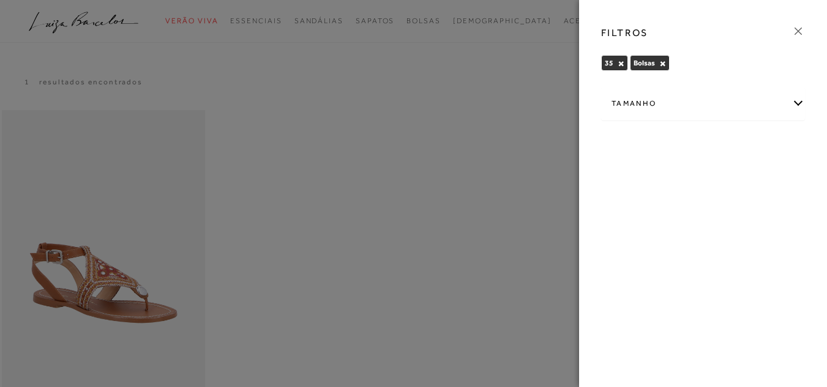
click at [802, 31] on icon at bounding box center [797, 30] width 13 height 13
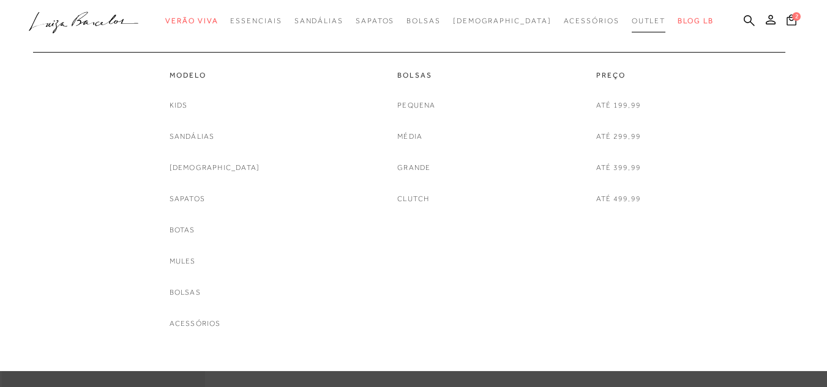
click at [632, 19] on span "Outlet" at bounding box center [649, 21] width 34 height 9
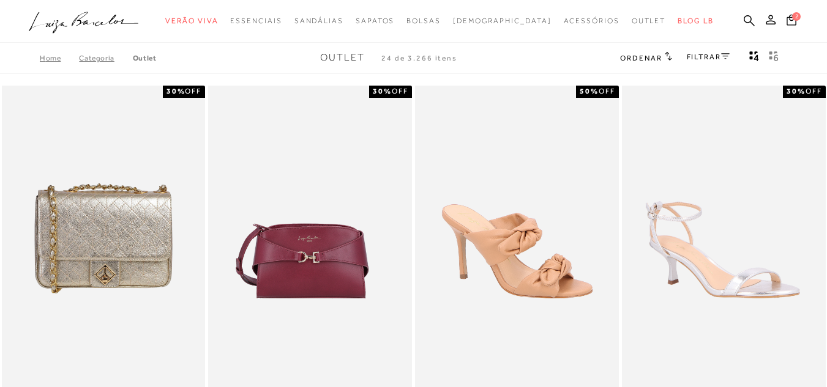
click at [703, 62] on div "FILTRAR" at bounding box center [708, 58] width 43 height 16
click at [711, 56] on link "FILTRAR" at bounding box center [708, 57] width 43 height 9
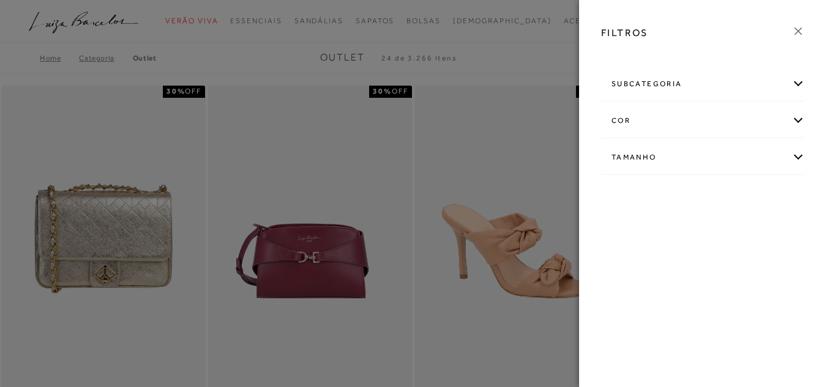
click at [687, 86] on div "subcategoria" at bounding box center [703, 84] width 203 height 32
click at [621, 112] on link "Bolsas" at bounding box center [622, 117] width 22 height 13
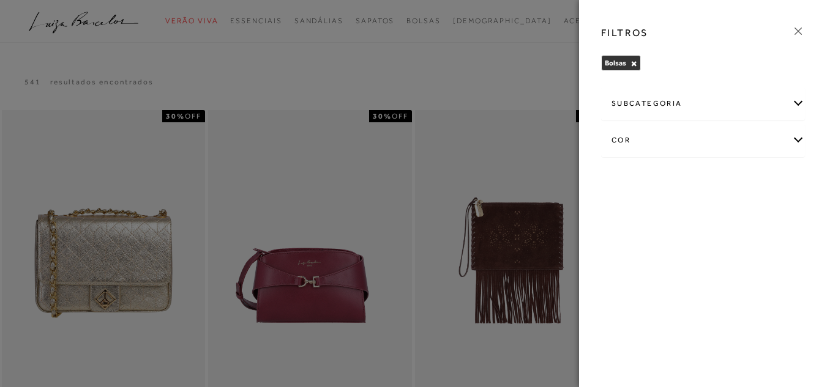
click at [796, 32] on icon at bounding box center [797, 30] width 13 height 13
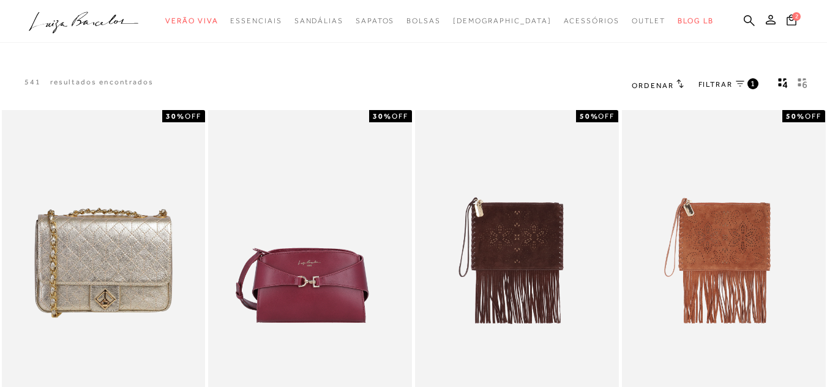
click at [667, 80] on h2 "Ordenar" at bounding box center [657, 85] width 51 height 12
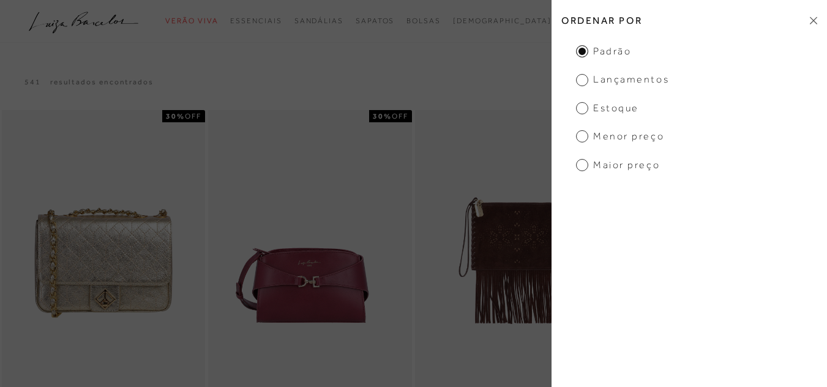
click at [616, 131] on span "Menor Preço" at bounding box center [620, 136] width 88 height 13
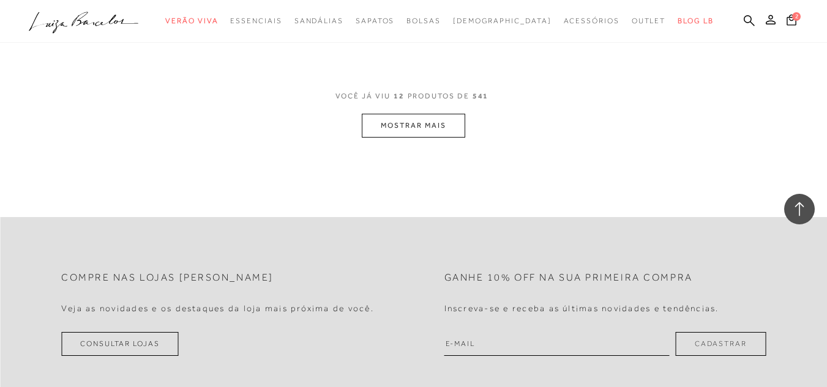
scroll to position [1224, 0]
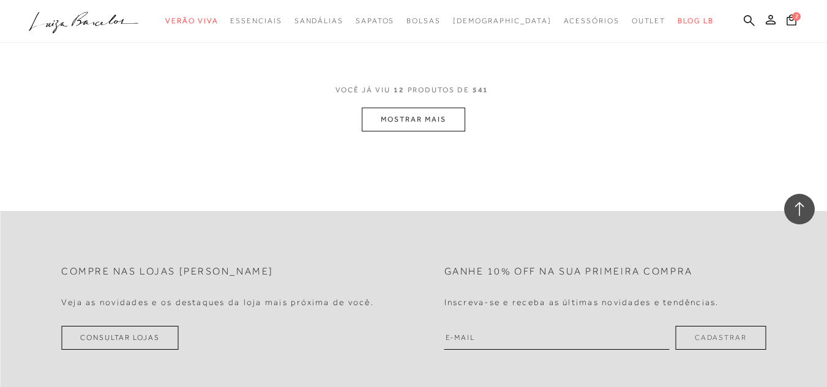
click at [441, 120] on button "MOSTRAR MAIS" at bounding box center [413, 120] width 103 height 24
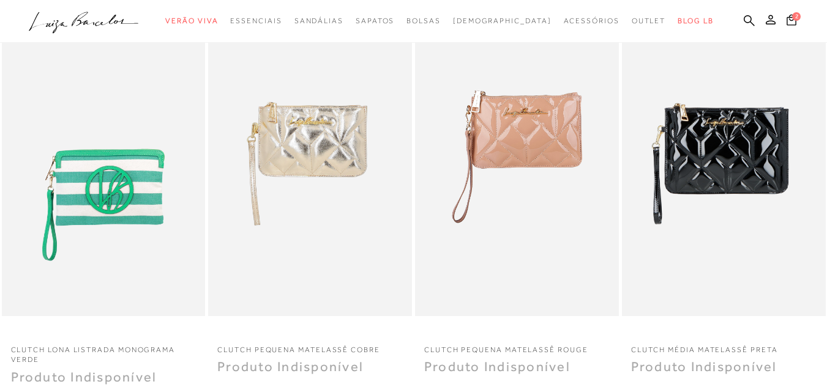
scroll to position [0, 0]
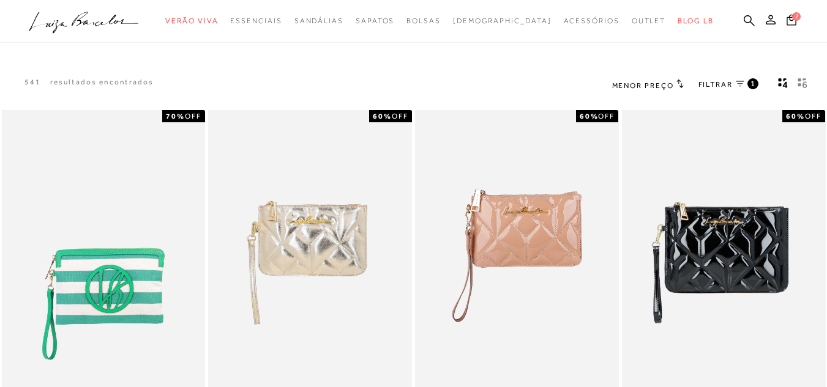
click at [646, 83] on span "Menor Preço" at bounding box center [643, 85] width 62 height 9
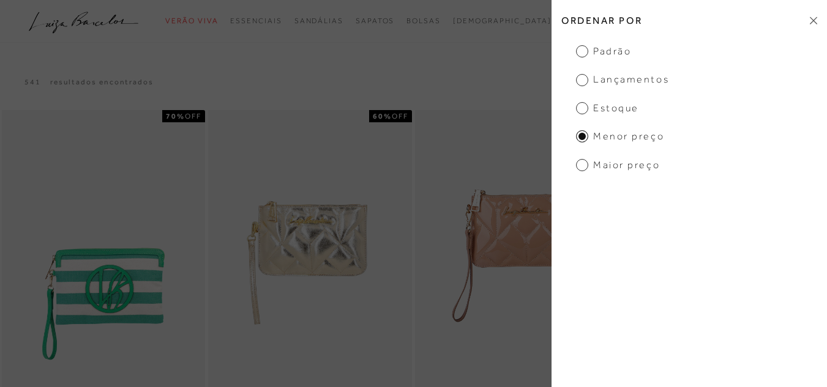
click at [624, 76] on span "Lançamentos" at bounding box center [622, 79] width 93 height 13
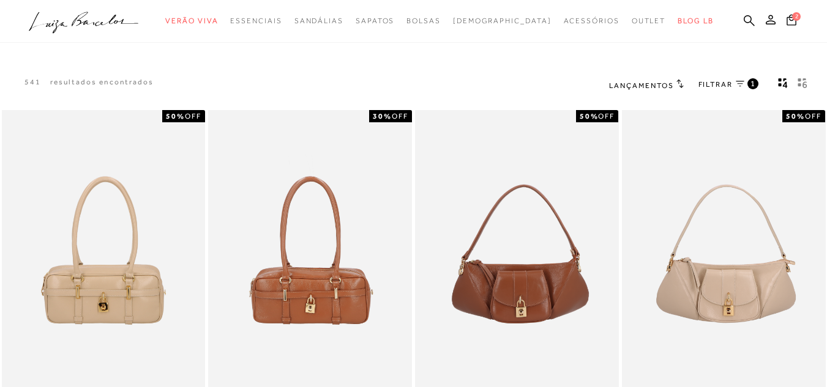
click at [666, 81] on span "Lançamentos" at bounding box center [641, 85] width 65 height 9
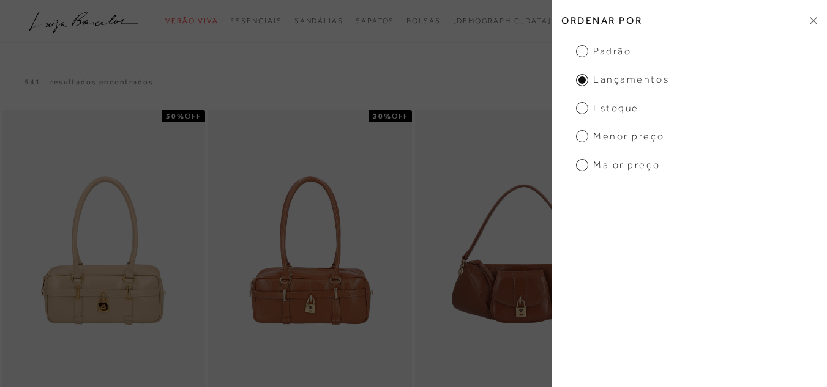
click at [616, 105] on span "Estoque" at bounding box center [607, 108] width 63 height 13
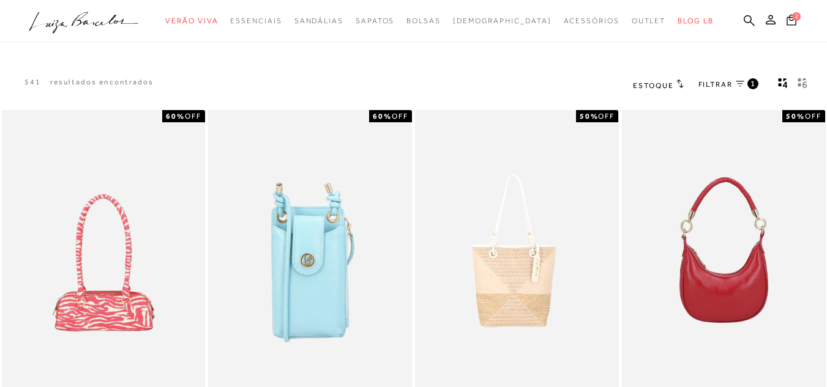
scroll to position [184, 0]
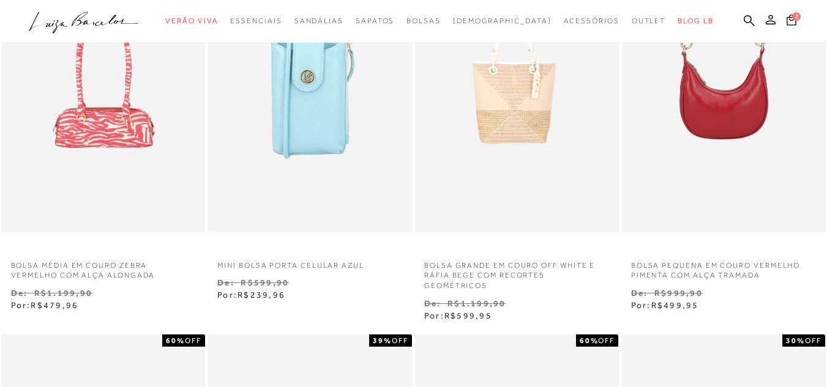
drag, startPoint x: 823, startPoint y: 102, endPoint x: 829, endPoint y: 29, distance: 72.4
click at [826, 23] on html "pa2900006 está carregada. categoryHeader .a{fill-rule:evenodd;} Verão Viva Em a…" at bounding box center [413, 9] width 827 height 387
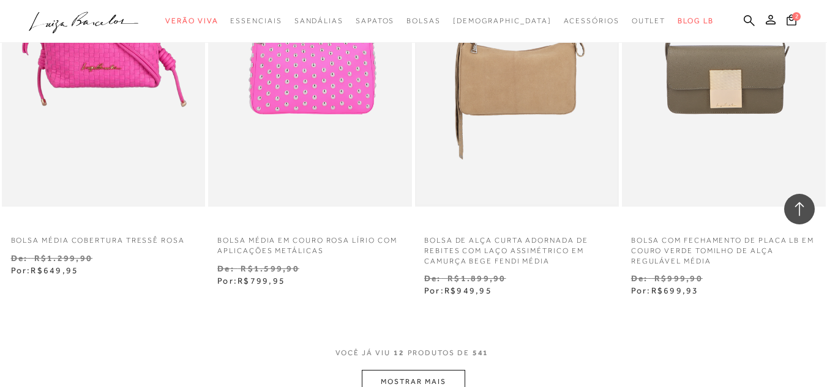
scroll to position [1040, 0]
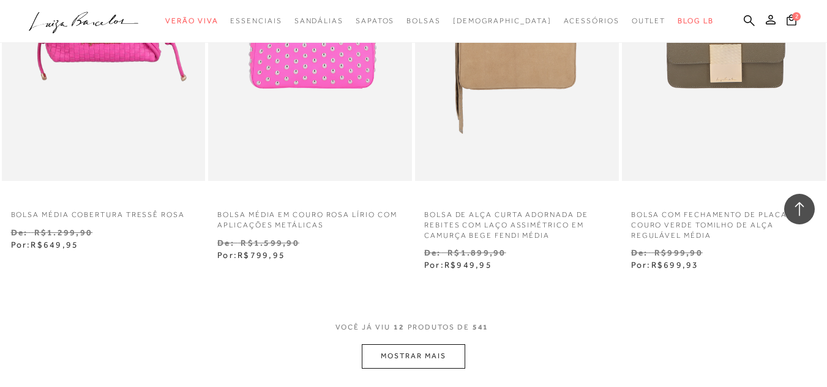
click at [382, 345] on button "MOSTRAR MAIS" at bounding box center [413, 357] width 103 height 24
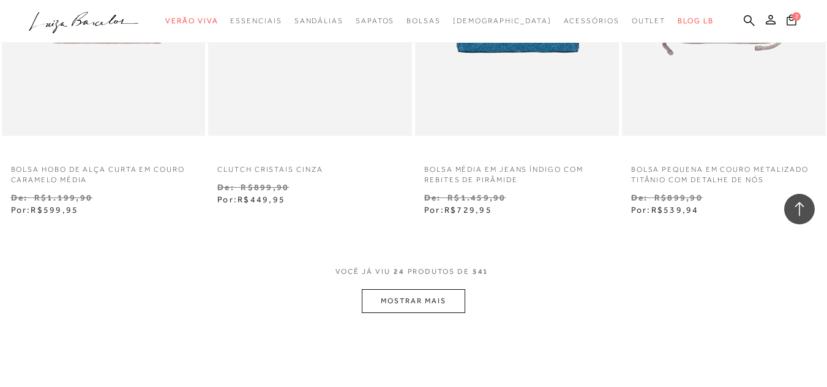
scroll to position [2387, 0]
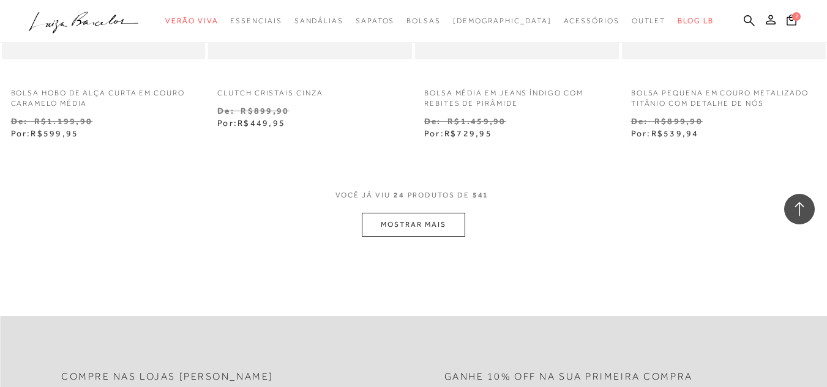
click at [434, 216] on button "MOSTRAR MAIS" at bounding box center [413, 225] width 103 height 24
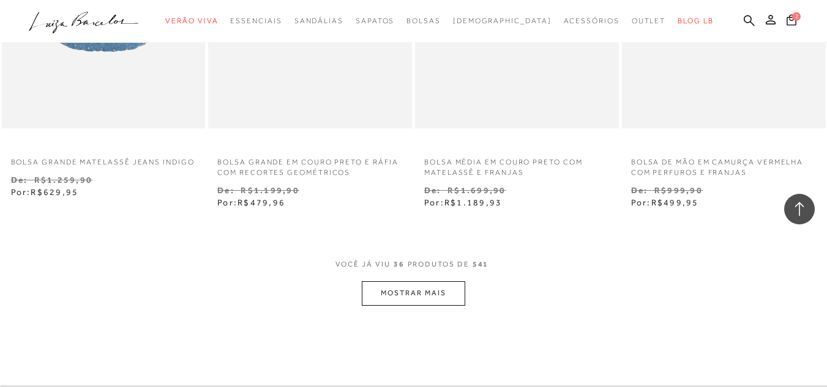
scroll to position [3549, 0]
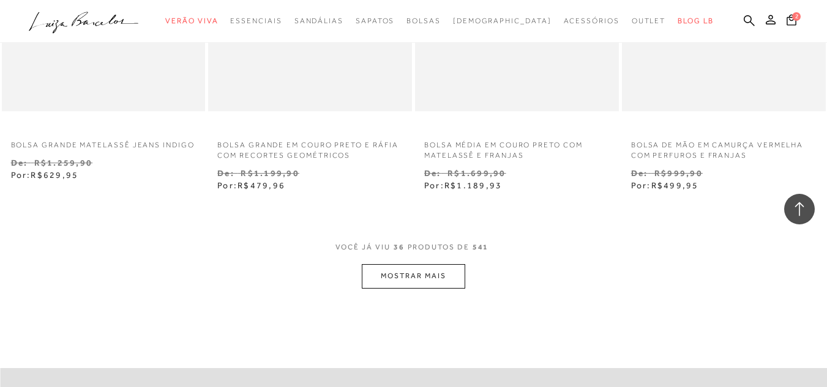
click at [458, 264] on button "MOSTRAR MAIS" at bounding box center [413, 276] width 103 height 24
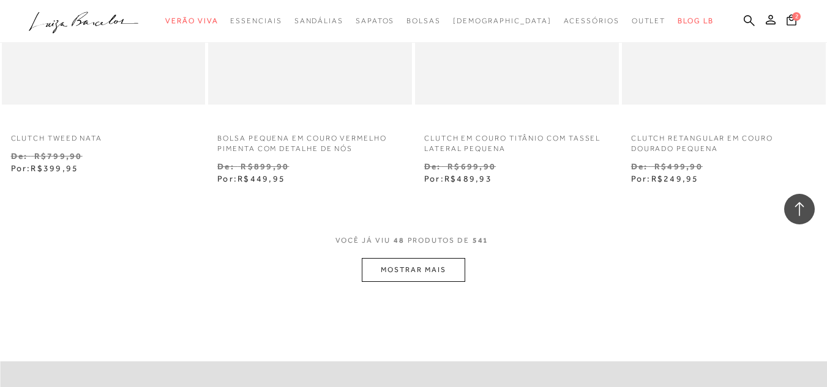
scroll to position [4773, 0]
click at [444, 255] on button "MOSTRAR MAIS" at bounding box center [413, 267] width 103 height 24
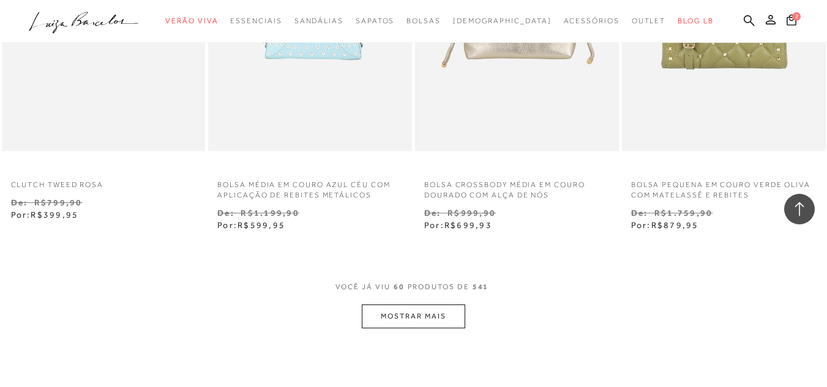
scroll to position [5997, 0]
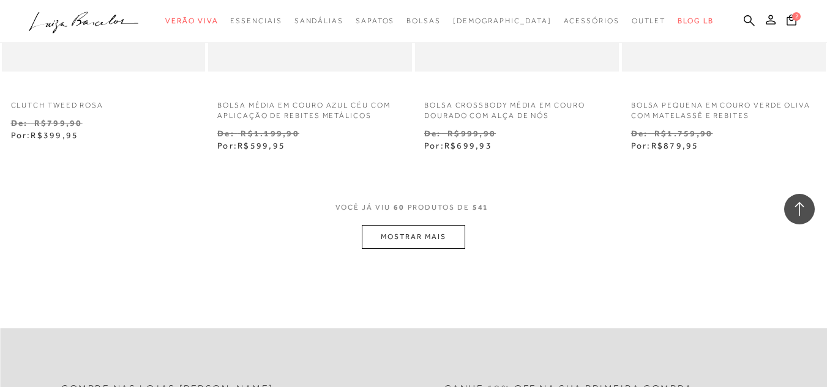
click at [442, 225] on button "MOSTRAR MAIS" at bounding box center [413, 237] width 103 height 24
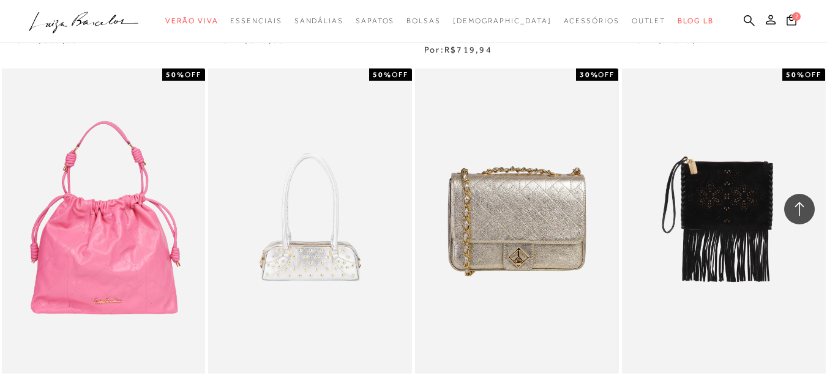
scroll to position [7099, 0]
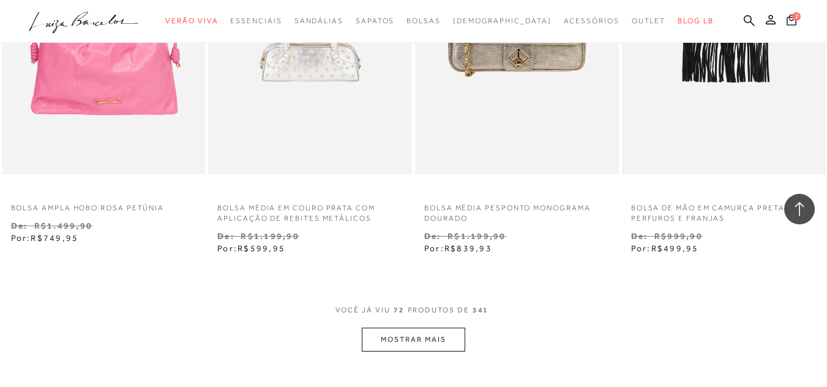
click at [417, 336] on button "MOSTRAR MAIS" at bounding box center [413, 340] width 103 height 24
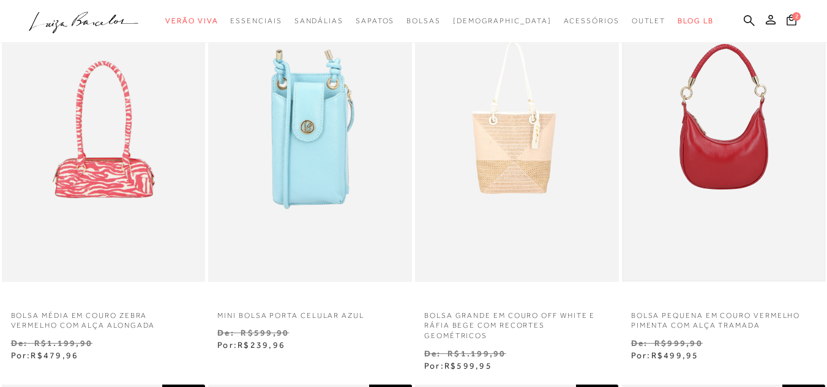
scroll to position [0, 0]
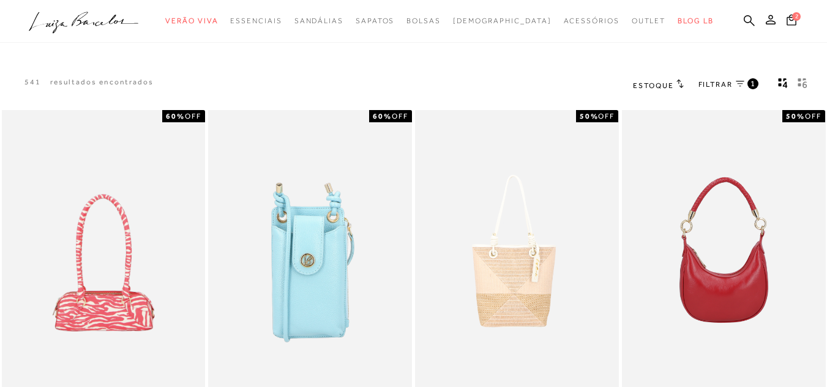
click at [715, 80] on span "FILTRAR" at bounding box center [715, 85] width 34 height 10
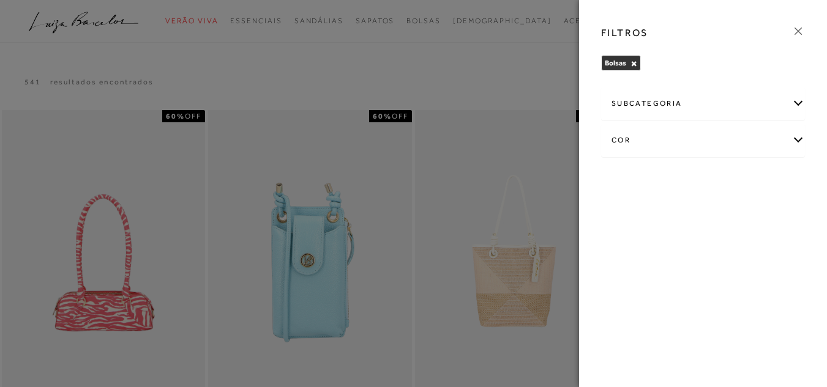
click at [632, 59] on button "×" at bounding box center [633, 63] width 7 height 9
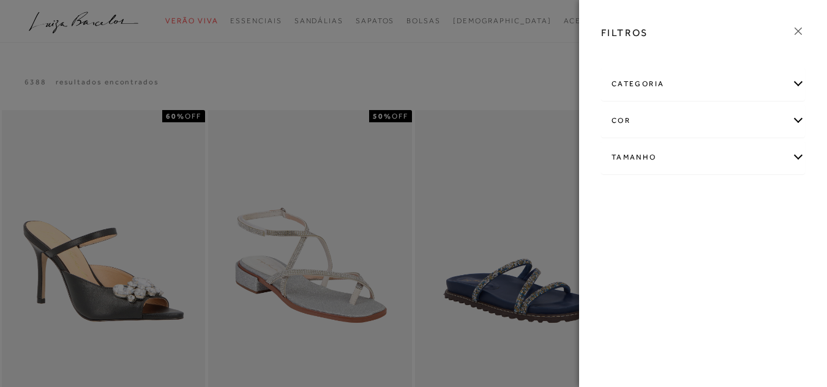
click at [636, 64] on div "FILTROS categoria Acessórios Bolsas Kids" at bounding box center [703, 193] width 248 height 387
click at [655, 163] on div "Tamanho" at bounding box center [703, 157] width 203 height 32
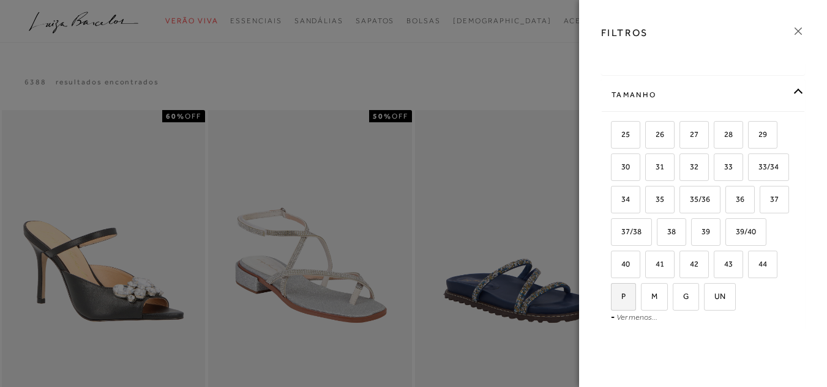
scroll to position [121, 0]
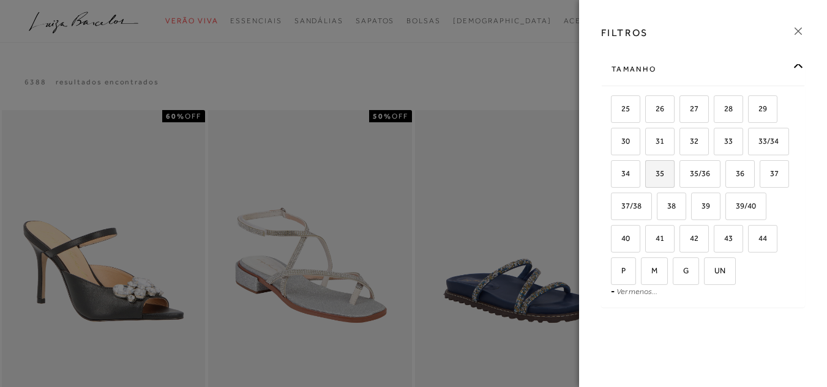
click at [664, 169] on span "35" at bounding box center [655, 173] width 18 height 9
click at [655, 170] on input "35" at bounding box center [649, 176] width 12 height 12
checkbox input "true"
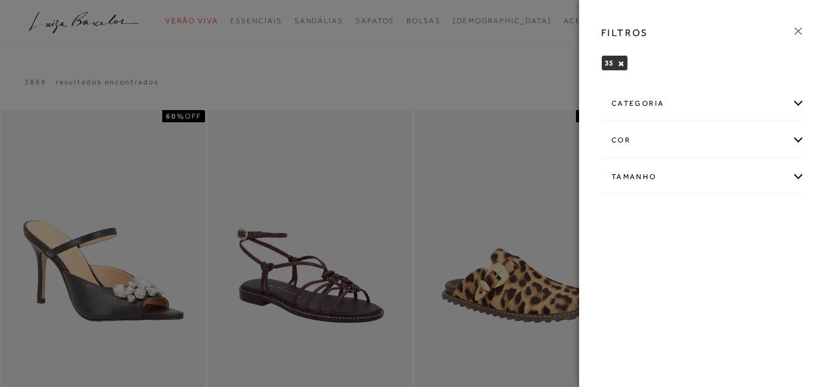
click at [703, 103] on div "categoria" at bounding box center [703, 104] width 203 height 32
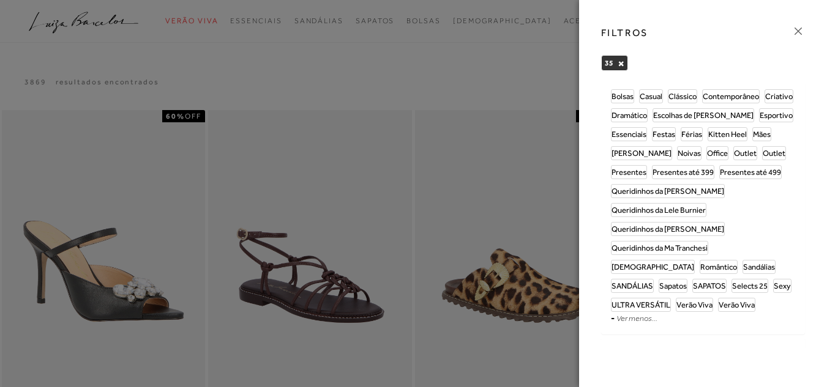
scroll to position [61, 0]
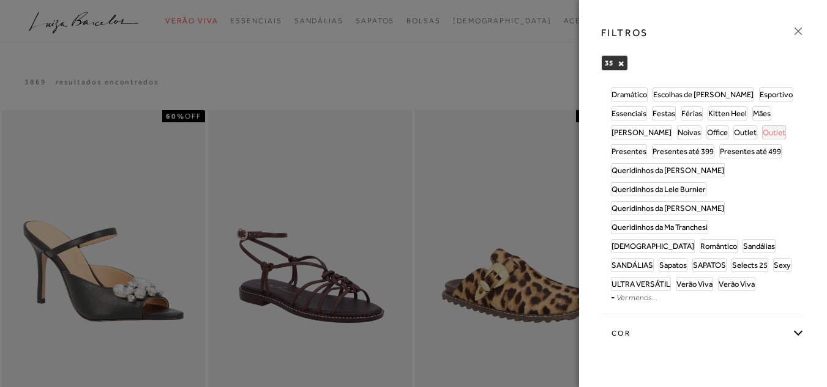
click at [762, 137] on span "Outlet" at bounding box center [773, 132] width 23 height 9
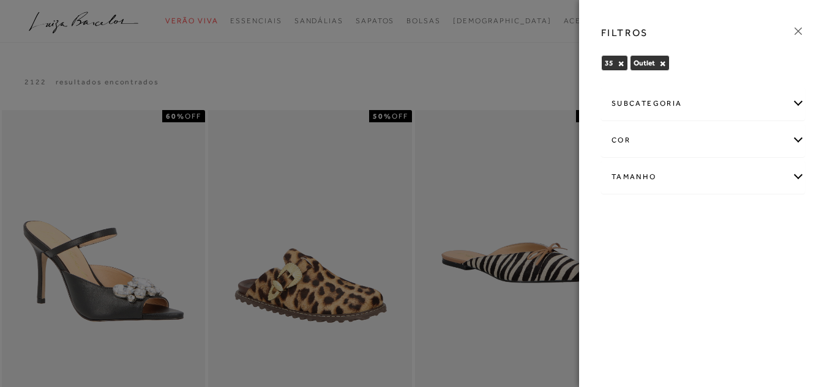
click at [798, 32] on icon at bounding box center [797, 30] width 13 height 13
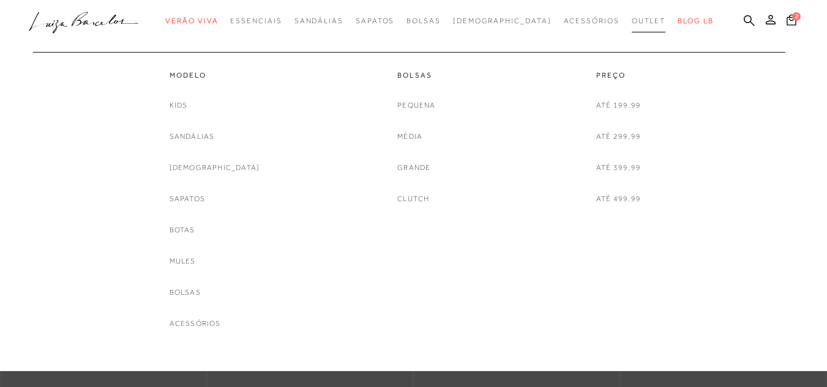
click at [632, 17] on link "Outlet" at bounding box center [649, 21] width 34 height 23
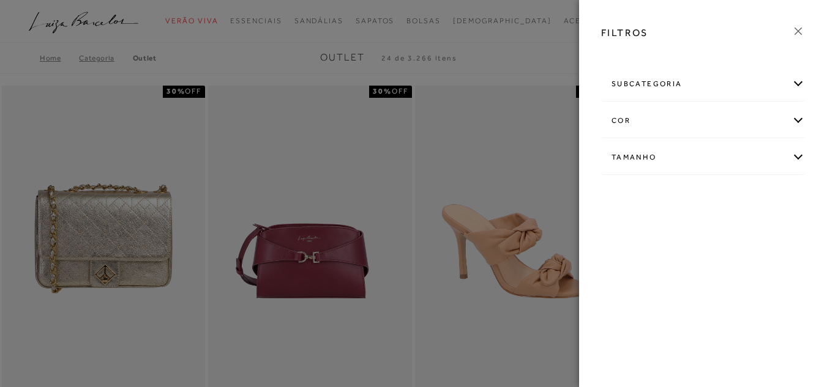
click at [687, 81] on div "subcategoria" at bounding box center [703, 84] width 203 height 32
click at [655, 113] on span "Modelo" at bounding box center [651, 117] width 25 height 9
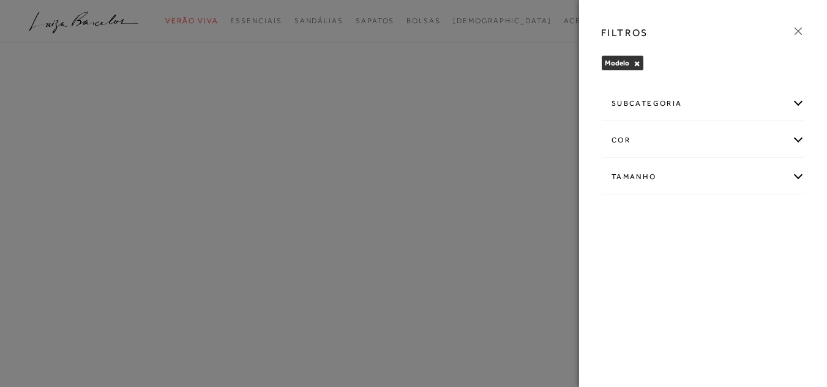
click at [797, 100] on div "subcategoria" at bounding box center [703, 104] width 203 height 32
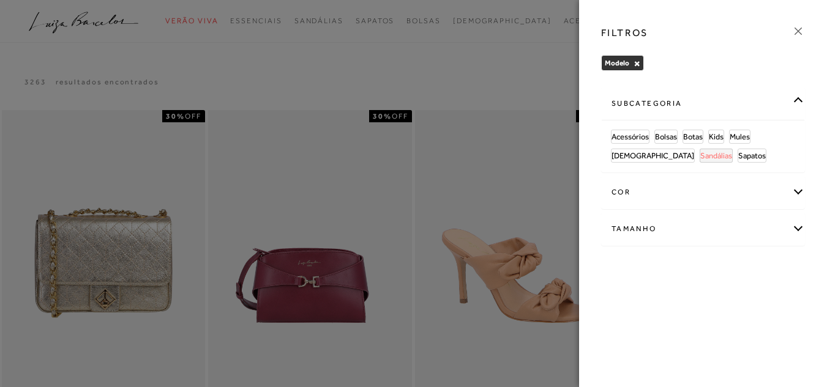
click at [700, 154] on span "Sandálias" at bounding box center [716, 155] width 32 height 9
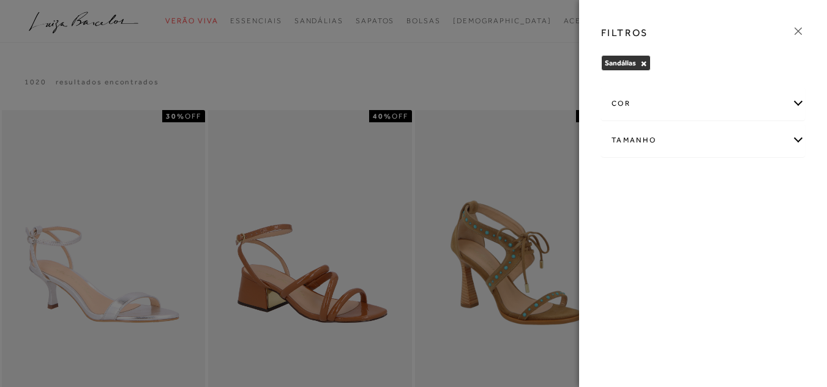
click at [799, 140] on div "Tamanho" at bounding box center [703, 140] width 203 height 32
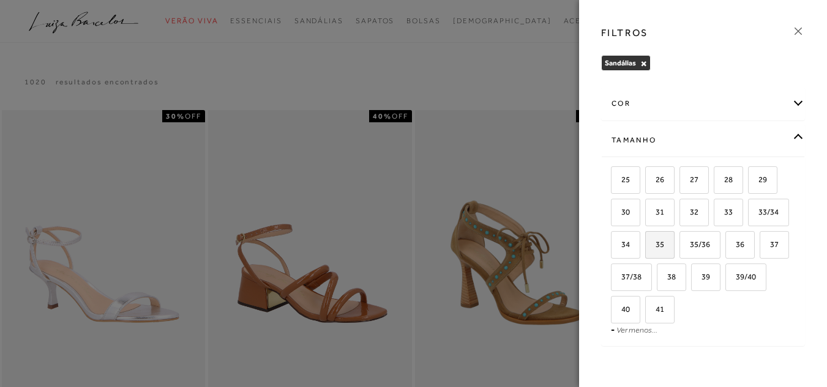
click at [674, 239] on label "35" at bounding box center [660, 245] width 28 height 26
click at [655, 240] on input "35" at bounding box center [649, 246] width 12 height 12
checkbox input "true"
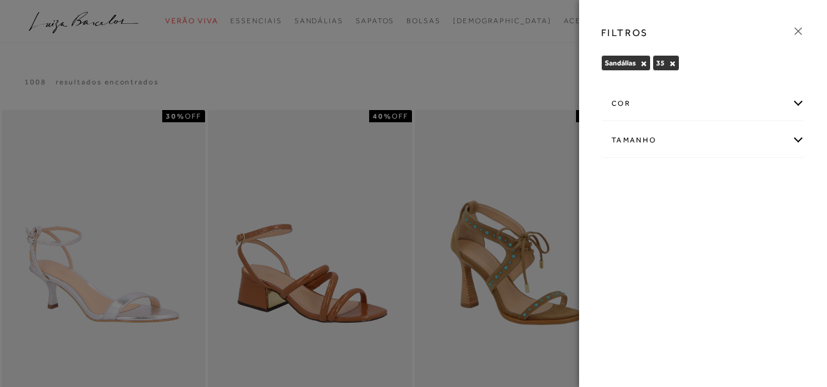
click at [796, 25] on icon at bounding box center [797, 30] width 13 height 13
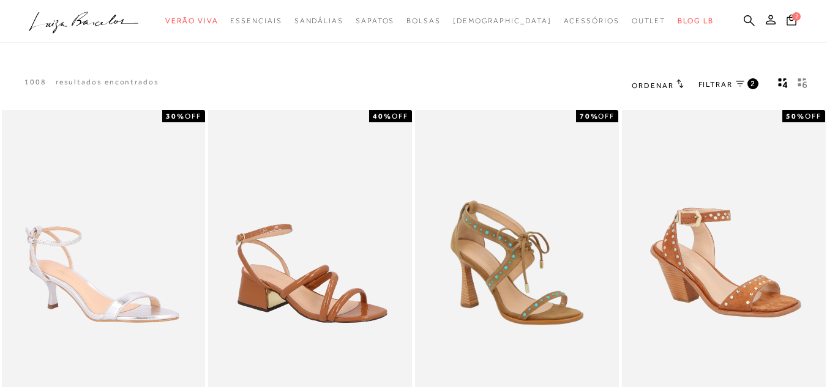
click at [650, 76] on div "Ordenar Ordenar por Padrão" at bounding box center [722, 85] width 210 height 47
click at [650, 83] on span "Ordenar" at bounding box center [653, 85] width 42 height 9
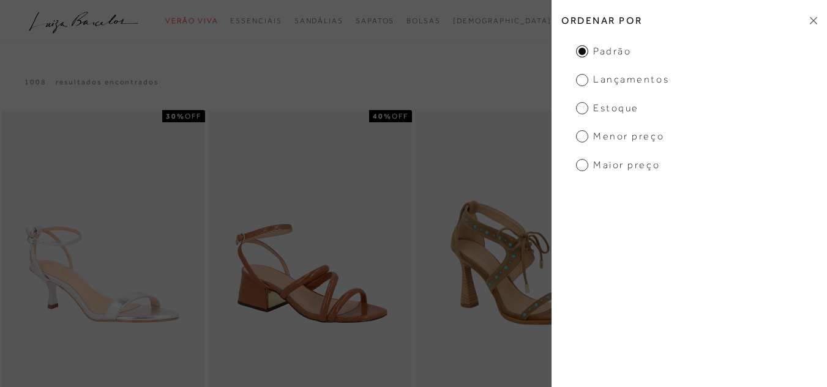
click at [597, 99] on ul "Padrão Lançamentos Estoque Menor Preço Maior Preço" at bounding box center [688, 108] width 275 height 127
click at [602, 108] on span "Estoque" at bounding box center [607, 108] width 63 height 13
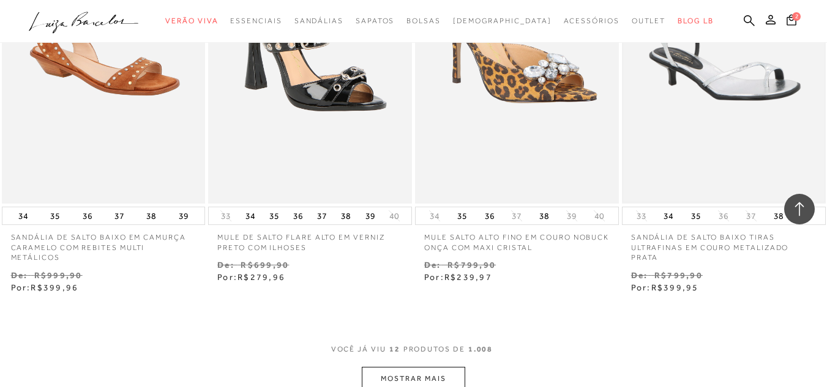
scroll to position [1101, 0]
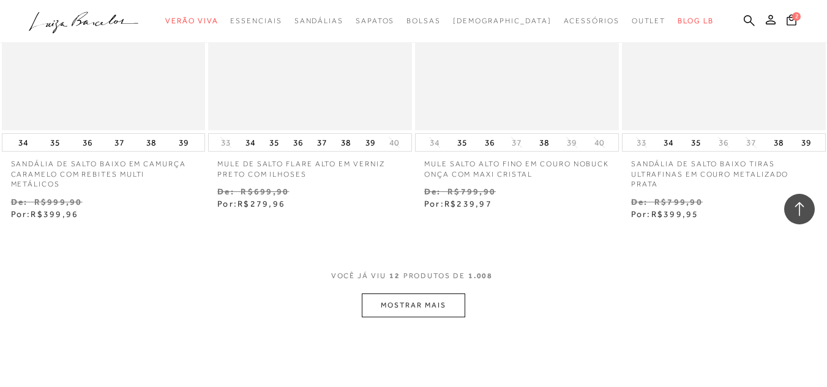
click at [372, 298] on button "MOSTRAR MAIS" at bounding box center [413, 306] width 103 height 24
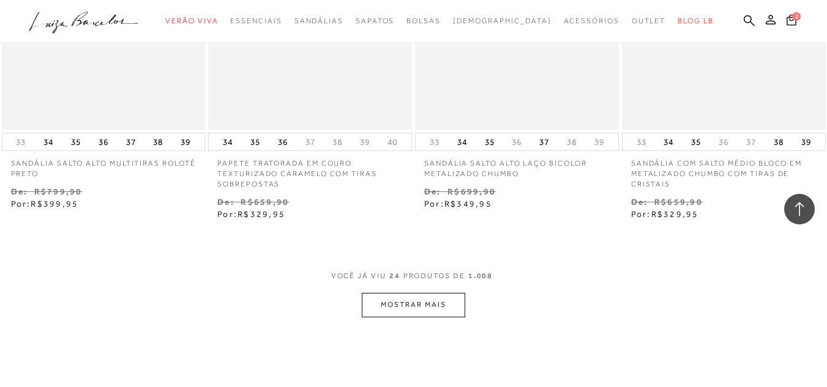
scroll to position [2387, 0]
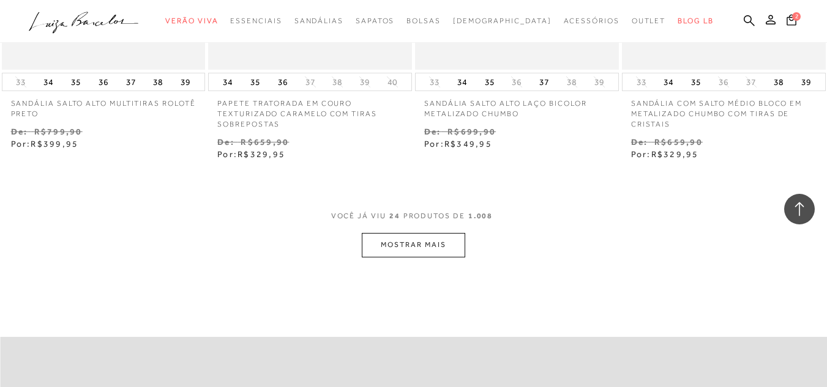
click at [444, 233] on button "MOSTRAR MAIS" at bounding box center [413, 245] width 103 height 24
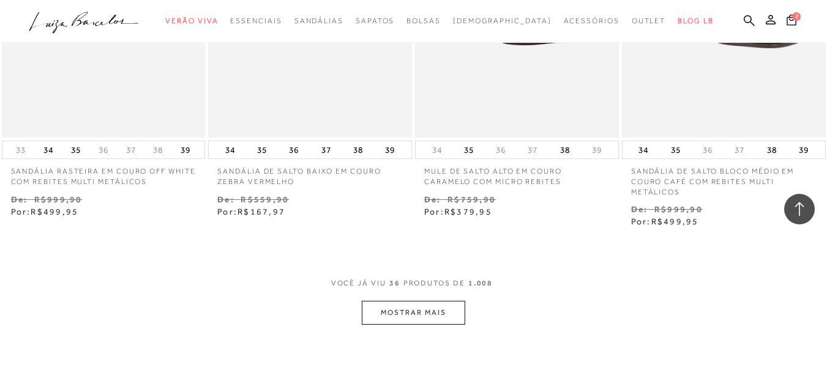
scroll to position [3549, 0]
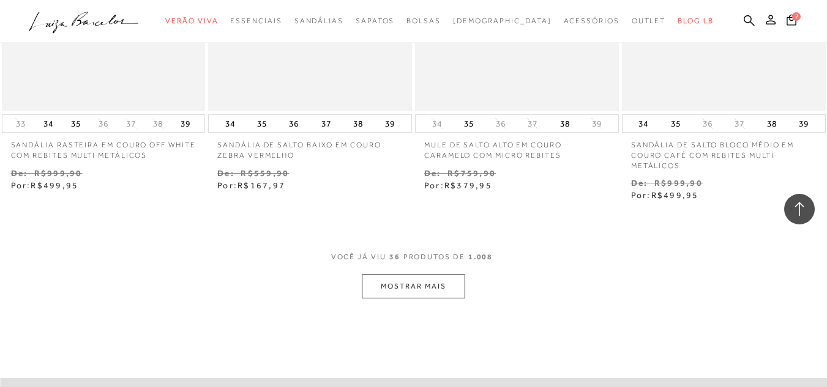
click at [445, 275] on button "MOSTRAR MAIS" at bounding box center [413, 287] width 103 height 24
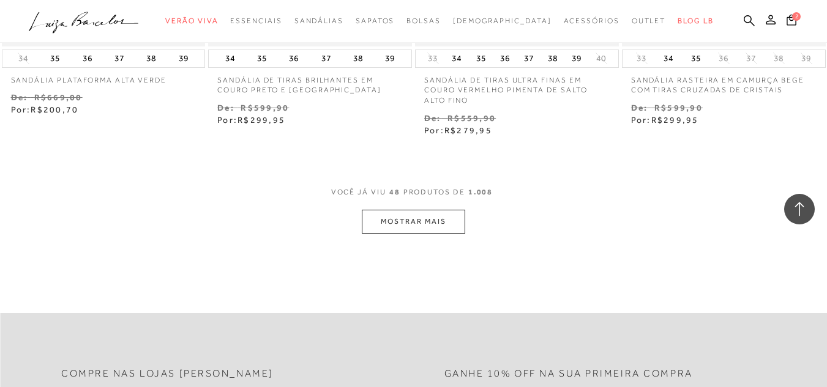
scroll to position [4834, 0]
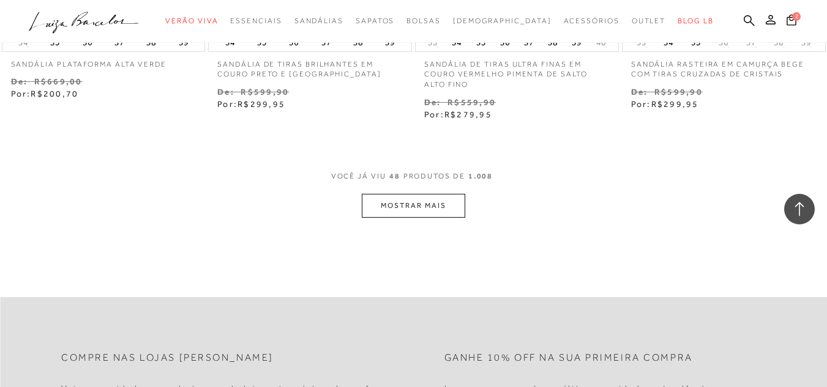
click at [441, 194] on button "MOSTRAR MAIS" at bounding box center [413, 206] width 103 height 24
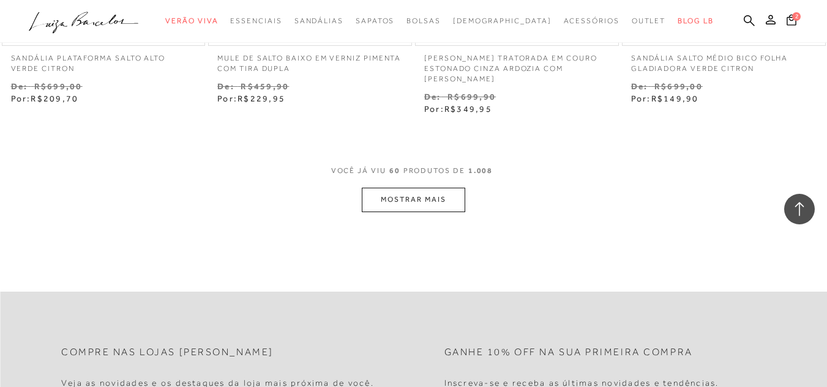
scroll to position [6058, 0]
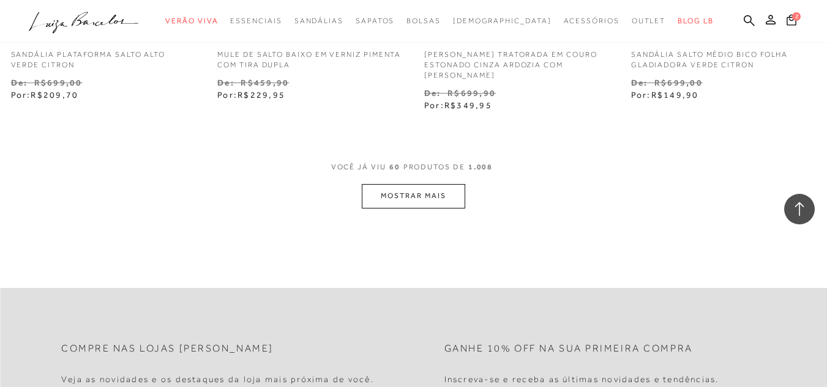
click at [458, 184] on button "MOSTRAR MAIS" at bounding box center [413, 196] width 103 height 24
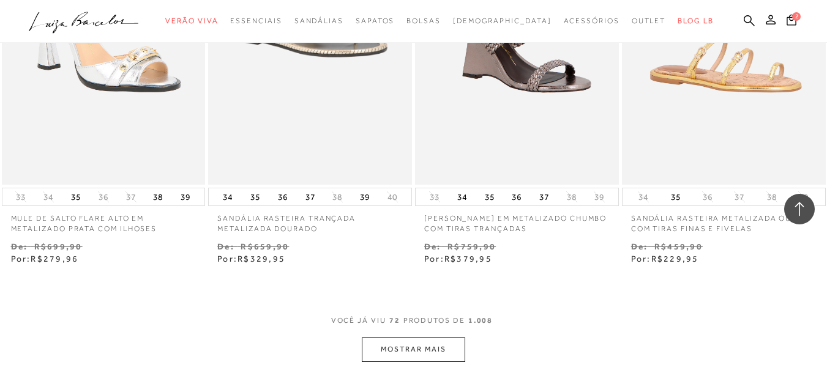
scroll to position [7221, 0]
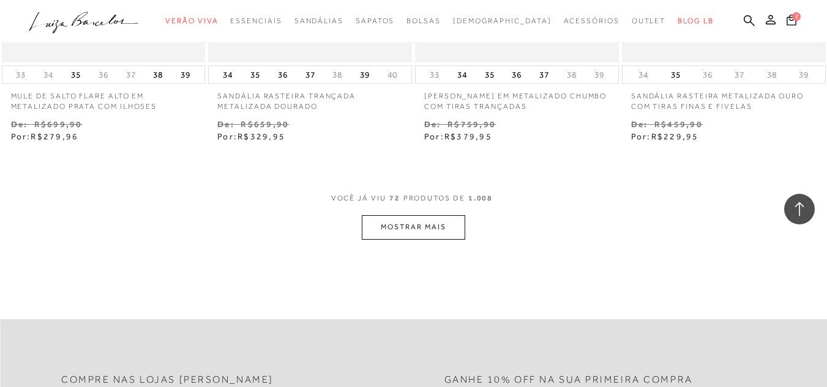
click at [453, 215] on button "MOSTRAR MAIS" at bounding box center [413, 227] width 103 height 24
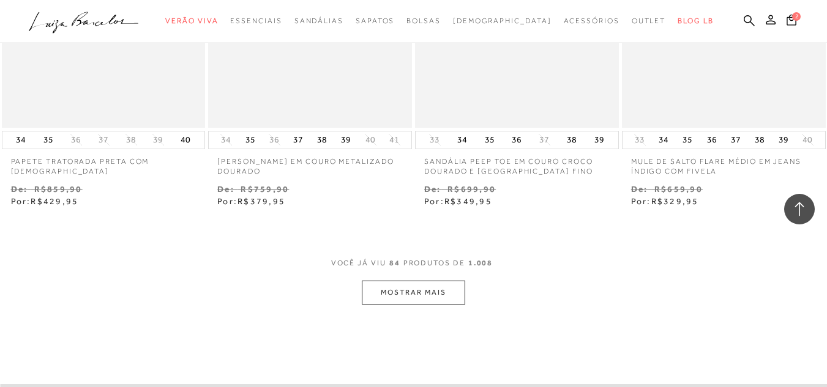
scroll to position [8445, 0]
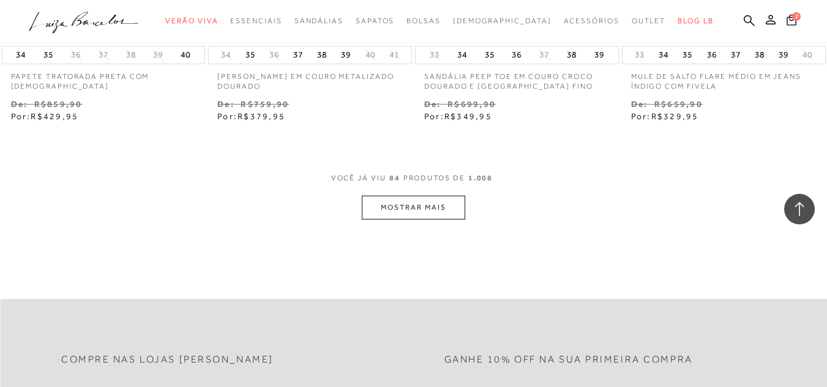
click at [434, 196] on button "MOSTRAR MAIS" at bounding box center [413, 208] width 103 height 24
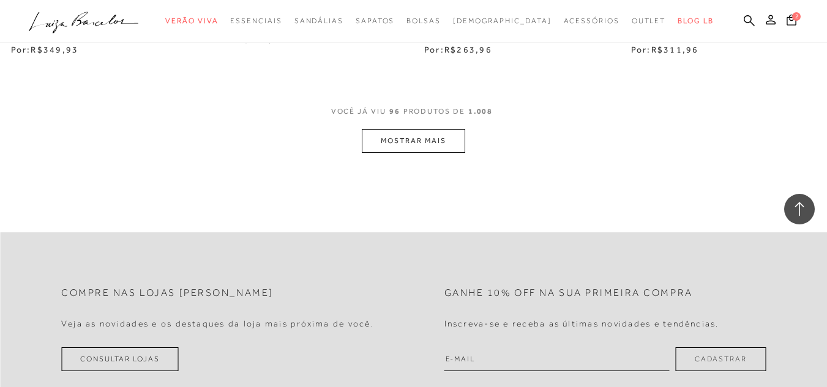
scroll to position [9730, 0]
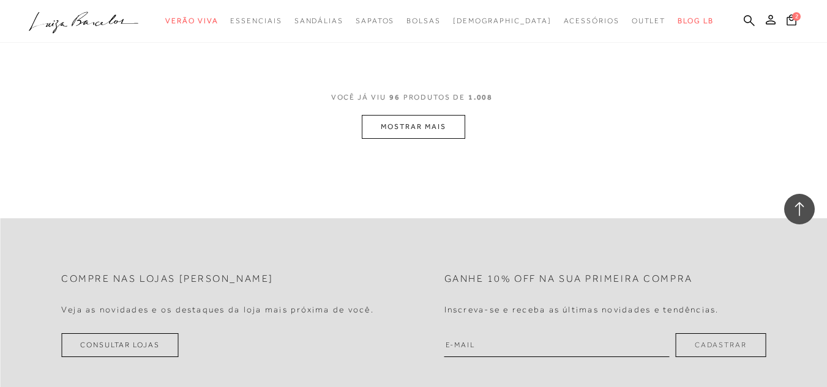
click at [433, 118] on button "MOSTRAR MAIS" at bounding box center [413, 127] width 103 height 24
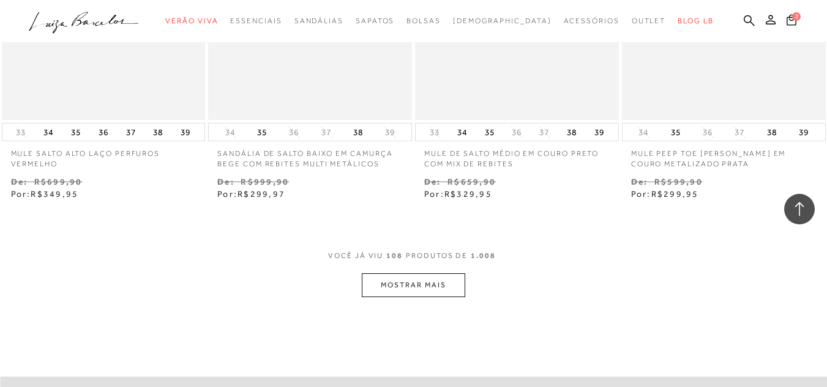
scroll to position [10770, 0]
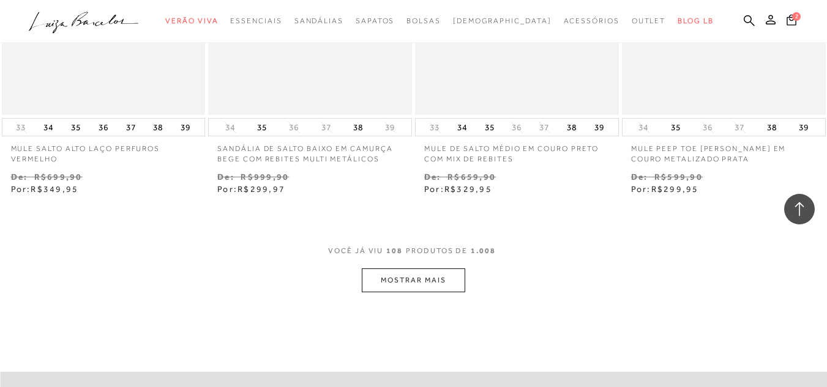
click at [454, 269] on button "MOSTRAR MAIS" at bounding box center [413, 281] width 103 height 24
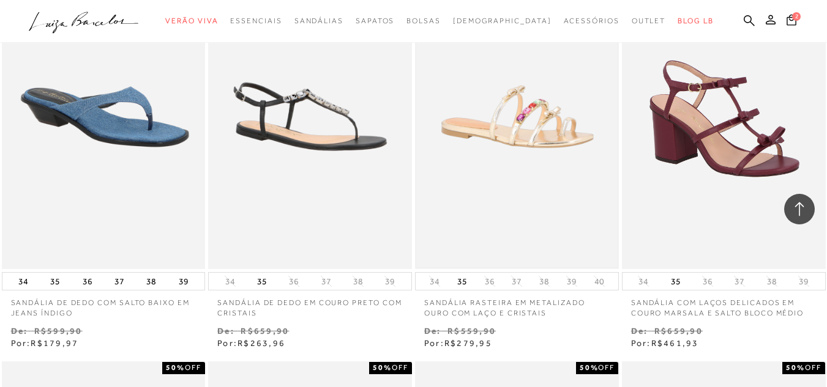
scroll to position [11382, 0]
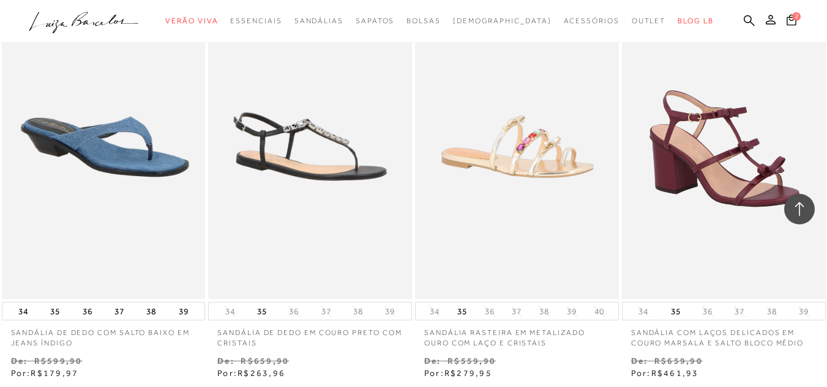
click at [161, 138] on img at bounding box center [103, 147] width 201 height 302
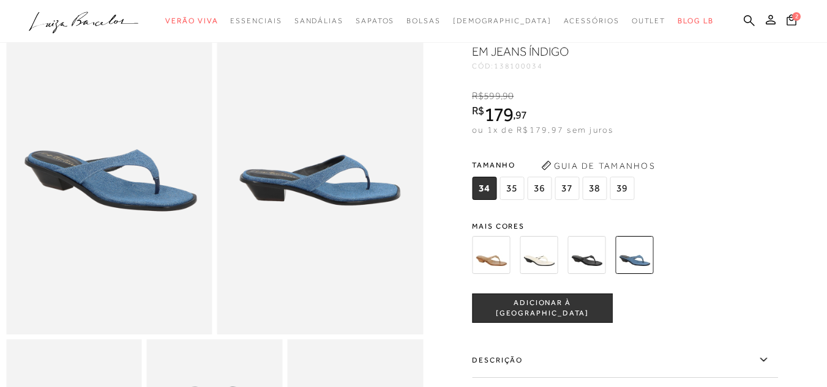
click at [533, 256] on img at bounding box center [539, 255] width 38 height 38
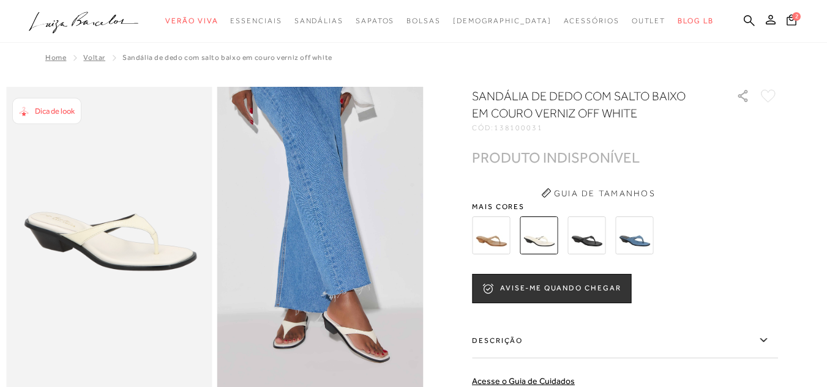
click at [593, 237] on img at bounding box center [586, 236] width 38 height 38
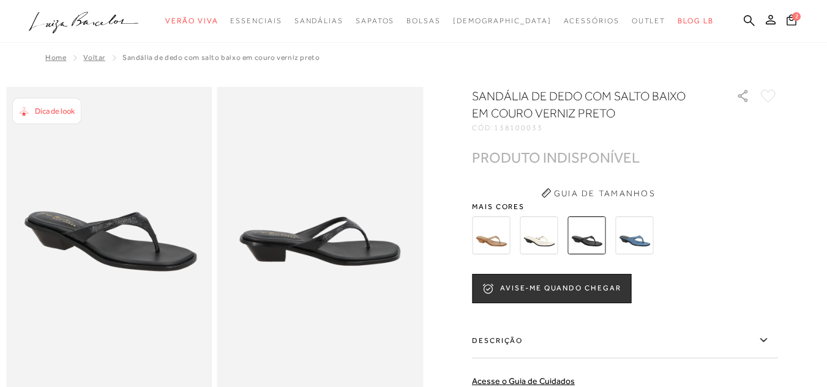
click at [650, 235] on img at bounding box center [634, 236] width 38 height 38
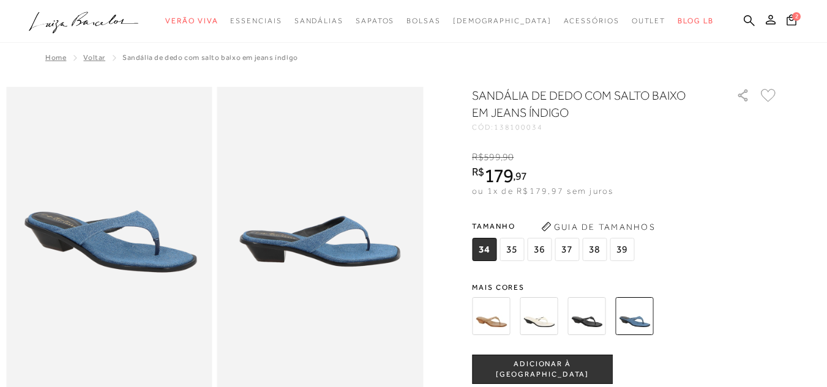
click at [483, 307] on img at bounding box center [491, 316] width 38 height 38
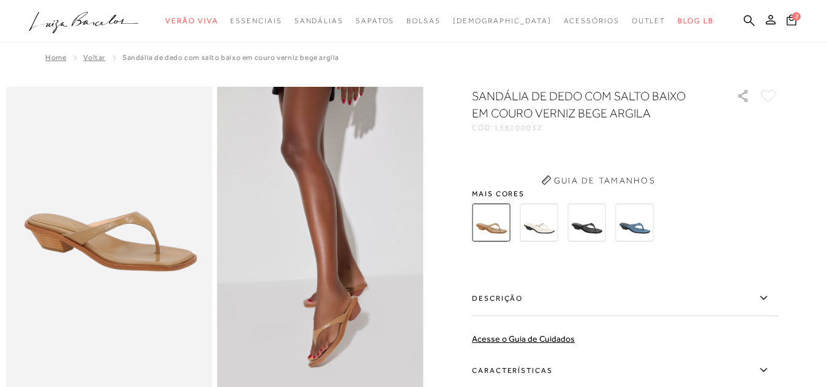
click at [488, 309] on div "SANDÁLIA DE DEDO COM SALTO BAIXO EM COURO VERNIZ BEGE ARGILA CÓD: 138100032 × É…" at bounding box center [625, 297] width 306 height 419
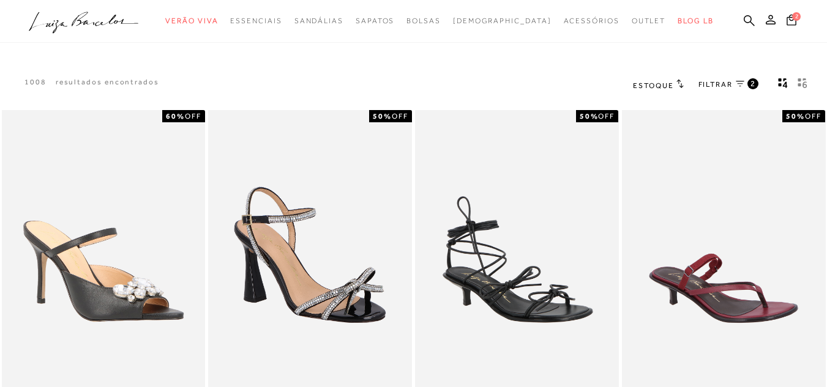
click at [130, 15] on icon ".a{fill-rule:evenodd;}" at bounding box center [84, 23] width 110 height 26
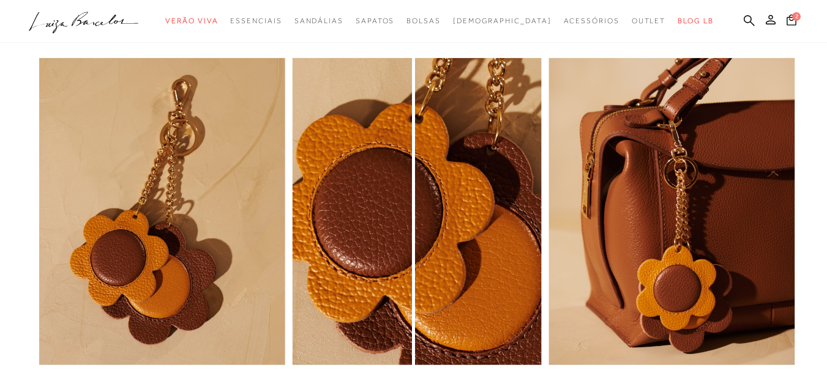
scroll to position [979, 0]
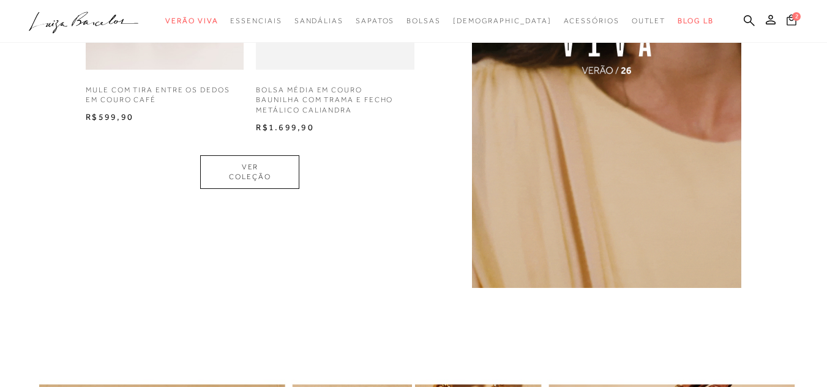
click at [786, 21] on icon at bounding box center [791, 19] width 10 height 11
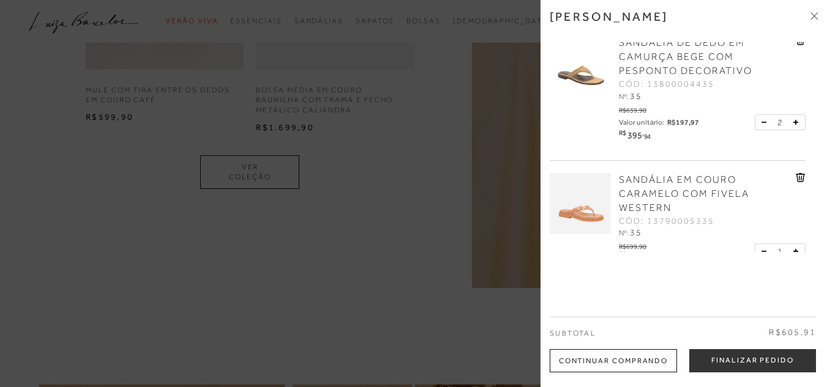
scroll to position [48, 0]
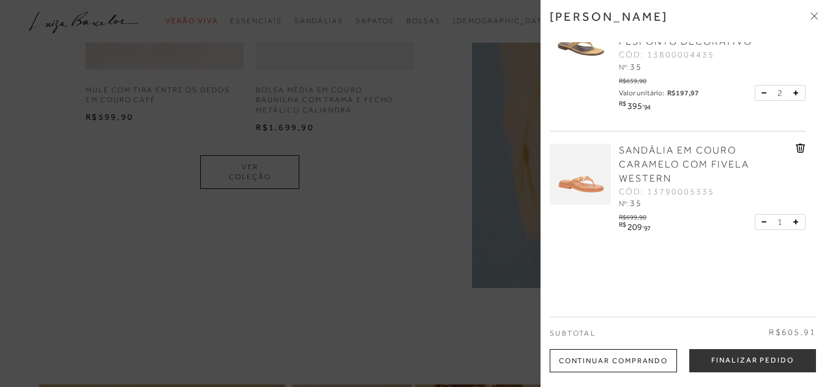
click at [591, 176] on img at bounding box center [580, 174] width 61 height 61
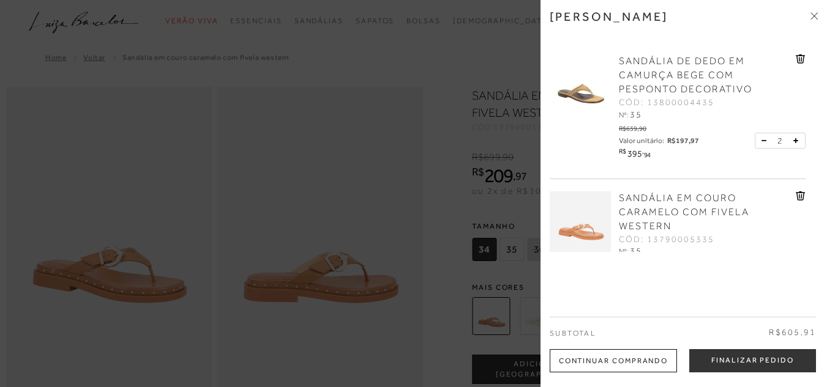
click at [761, 139] on button at bounding box center [766, 140] width 10 height 11
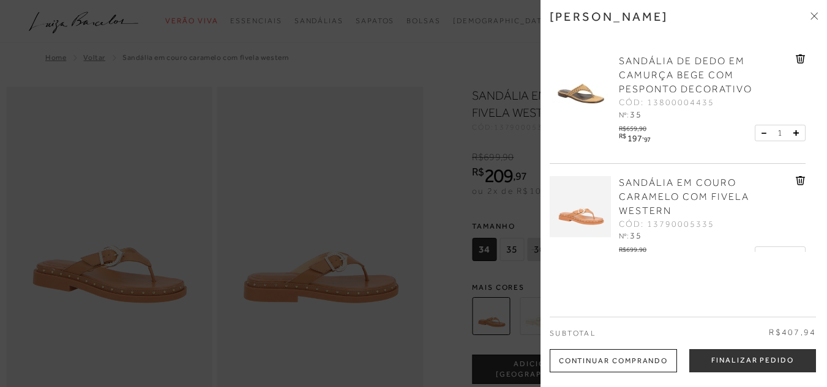
click at [816, 15] on div "Minha sacola SANDÁLIA DE DEDO EM CAMURÇA BEGE COM PESPONTO DECORATIVO CÓD: 1380…" at bounding box center [683, 193] width 286 height 387
click at [341, 231] on div at bounding box center [413, 193] width 827 height 387
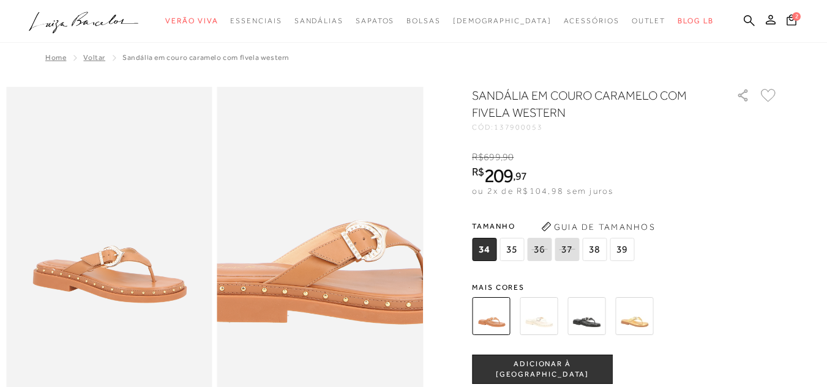
click at [310, 286] on img at bounding box center [331, 201] width 412 height 618
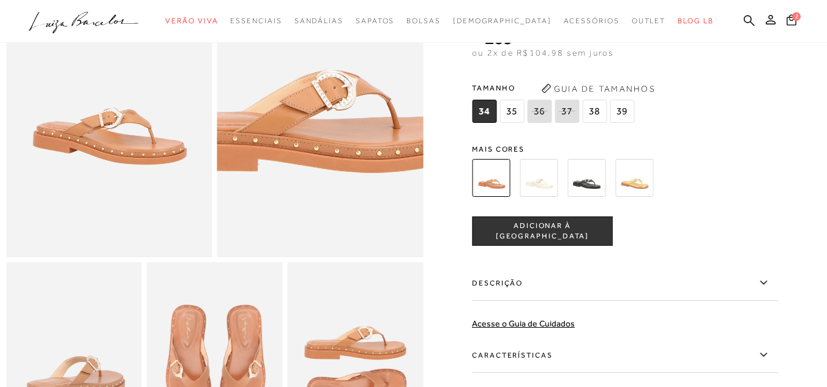
scroll to position [245, 0]
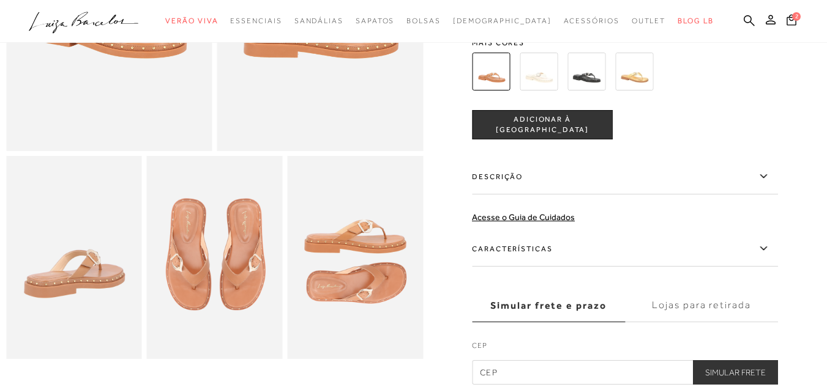
click at [218, 270] on img at bounding box center [215, 258] width 136 height 204
click at [365, 258] on img at bounding box center [355, 258] width 136 height 204
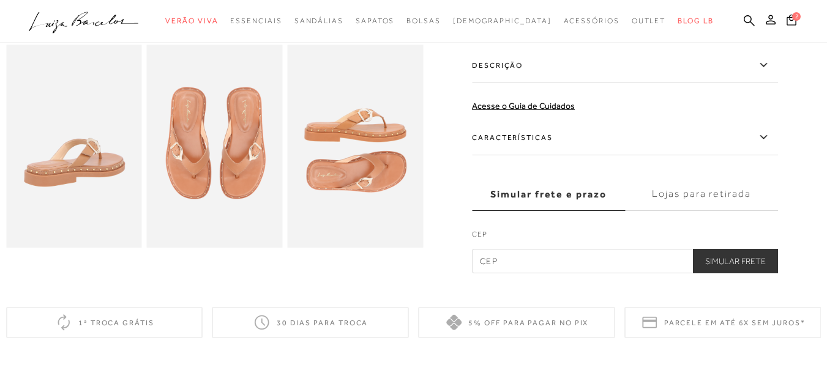
scroll to position [428, 0]
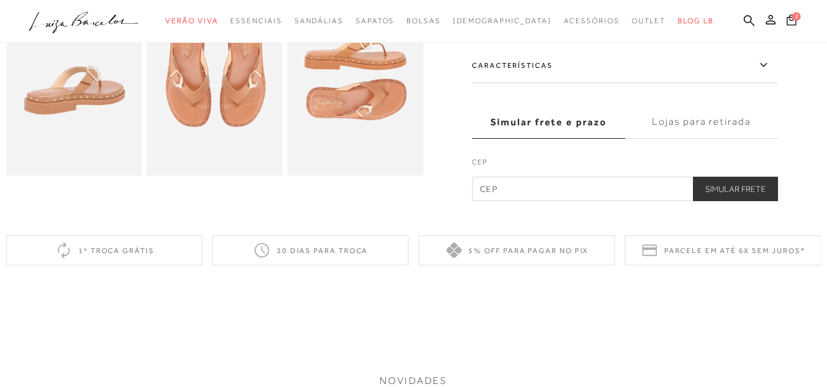
click at [528, 187] on input "text" at bounding box center [625, 189] width 306 height 24
click at [488, 186] on input "26052-805" at bounding box center [625, 189] width 306 height 24
type input "16052-805"
click at [723, 193] on button "Simular Frete" at bounding box center [735, 189] width 85 height 24
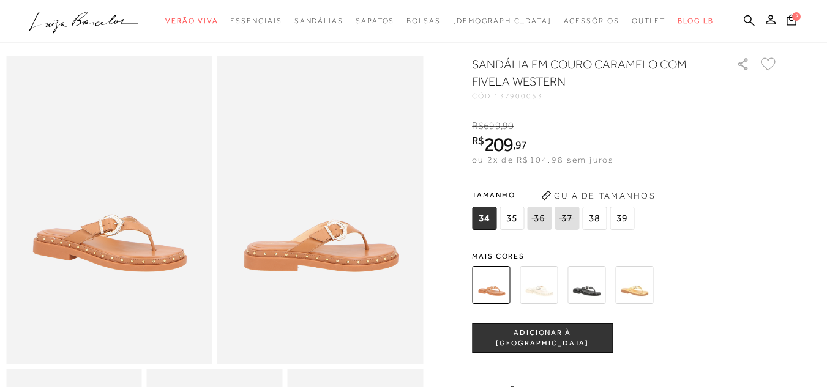
scroll to position [61, 0]
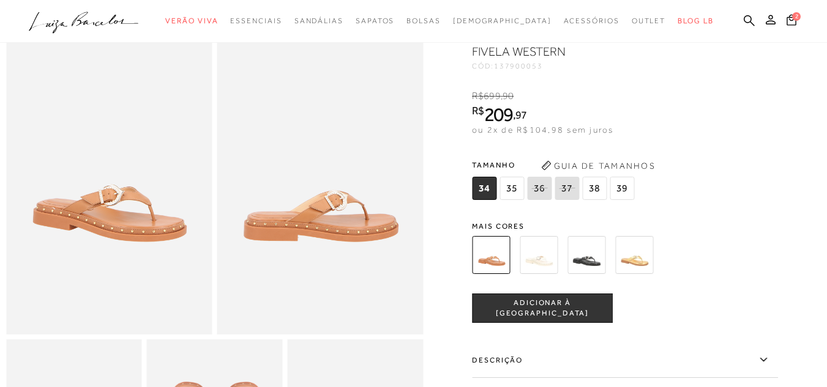
click at [585, 255] on img at bounding box center [586, 255] width 38 height 38
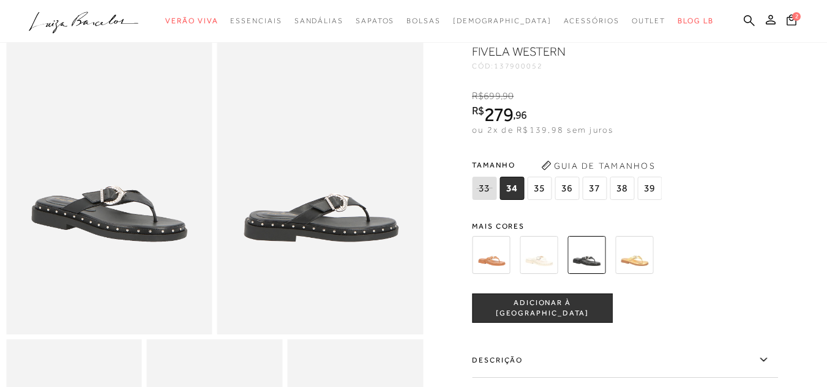
click at [646, 252] on img at bounding box center [634, 255] width 38 height 38
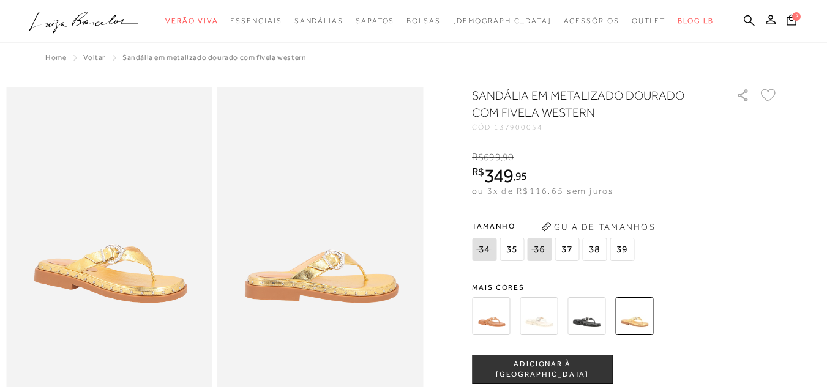
click at [540, 272] on div "SANDÁLIA EM METALIZADO DOURADO COM FIVELA WESTERN CÓD: 137900054 × É necessário…" at bounding box center [625, 358] width 306 height 543
click at [543, 313] on img at bounding box center [539, 316] width 38 height 38
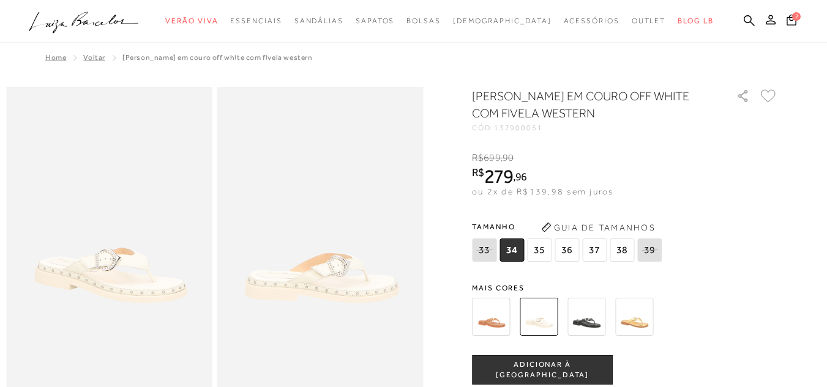
click at [488, 319] on img at bounding box center [491, 317] width 38 height 38
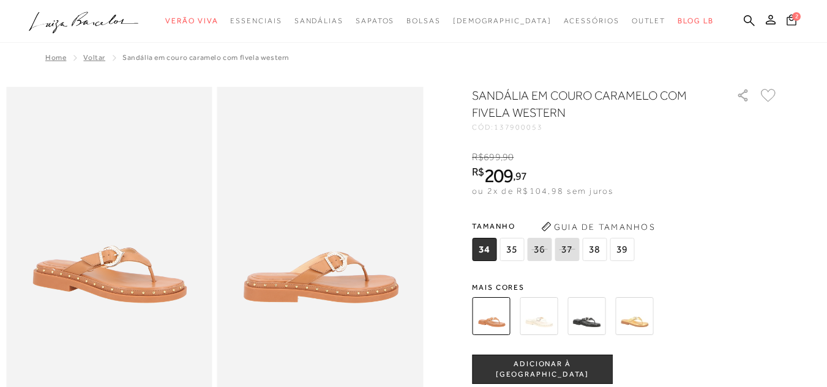
click at [786, 21] on icon at bounding box center [791, 19] width 10 height 11
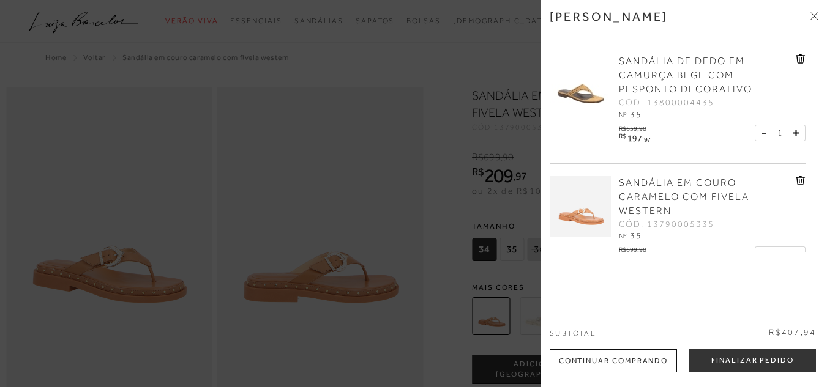
click at [584, 86] on img at bounding box center [580, 84] width 61 height 61
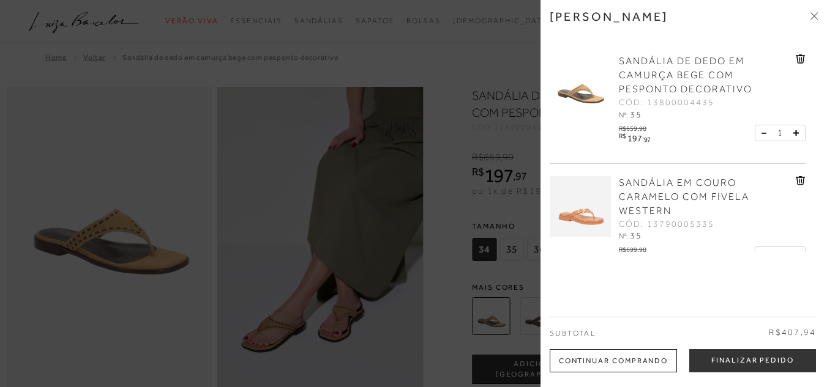
click at [814, 14] on icon at bounding box center [813, 15] width 7 height 7
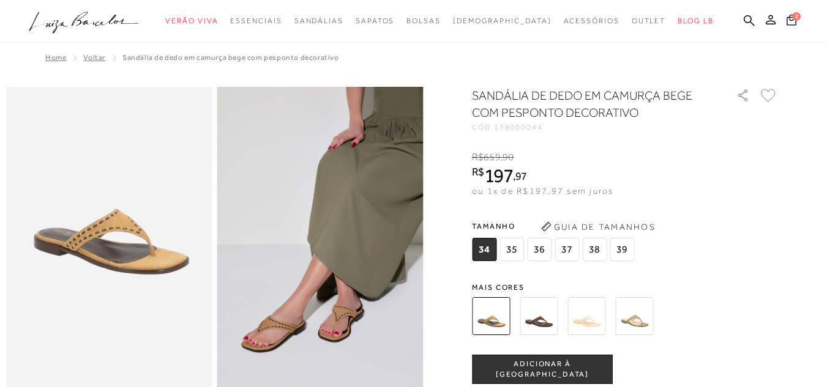
click at [631, 319] on img at bounding box center [634, 316] width 38 height 38
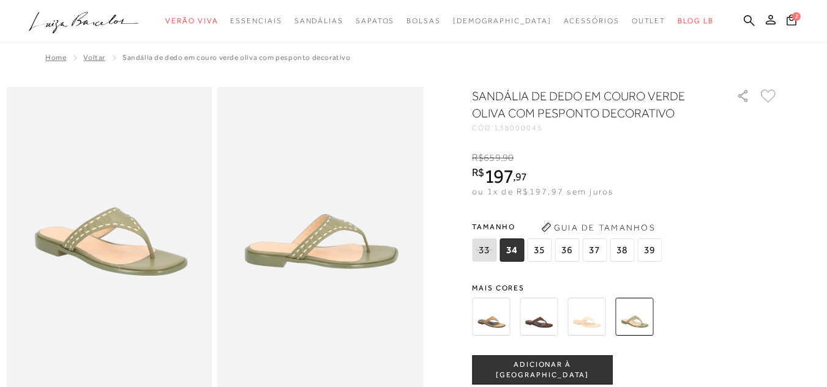
click at [510, 308] on img at bounding box center [491, 317] width 38 height 38
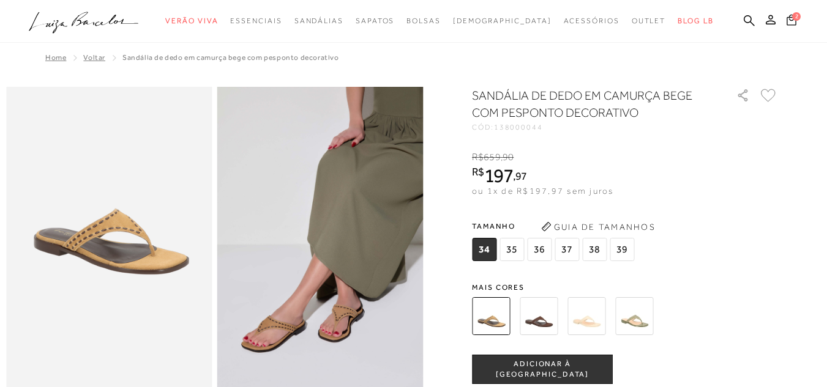
click at [786, 18] on icon at bounding box center [791, 19] width 10 height 11
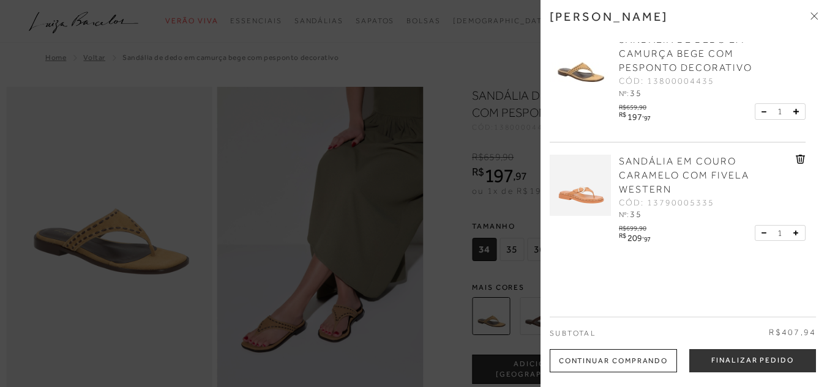
scroll to position [32, 0]
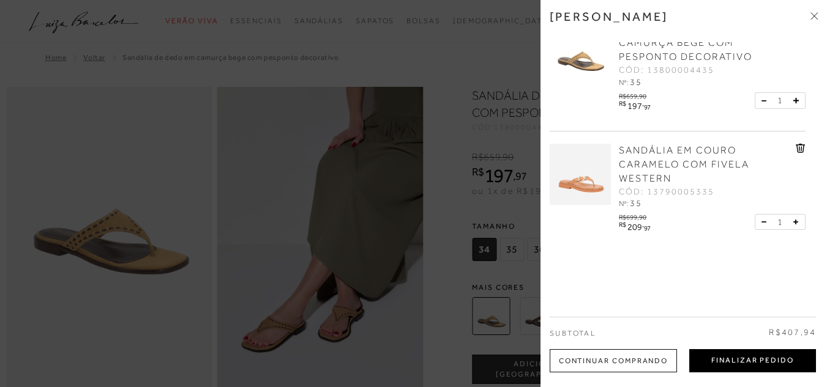
click at [719, 352] on button "Finalizar Pedido" at bounding box center [752, 360] width 127 height 23
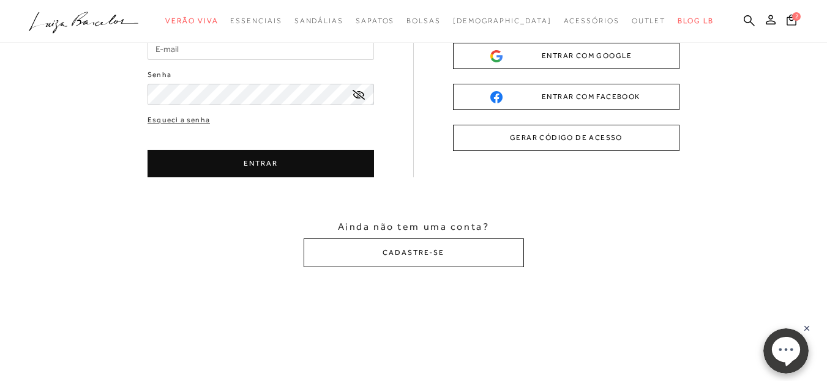
scroll to position [122, 0]
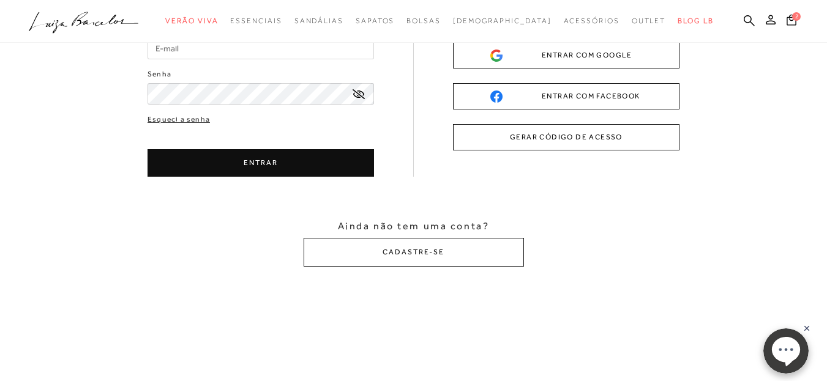
click at [414, 252] on button "CADASTRE-SE" at bounding box center [414, 252] width 220 height 29
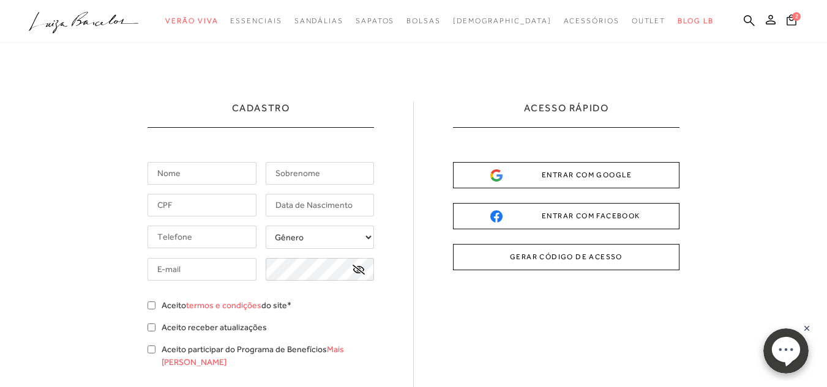
scroll to position [0, 0]
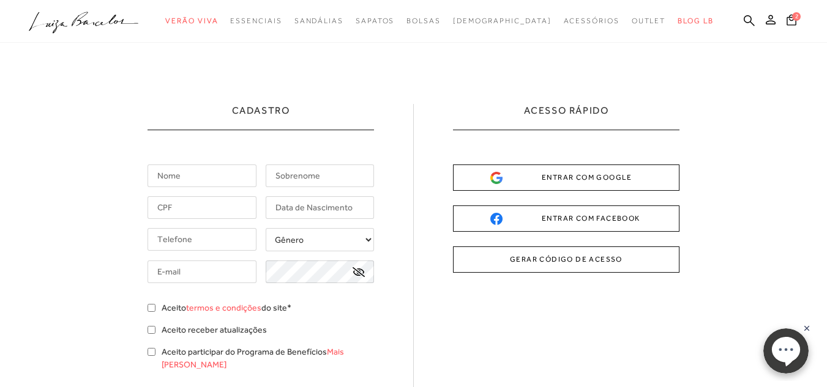
click at [188, 180] on input "text" at bounding box center [201, 176] width 109 height 23
type input "Natália"
click at [282, 179] on input "text" at bounding box center [320, 176] width 109 height 23
type input "Gunello"
click at [217, 206] on input "text" at bounding box center [201, 207] width 109 height 23
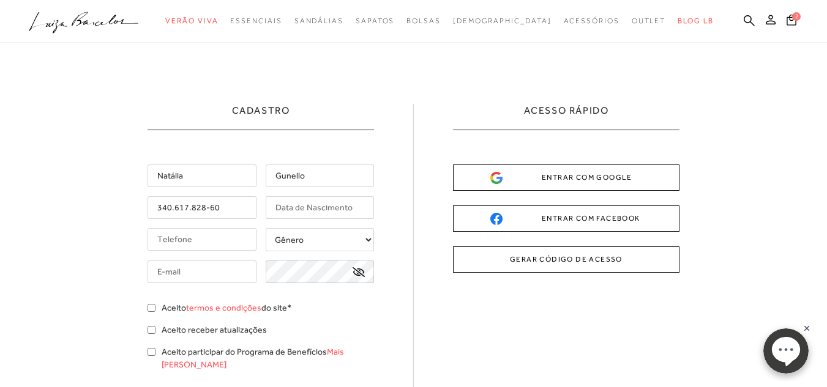
type input "340.617.828-60"
click at [309, 209] on input "text" at bounding box center [320, 207] width 109 height 23
type input "12/01/85"
click at [206, 234] on input "tel" at bounding box center [201, 239] width 109 height 23
type input "[PHONE_NUMBER]"
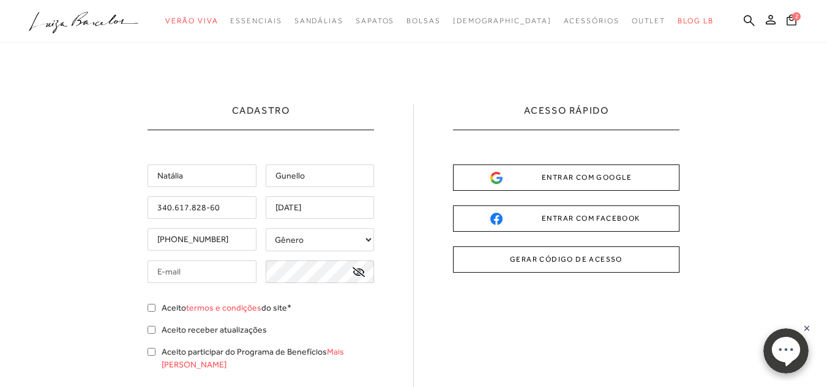
click at [301, 233] on select "Gênero Feminino Masculino" at bounding box center [320, 239] width 109 height 23
select select
click at [266, 228] on select "Gênero Feminino Masculino" at bounding box center [320, 239] width 109 height 23
click at [160, 277] on input "text" at bounding box center [201, 272] width 109 height 23
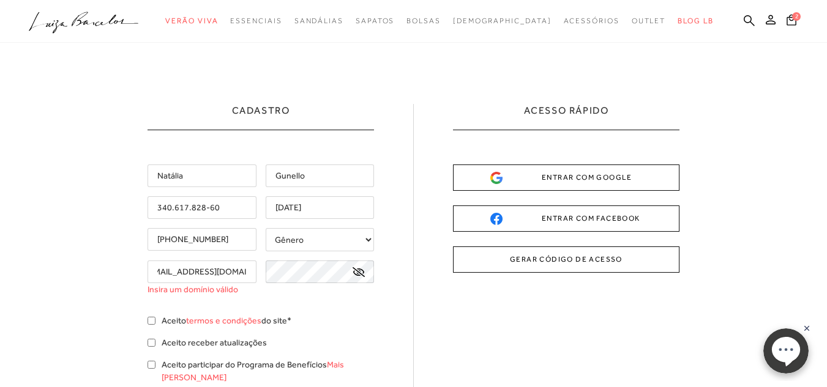
scroll to position [0, 23]
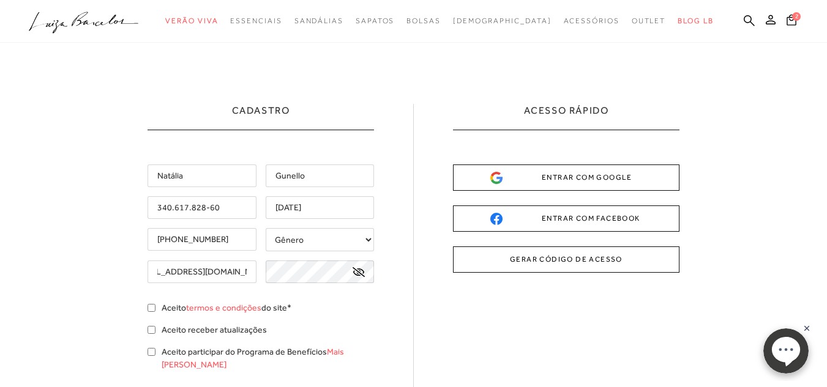
type input "[EMAIL_ADDRESS][DOMAIN_NAME]"
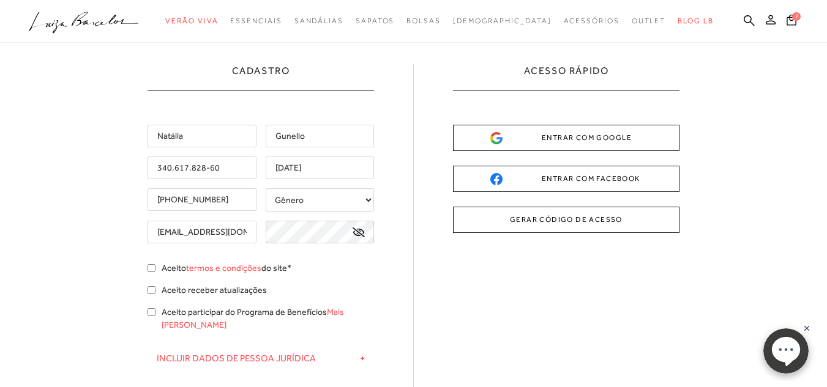
scroll to position [61, 0]
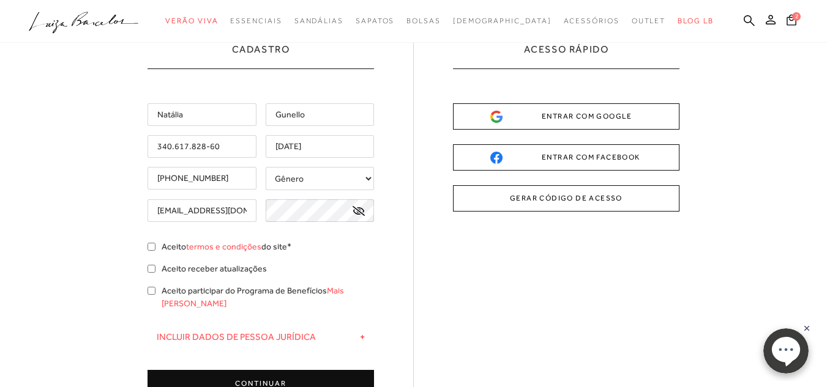
click at [355, 212] on icon at bounding box center [358, 211] width 12 height 10
click at [419, 256] on div "Cadastro Natália Gunello 340.617.828-60 12/01/85 Gênero + -" at bounding box center [413, 241] width 532 height 396
click at [150, 247] on input "Aceito termos e condições do site*" at bounding box center [151, 247] width 8 height 8
checkbox input "true"
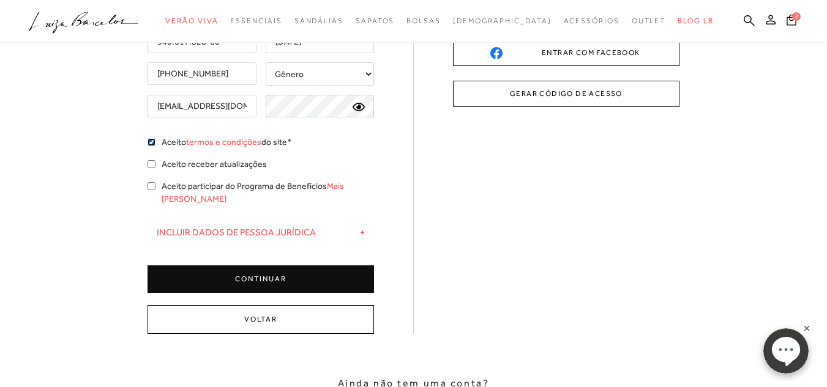
scroll to position [184, 0]
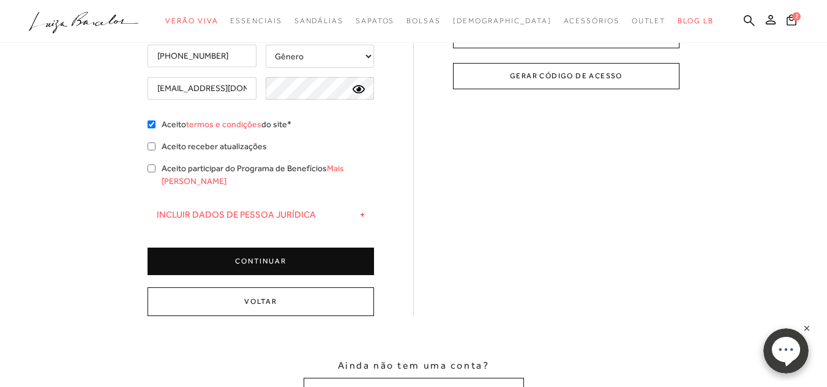
click at [201, 248] on button "CONTINUAR" at bounding box center [260, 262] width 226 height 28
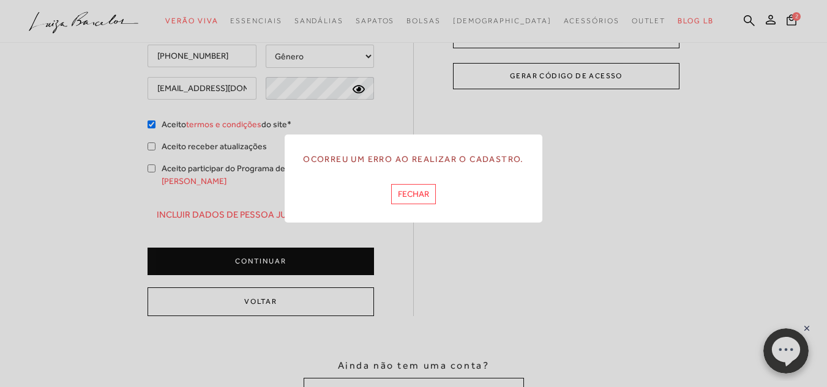
click at [419, 189] on button "FECHAR" at bounding box center [413, 194] width 45 height 20
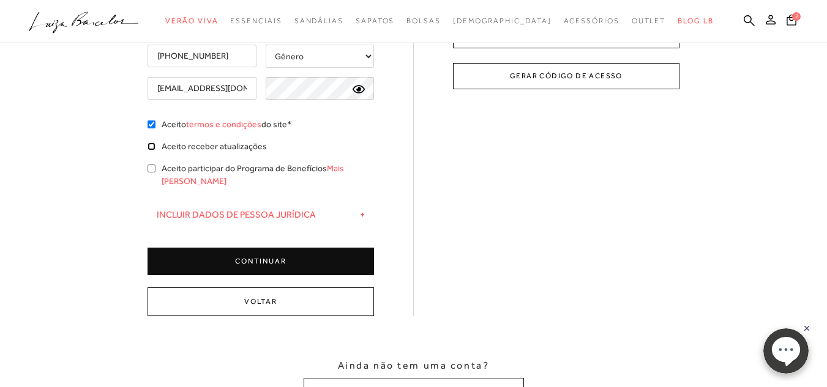
click at [152, 146] on input "Aceito receber atualizações" at bounding box center [151, 147] width 8 height 8
checkbox input "true"
click at [151, 171] on input "Aceito participar do Programa de Benefícios Mais Luiza" at bounding box center [151, 169] width 8 height 8
checkbox input "true"
click at [177, 248] on button "CONTINUAR" at bounding box center [260, 262] width 226 height 28
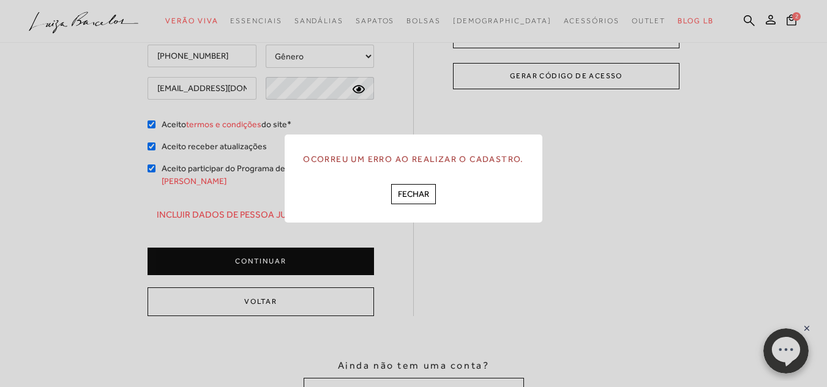
click at [425, 187] on button "FECHAR" at bounding box center [413, 194] width 45 height 20
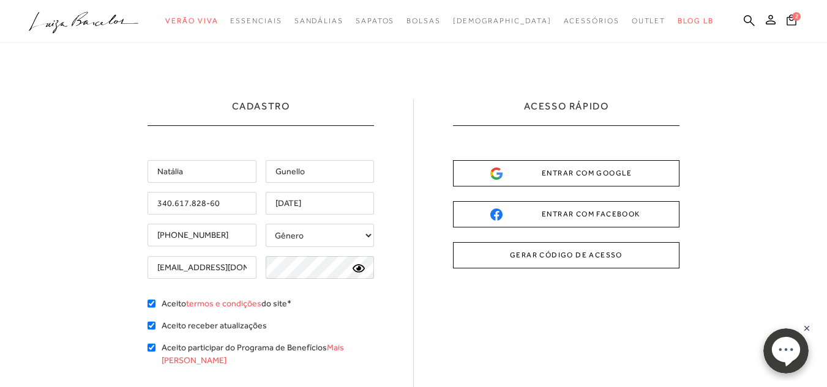
scroll to position [0, 0]
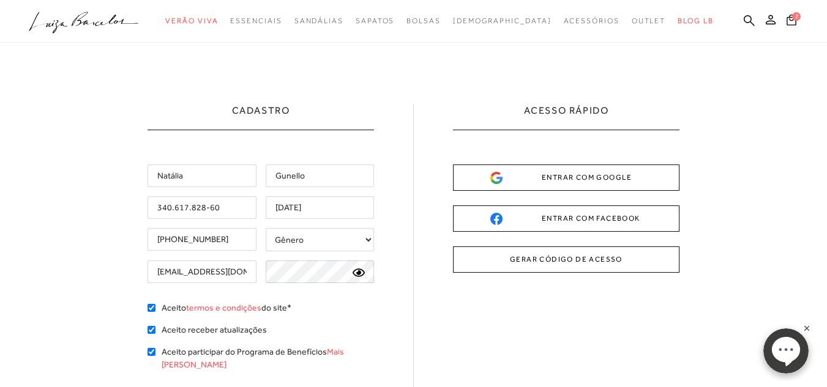
click at [570, 255] on button "GERAR CÓDIGO DE ACESSO" at bounding box center [566, 260] width 226 height 26
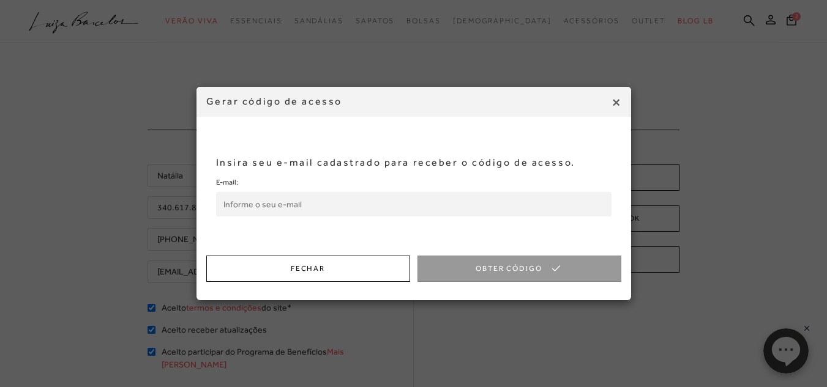
click at [250, 207] on input "E-mail:" at bounding box center [413, 204] width 395 height 24
type input "[EMAIL_ADDRESS][DOMAIN_NAME]"
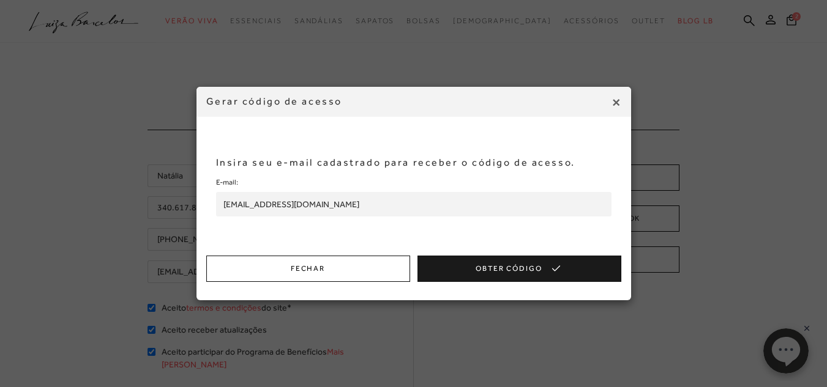
click at [510, 271] on button "Obter Código" at bounding box center [519, 269] width 204 height 26
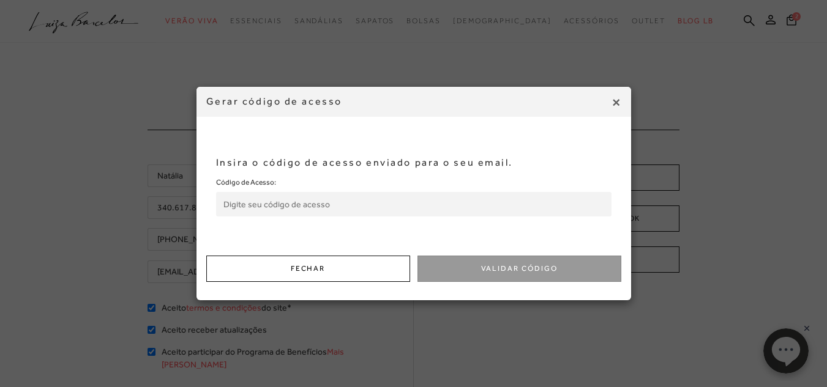
click at [474, 195] on input "Código de Acesso:" at bounding box center [413, 204] width 395 height 24
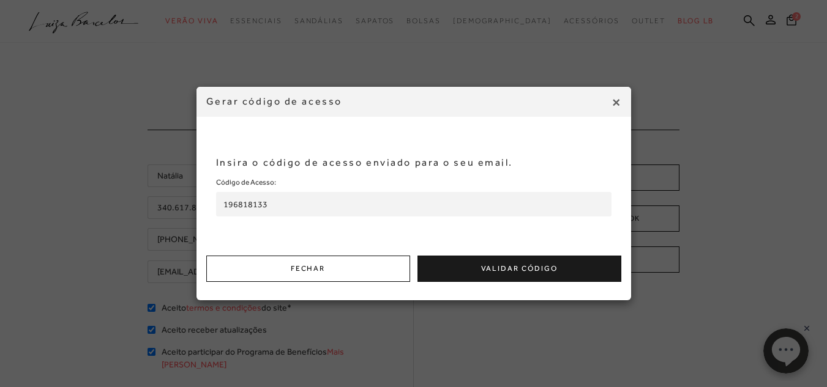
type input "196818133"
click at [565, 264] on button "Validar Código" at bounding box center [519, 269] width 204 height 26
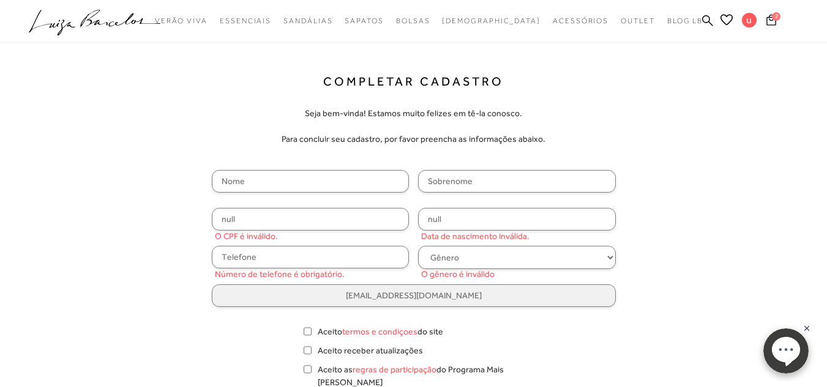
click at [236, 176] on input "text" at bounding box center [311, 181] width 198 height 23
type input "Natália"
click at [459, 185] on input "text" at bounding box center [517, 181] width 198 height 23
type input "Gunello"
click at [263, 217] on input "null" at bounding box center [311, 219] width 198 height 23
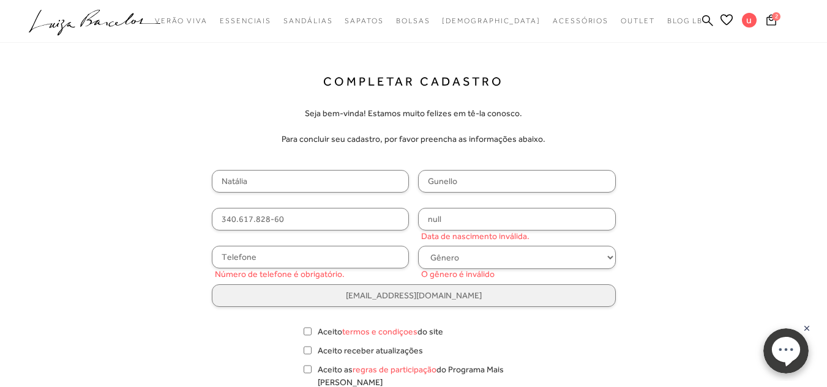
type input "340.617.828-60"
click at [436, 220] on input "null" at bounding box center [517, 219] width 198 height 23
type input "[DATE]"
click at [721, 243] on div "Completar Cadastro Seja bem-vinda! Estamos muito felizes em tê-la conosco. Para…" at bounding box center [413, 260] width 765 height 373
click at [220, 257] on input "text" at bounding box center [311, 257] width 198 height 23
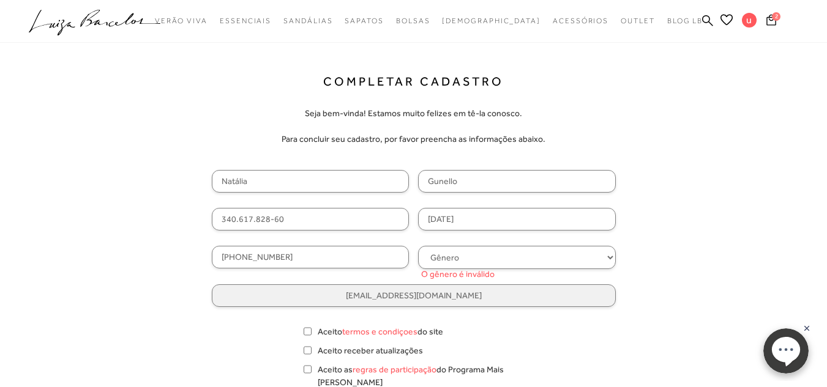
type input "[PHONE_NUMBER]"
click at [463, 258] on select "Gênero Feminino Masculino" at bounding box center [517, 257] width 198 height 23
select select
click at [418, 246] on select "Gênero Feminino Masculino" at bounding box center [517, 257] width 198 height 23
click at [691, 231] on div "Completar Cadastro Seja bem-vinda! Estamos muito felizes em tê-la conosco. Para…" at bounding box center [413, 260] width 765 height 373
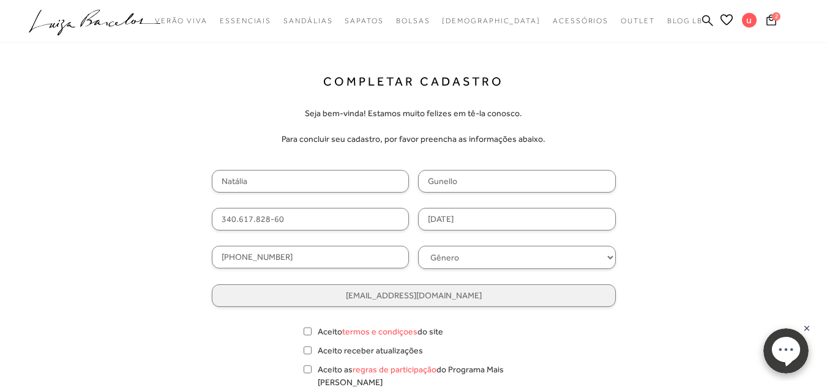
scroll to position [61, 0]
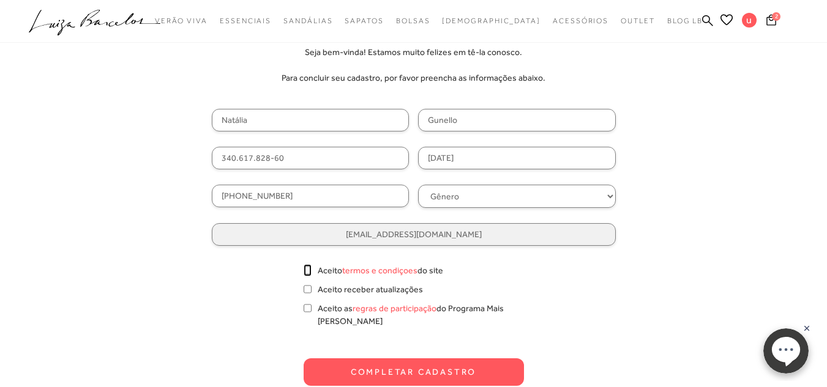
click at [307, 272] on input "Aceito termos e condiçoes do site" at bounding box center [308, 270] width 8 height 12
checkbox input "true"
click at [305, 294] on input "Aceito receber atualizações" at bounding box center [308, 289] width 8 height 12
checkbox input "true"
click at [384, 308] on link "regras de participação" at bounding box center [394, 309] width 84 height 10
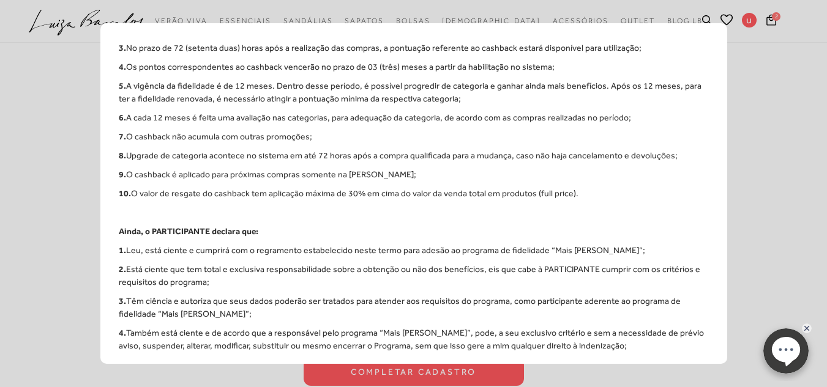
scroll to position [485, 0]
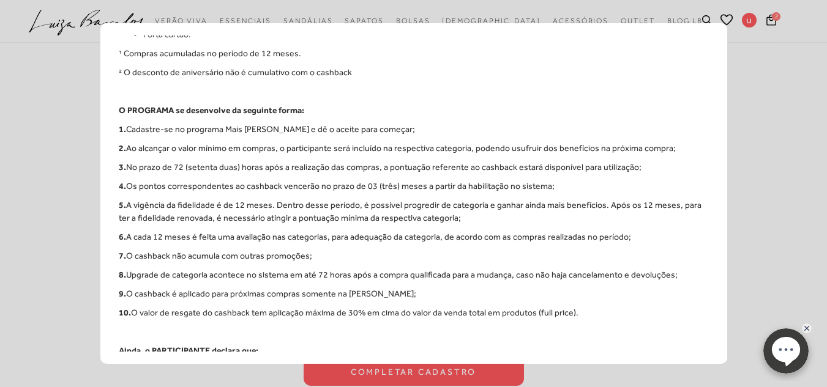
click at [746, 123] on div "TERMO DE ADESÃO PROGRAMA DE FIDELIDADE – MAIS [PERSON_NAME] Pelo presente, firm…" at bounding box center [413, 193] width 827 height 387
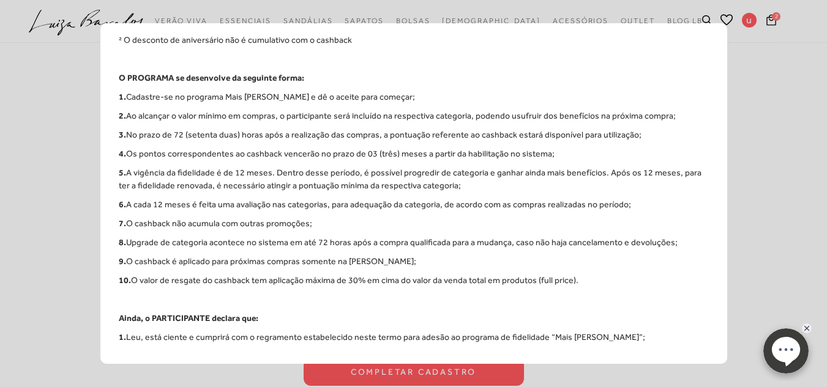
scroll to position [546, 0]
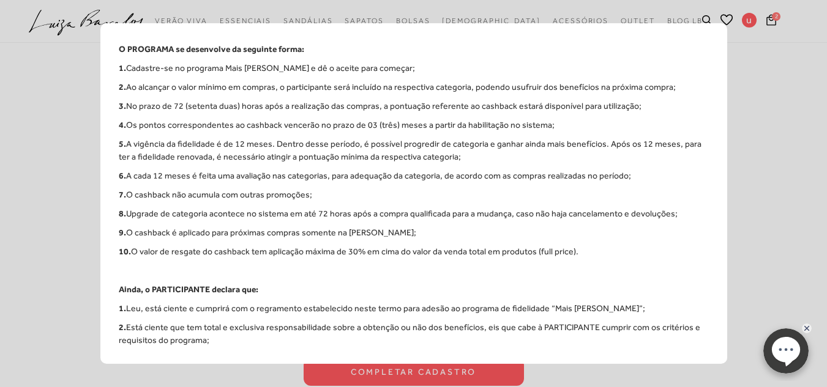
drag, startPoint x: 806, startPoint y: 326, endPoint x: 1556, endPoint y: 647, distance: 815.3
click at [806, 326] on rect at bounding box center [807, 329] width 10 height 10
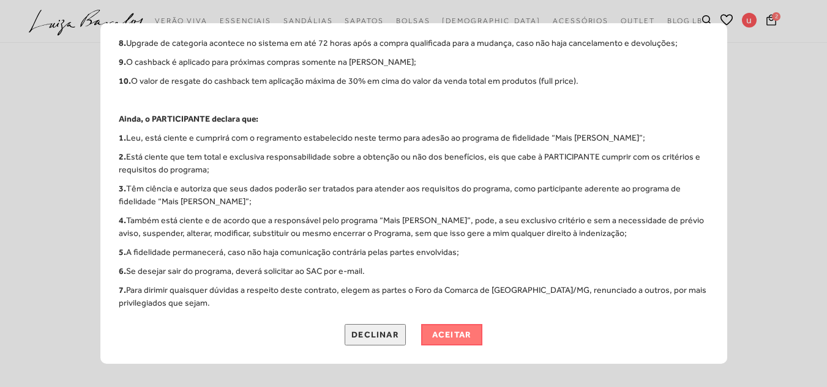
scroll to position [184, 0]
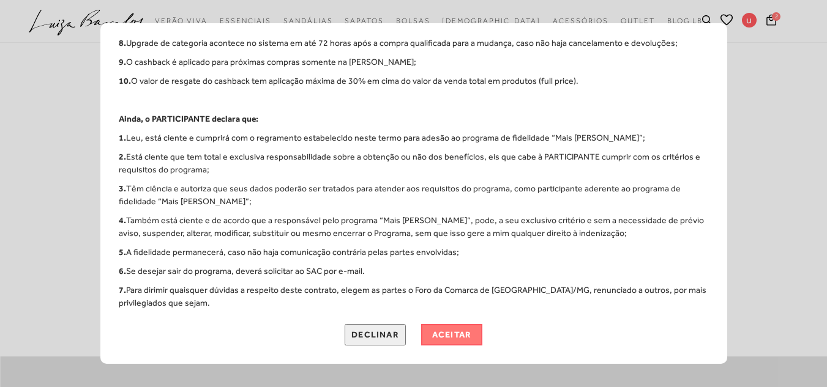
click at [455, 332] on button "aceitar" at bounding box center [451, 334] width 61 height 21
checkbox input "true"
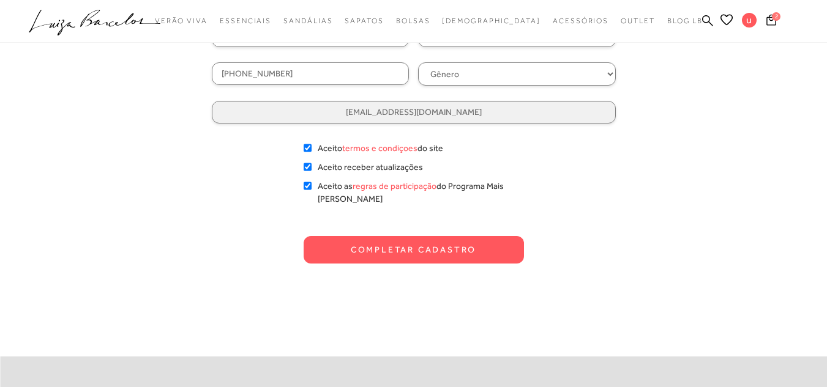
click at [383, 236] on button "Completar Cadastro" at bounding box center [414, 250] width 220 height 28
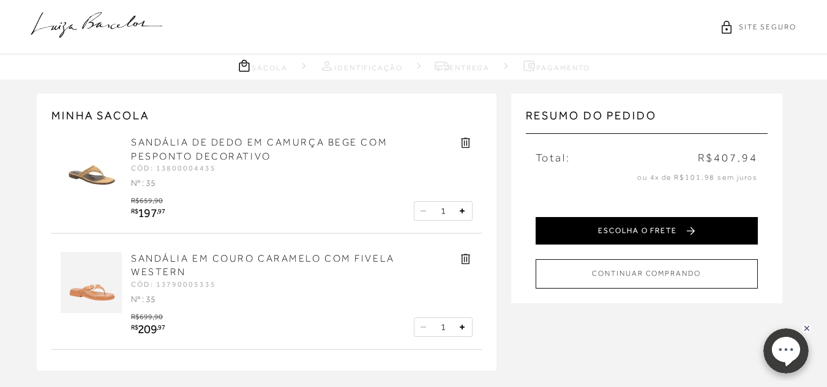
click at [627, 227] on button "ESCOLHA O FRETE" at bounding box center [646, 231] width 222 height 28
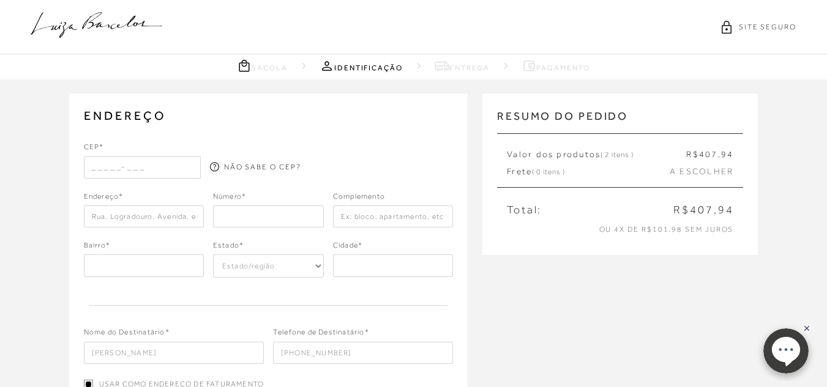
click at [89, 162] on input "text" at bounding box center [142, 167] width 117 height 22
type input "16052-805"
type input "Via [PERSON_NAME]"
type input "Aeroporto"
select select "SP"
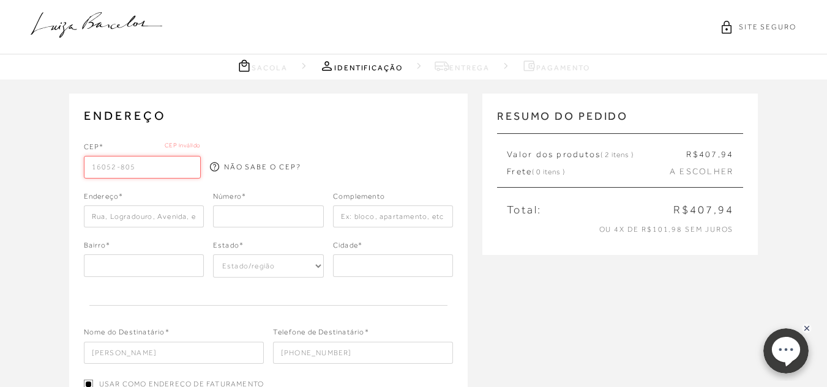
type input "Araçatuba"
type input "16052-805"
click at [376, 145] on div at bounding box center [394, 159] width 117 height 37
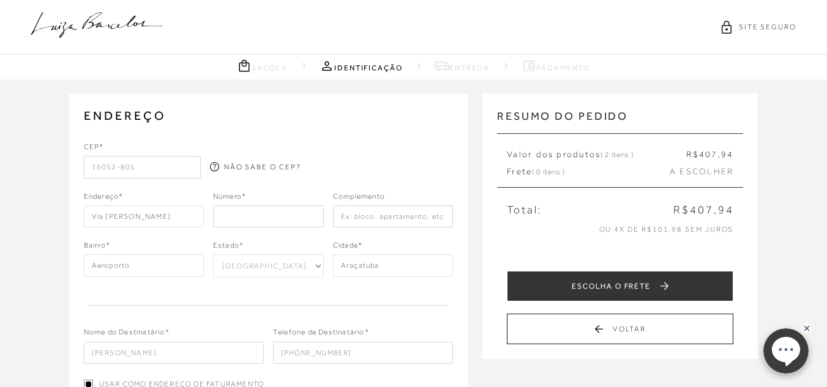
click at [221, 219] on input "number" at bounding box center [268, 217] width 111 height 22
type input "1939"
click at [341, 215] on input "text" at bounding box center [393, 217] width 120 height 22
type input "R"
type input "Ieso V Machado 86"
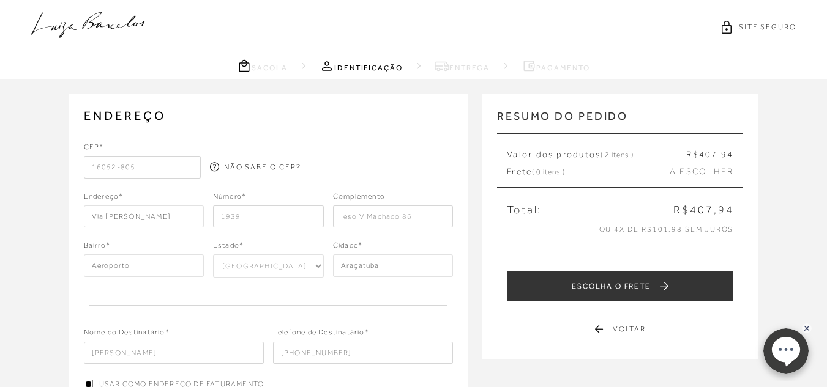
click at [272, 287] on div "CEP* 16052-805 NÃO SABE O CEP? Endereço* Via [PERSON_NAME]" at bounding box center [269, 252] width 370 height 223
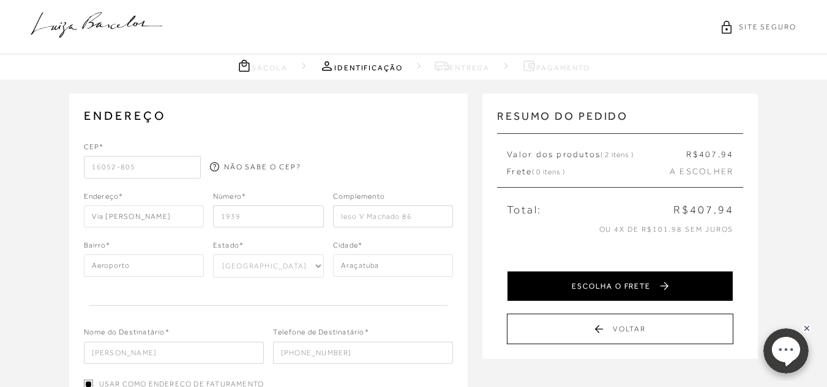
click at [630, 285] on button "ESCOLHA O FRETE" at bounding box center [620, 286] width 226 height 31
click at [614, 281] on button "SELECIONAR PAGAMENTO" at bounding box center [620, 286] width 226 height 31
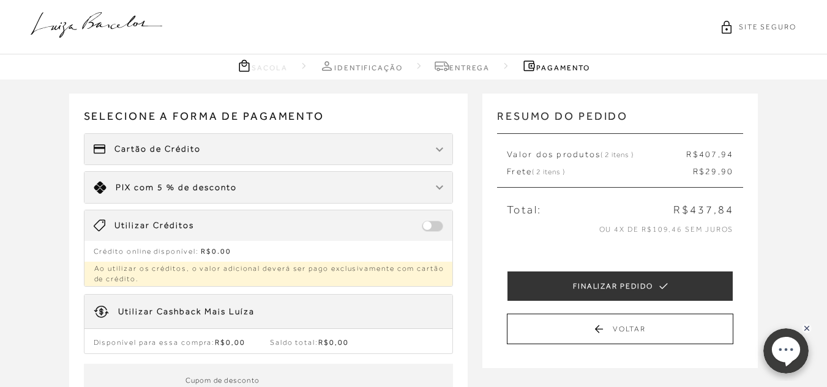
click at [442, 147] on img at bounding box center [439, 149] width 7 height 5
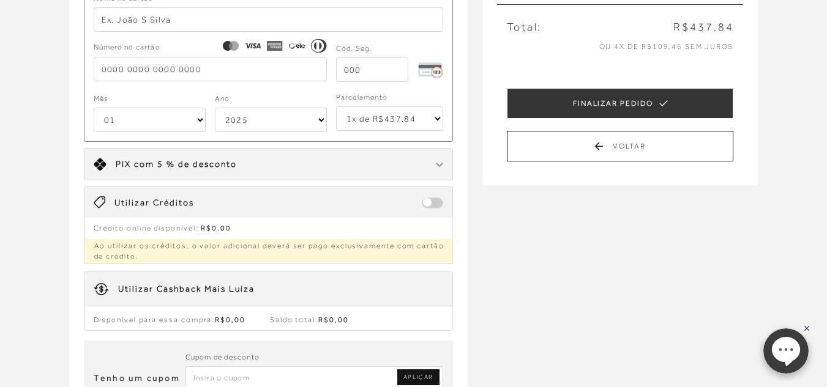
scroll to position [184, 0]
click at [432, 114] on select "1x de R$437.84 2x de R$218.92 sem juros 3x de R$145.95 sem juros 4x de R$109.46…" at bounding box center [390, 118] width 108 height 24
click at [506, 205] on div "Receber em casa SANDÁLIA DE DEDO EM CAMURÇA BEGE COM PESPONTO DECORATIVO CÓD: 1…" at bounding box center [413, 174] width 827 height 556
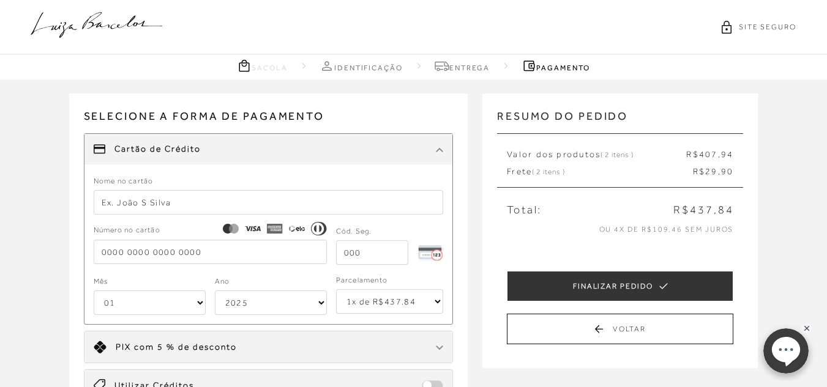
click at [199, 206] on input "text" at bounding box center [269, 202] width 350 height 24
type input "[PERSON_NAME] B GUNELLO"
click at [143, 250] on input "tel" at bounding box center [210, 252] width 233 height 24
type input "[CREDIT_CARD_NUMBER]"
click at [353, 257] on input "tel" at bounding box center [372, 252] width 73 height 24
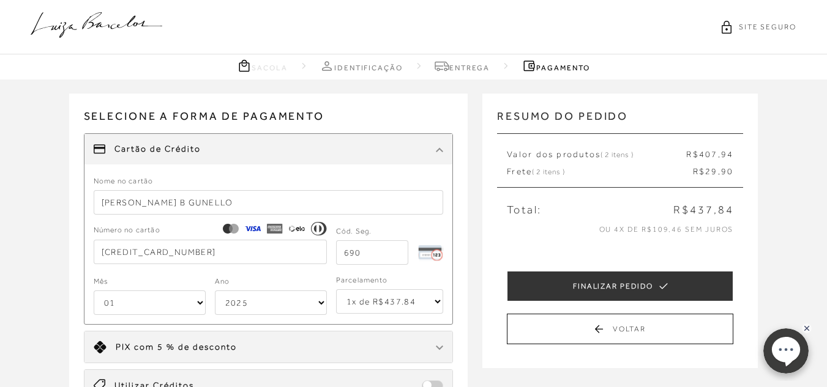
type input "690"
click at [195, 302] on select "01 02 03 04 05 06 07 08 09 10 11 12" at bounding box center [150, 303] width 112 height 24
select select "08"
click at [94, 291] on select "01 02 03 04 05 06 07 08 09 10 11 12" at bounding box center [150, 303] width 112 height 24
click at [239, 306] on select "2025 2026 2027 2028 2029 2030 2031 2032 2033 2034 2035 2036 2037 2038 2039 2040…" at bounding box center [271, 303] width 112 height 24
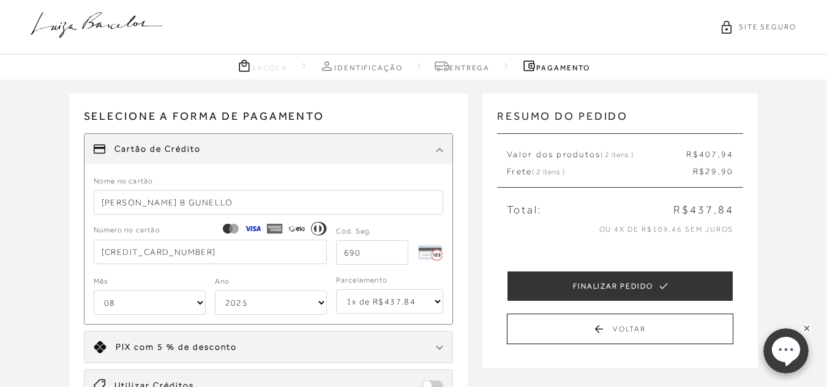
select select "2029"
click at [215, 291] on select "2025 2026 2027 2028 2029 2030 2031 2032 2033 2034 2035 2036 2037 2038 2039 2040…" at bounding box center [271, 303] width 112 height 24
click at [401, 307] on select "1x de R$437.84 2x de R$218.92 sem juros 3x de R$145.95 sem juros 4x de R$109.46…" at bounding box center [390, 301] width 108 height 24
select select "4"
click at [336, 289] on select "1x de R$437.84 2x de R$218.92 sem juros 3x de R$145.95 sem juros 4x de R$109.46…" at bounding box center [390, 301] width 108 height 24
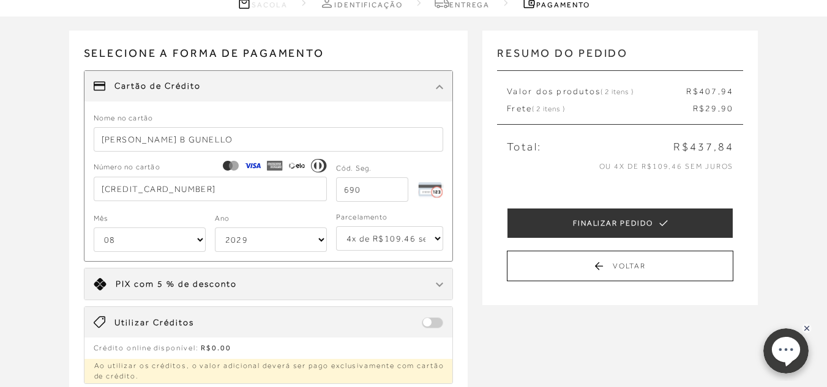
scroll to position [122, 0]
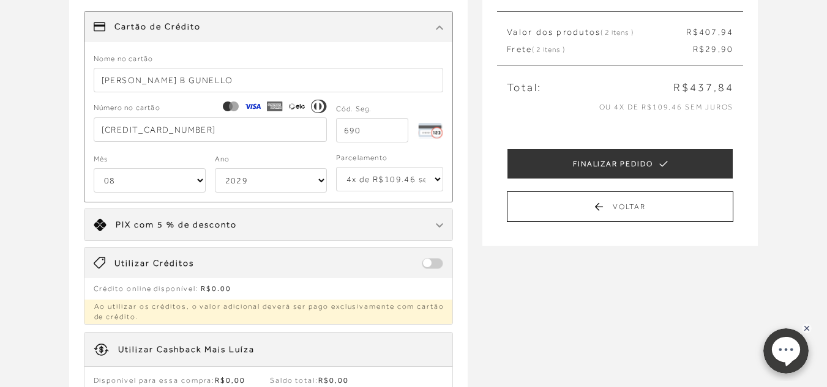
click at [491, 266] on div "Receber em casa SANDÁLIA DE DEDO EM CAMURÇA BEGE COM PESPONTO DECORATIVO CÓD: 1…" at bounding box center [413, 235] width 827 height 556
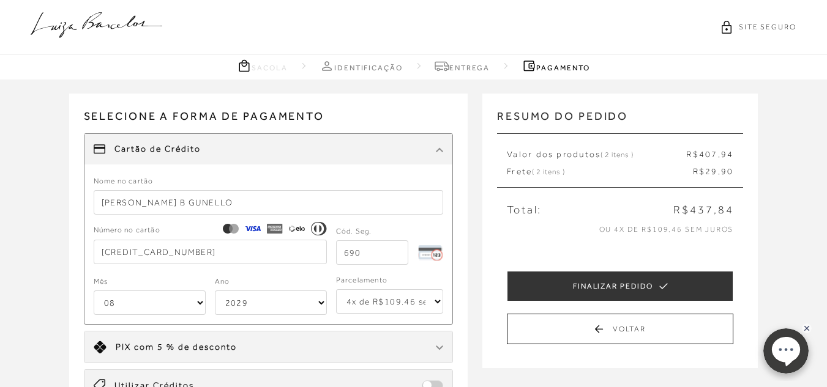
click at [461, 68] on link "Entrega" at bounding box center [461, 65] width 55 height 15
click at [475, 61] on link "Entrega" at bounding box center [461, 65] width 55 height 15
click at [531, 149] on span "Valor dos produtos ( 2 itens )" at bounding box center [570, 155] width 127 height 12
click at [258, 66] on link "Sacola" at bounding box center [262, 65] width 51 height 15
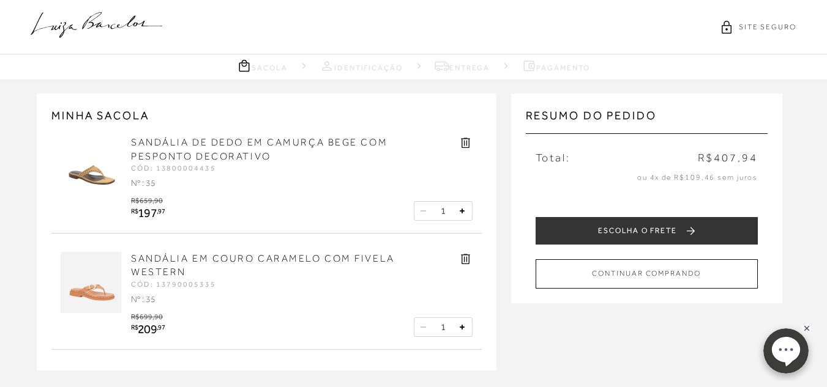
click at [355, 65] on link "Identificação" at bounding box center [360, 65] width 83 height 15
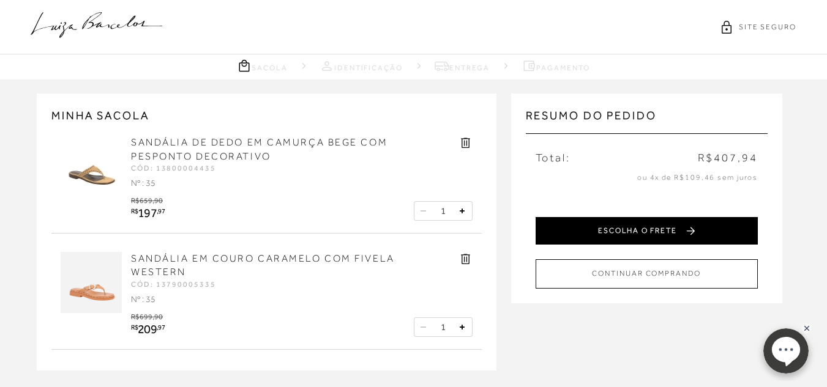
click at [593, 229] on button "ESCOLHA O FRETE" at bounding box center [646, 231] width 222 height 28
select select "SP"
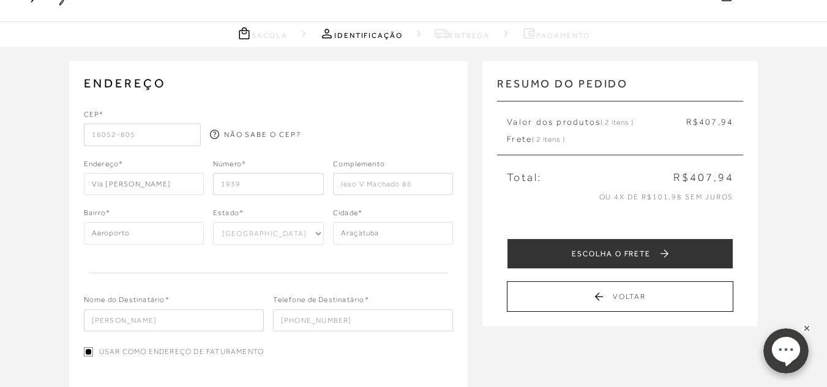
scroll to position [61, 0]
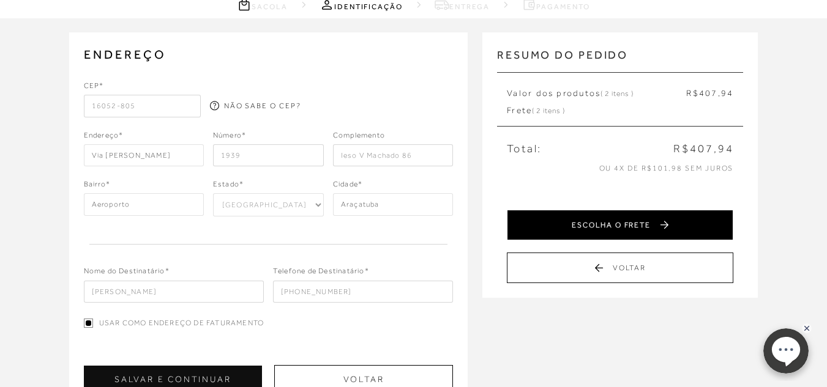
click at [684, 220] on button "ESCOLHA O FRETE" at bounding box center [620, 225] width 226 height 31
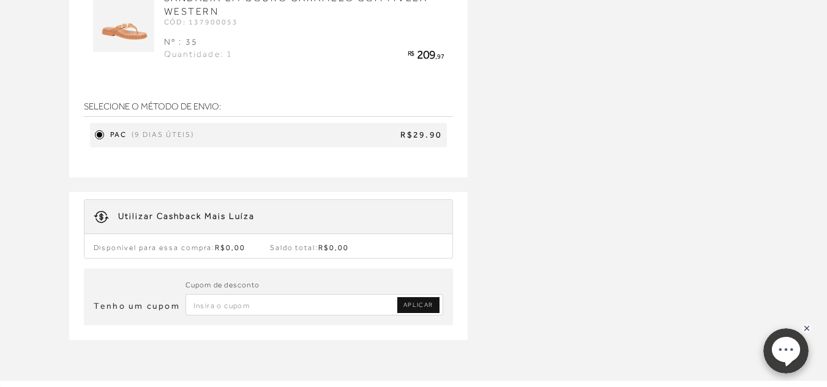
scroll to position [673, 0]
click at [425, 130] on span "R$29.90" at bounding box center [320, 134] width 243 height 12
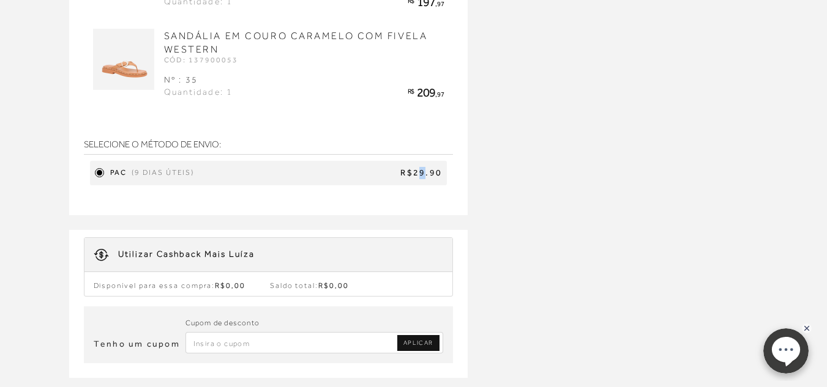
scroll to position [612, 0]
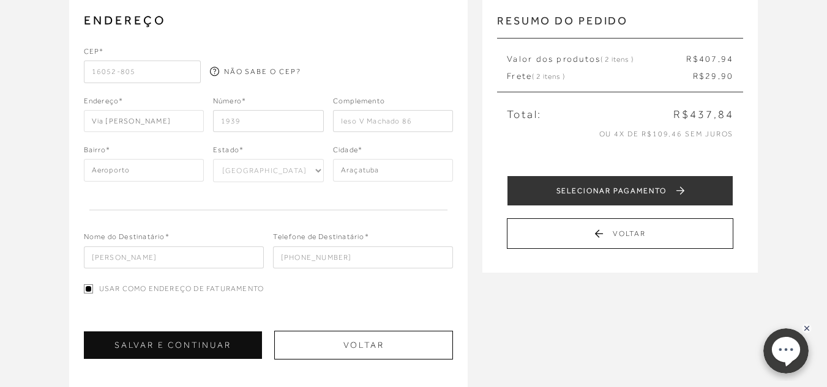
scroll to position [0, 0]
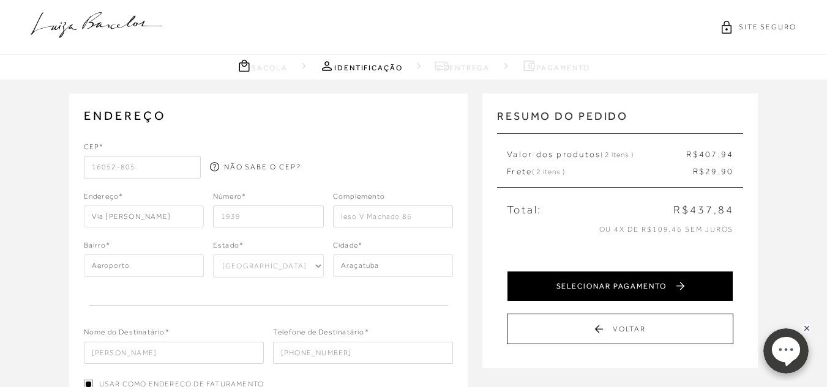
click at [631, 280] on button "SELECIONAR PAGAMENTO" at bounding box center [620, 286] width 226 height 31
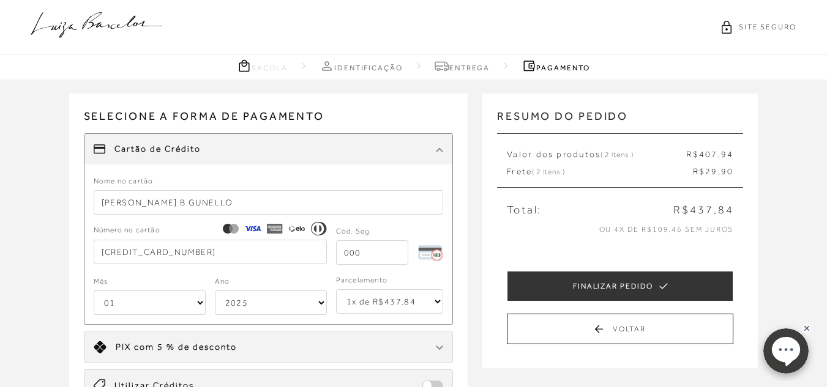
click at [375, 253] on input "tel" at bounding box center [372, 252] width 73 height 24
type input "690"
click at [477, 236] on div "Selecione a forma de pagamento FORMA DE PAGAMENTO Cartão de Crédito Nome no car…" at bounding box center [276, 271] width 414 height 354
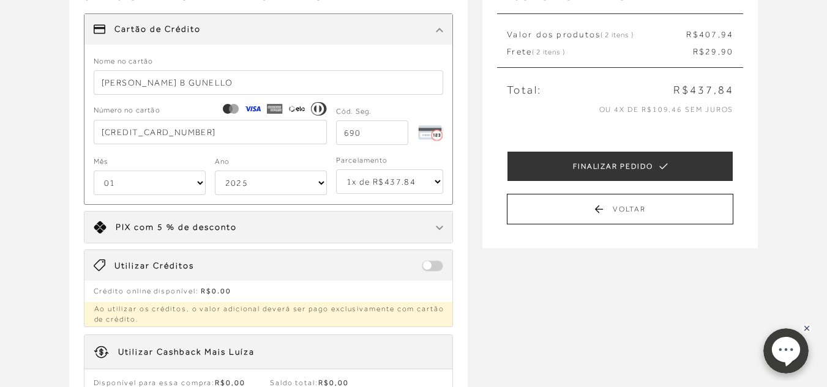
scroll to position [122, 0]
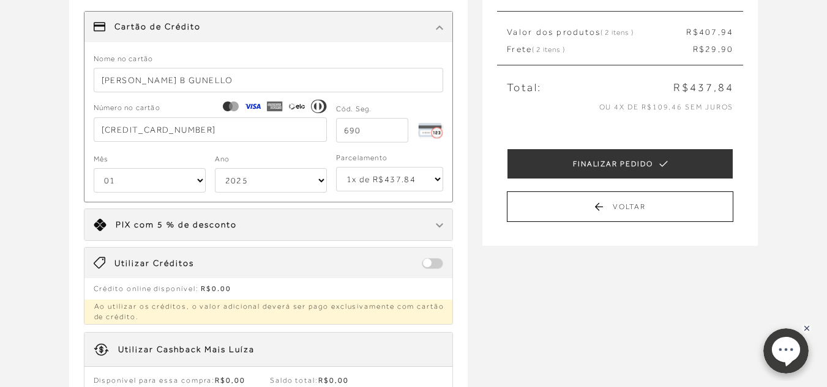
click at [427, 177] on select "1x de R$437.84 2x de R$218.92 sem juros 3x de R$145.95 sem juros 4x de R$109.46…" at bounding box center [390, 179] width 108 height 24
select select "4"
click at [336, 167] on select "1x de R$437.84 2x de R$218.92 sem juros 3x de R$145.95 sem juros 4x de R$109.46…" at bounding box center [390, 179] width 108 height 24
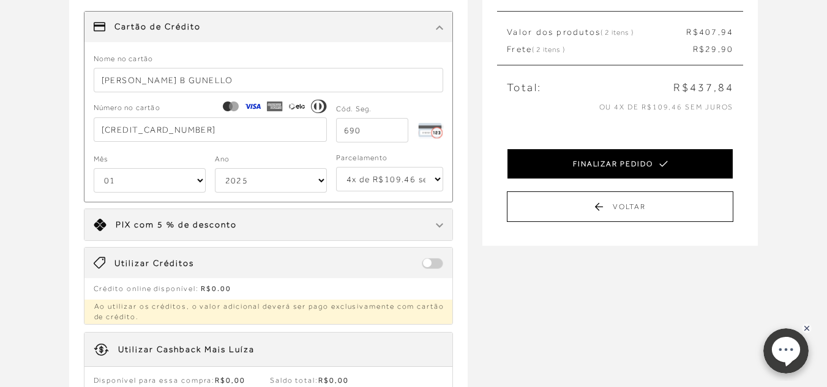
click at [597, 158] on button "FINALIZAR PEDIDO" at bounding box center [620, 164] width 226 height 31
select select "4"
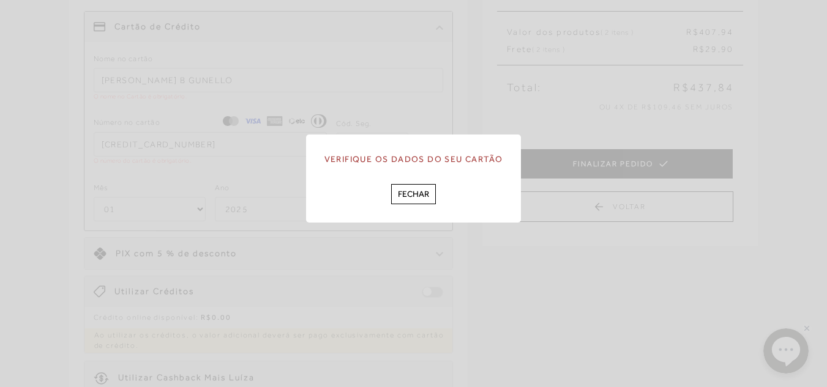
scroll to position [0, 0]
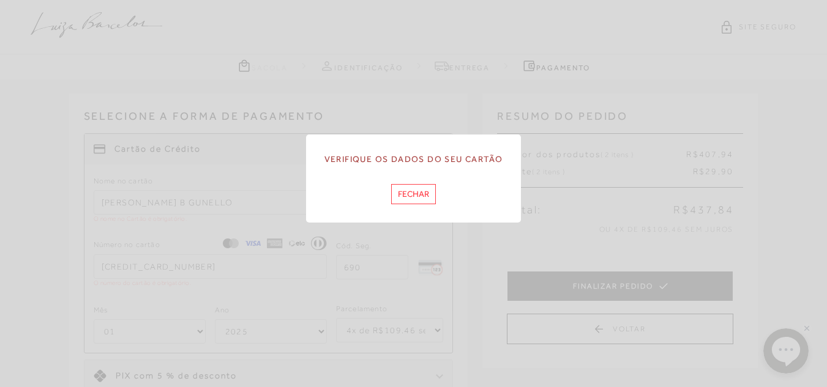
click at [401, 198] on button "Fechar" at bounding box center [413, 194] width 45 height 20
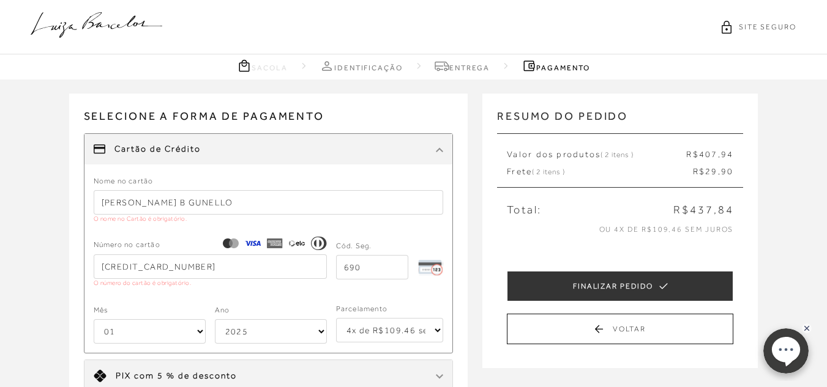
click at [240, 269] on input "[CREDIT_CARD_NUMBER]" at bounding box center [210, 267] width 233 height 24
click at [234, 241] on icon at bounding box center [235, 244] width 8 height 10
click at [198, 326] on select "01 02 03 04 05 06 07 08 09 10 11 12" at bounding box center [150, 331] width 112 height 24
select select "08"
click at [94, 319] on select "01 02 03 04 05 06 07 08 09 10 11 12" at bounding box center [150, 331] width 112 height 24
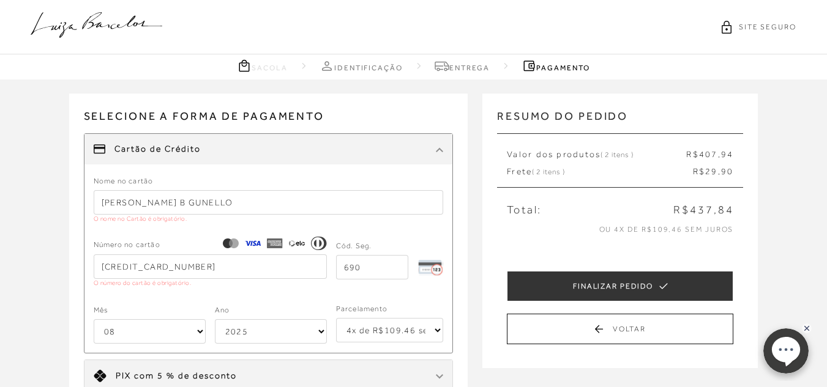
click at [248, 330] on select "2025 2026 2027 2028 2029 2030 2031 2032 2033 2034 2035 2036 2037 2038 2039 2040…" at bounding box center [271, 331] width 112 height 24
select select "2029"
click at [215, 319] on select "2025 2026 2027 2028 2029 2030 2031 2032 2033 2034 2035 2036 2037 2038 2039 2040…" at bounding box center [271, 331] width 112 height 24
click at [403, 362] on div "Limite: R$ 5.000,00 PIX com 5 % de desconto" at bounding box center [268, 375] width 368 height 31
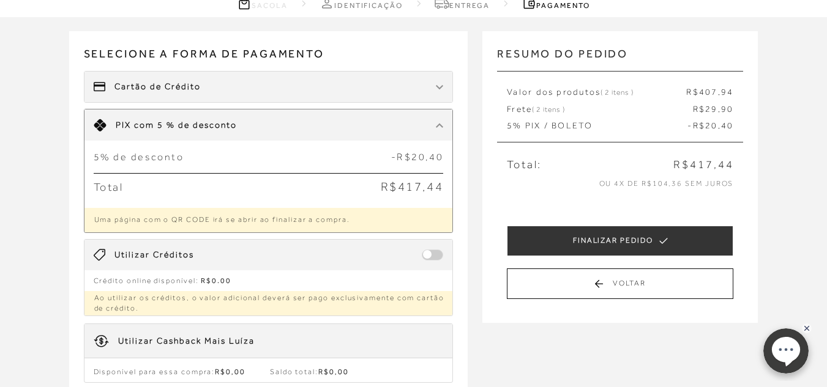
scroll to position [122, 0]
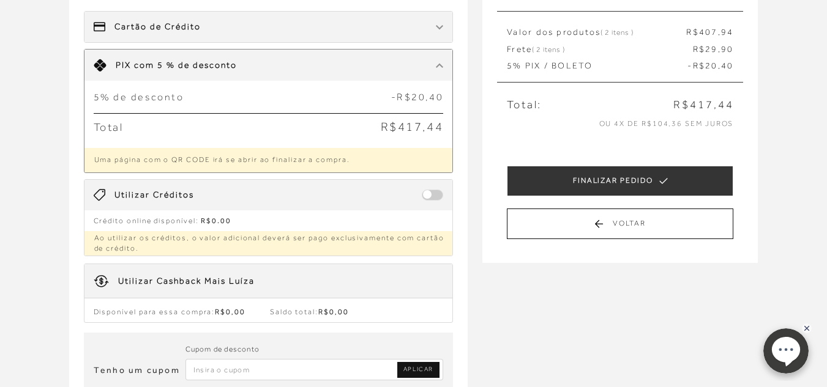
click at [436, 27] on img at bounding box center [439, 27] width 7 height 5
select select "08"
select select "2029"
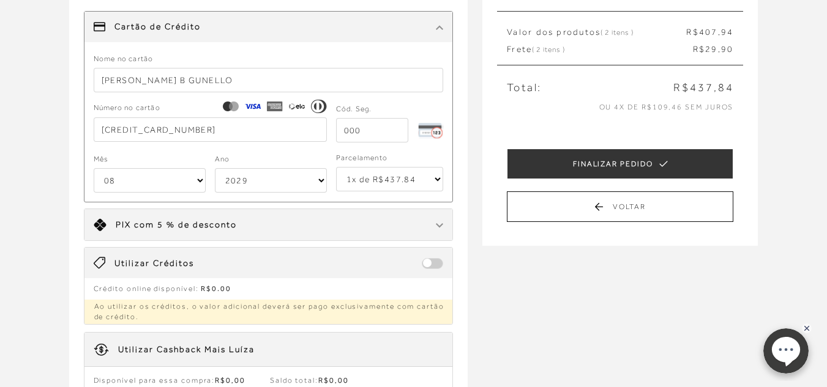
click at [398, 183] on select "1x de R$437.84 2x de R$218.92 sem juros 3x de R$145.95 sem juros 4x de R$109.46…" at bounding box center [390, 179] width 108 height 24
select select "4"
click at [336, 167] on select "1x de R$437.84 2x de R$218.92 sem juros 3x de R$145.95 sem juros 4x de R$109.46…" at bounding box center [390, 179] width 108 height 24
click at [546, 313] on div "Receber em casa SANDÁLIA DE DEDO EM CAMURÇA BEGE COM PESPONTO DECORATIVO CÓD: 1…" at bounding box center [413, 235] width 827 height 556
click at [386, 131] on input "tel" at bounding box center [372, 130] width 73 height 24
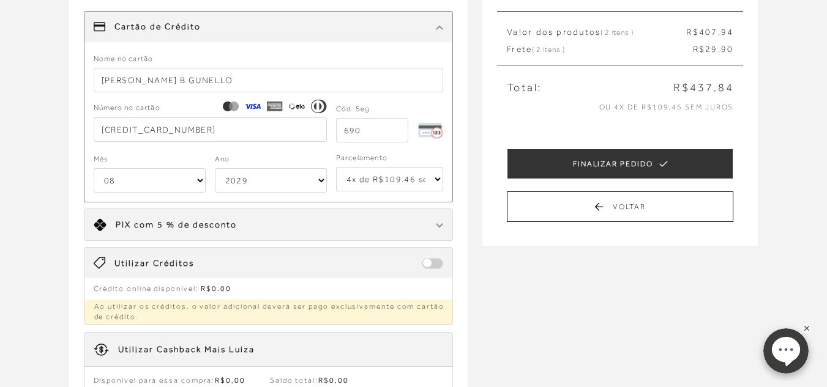
type input "690"
click at [570, 280] on div "Receber em casa SANDÁLIA DE DEDO EM CAMURÇA BEGE COM PESPONTO DECORATIVO CÓD: 1…" at bounding box center [413, 235] width 827 height 556
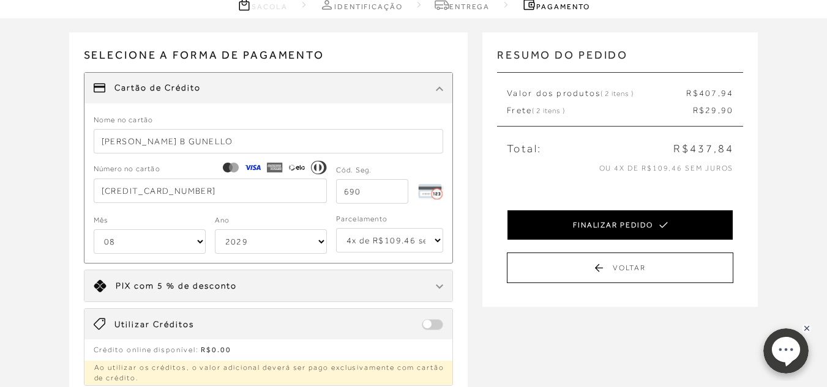
click at [598, 218] on button "FINALIZAR PEDIDO" at bounding box center [620, 225] width 226 height 31
select select "08"
select select "2029"
select select "4"
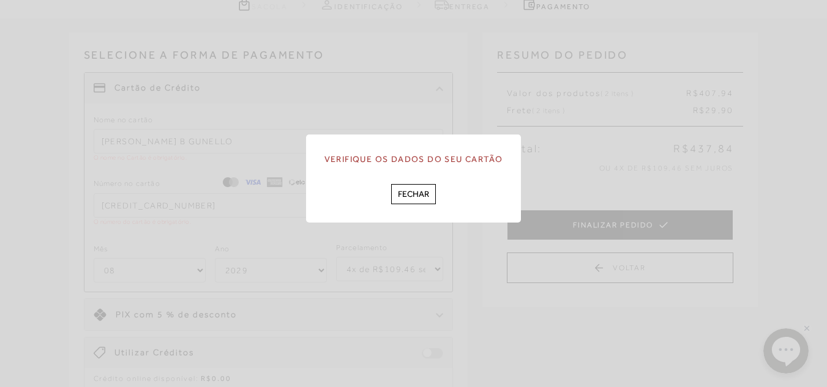
scroll to position [0, 0]
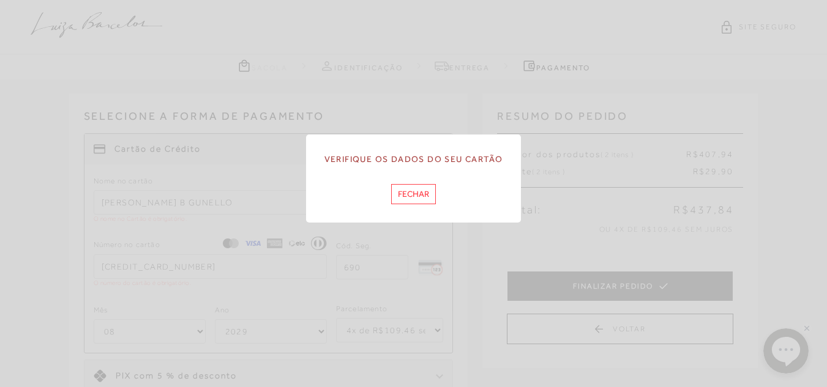
click at [423, 197] on button "Fechar" at bounding box center [413, 194] width 45 height 20
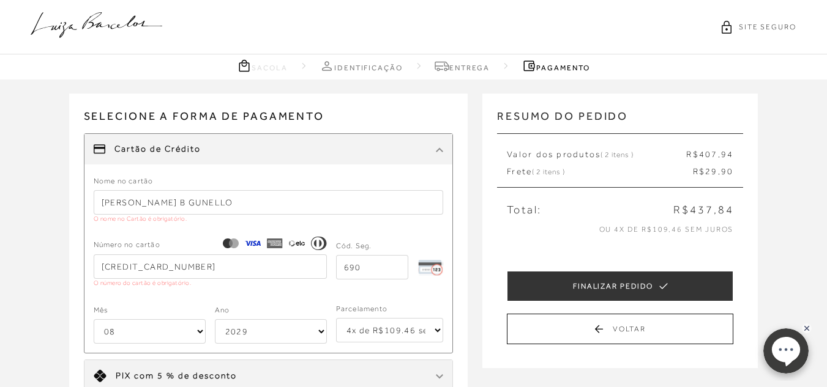
click at [391, 266] on input "690" at bounding box center [372, 267] width 73 height 24
click at [359, 348] on div "Nome no cartão [PERSON_NAME] O nome no Cartão é obrigatório. Número no cartão […" at bounding box center [268, 263] width 368 height 179
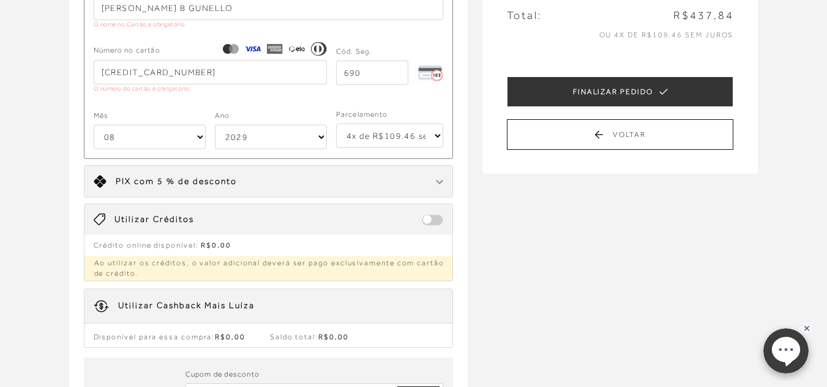
scroll to position [184, 0]
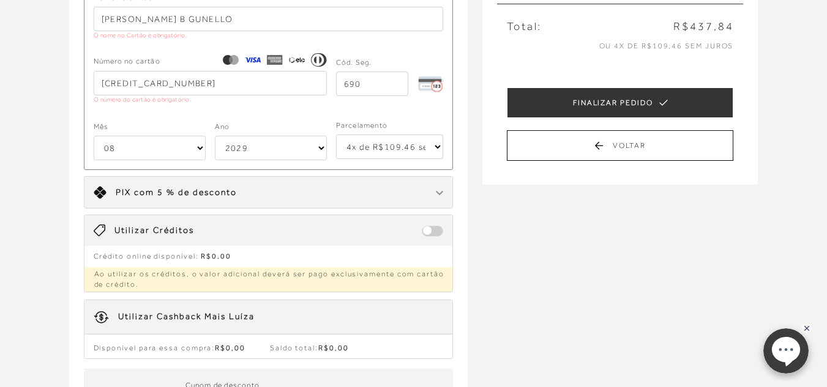
click at [474, 227] on div "Selecione a forma de pagamento FORMA DE PAGAMENTO Cartão de Crédito Nome no car…" at bounding box center [276, 101] width 414 height 382
drag, startPoint x: 457, startPoint y: 133, endPoint x: 470, endPoint y: 137, distance: 14.1
click at [468, 137] on div "Selecione a forma de pagamento FORMA DE PAGAMENTO Cartão de Crédito Nome no car…" at bounding box center [276, 101] width 414 height 382
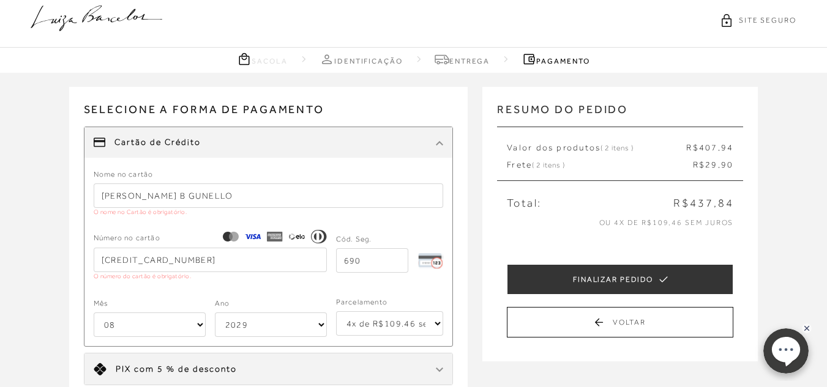
scroll to position [0, 0]
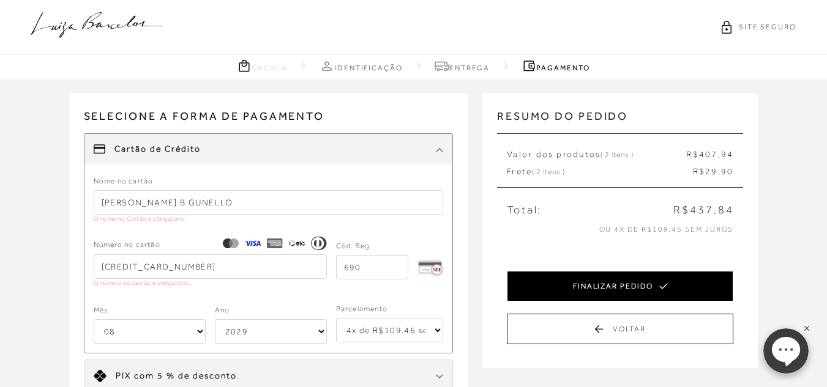
click at [649, 285] on button "FINALIZAR PEDIDO" at bounding box center [620, 286] width 226 height 31
select select "08"
select select "2029"
select select "4"
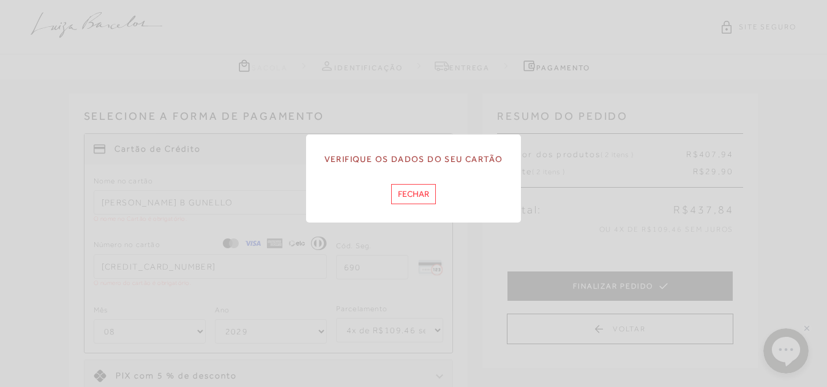
click at [427, 195] on button "Fechar" at bounding box center [413, 194] width 45 height 20
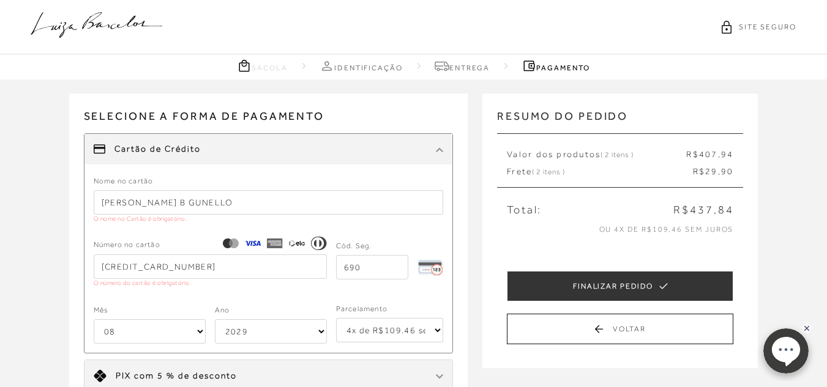
click at [261, 199] on input "[PERSON_NAME] B GUNELLO" at bounding box center [269, 202] width 350 height 24
drag, startPoint x: 205, startPoint y: 267, endPoint x: 12, endPoint y: 280, distance: 193.8
click at [12, 280] on div "Receber em casa SANDÁLIA DE DEDO EM CAMURÇA BEGE COM PESPONTO DECORATIVO CÓD: 1…" at bounding box center [413, 372] width 827 height 584
type input "[CREDIT_CARD_NUMBER]"
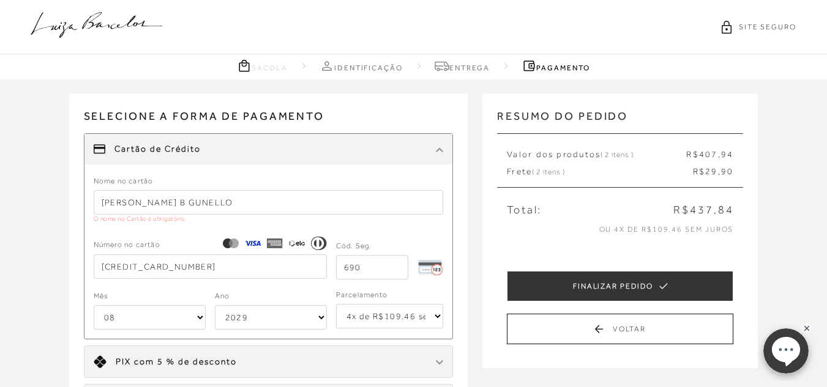
click at [399, 272] on input "690" at bounding box center [372, 267] width 73 height 24
type input "6"
type input "690"
click at [168, 310] on select "01 02 03 04 05 06 07 08 09 10 11 12" at bounding box center [150, 317] width 112 height 24
click at [94, 305] on select "01 02 03 04 05 06 07 08 09 10 11 12" at bounding box center [150, 317] width 112 height 24
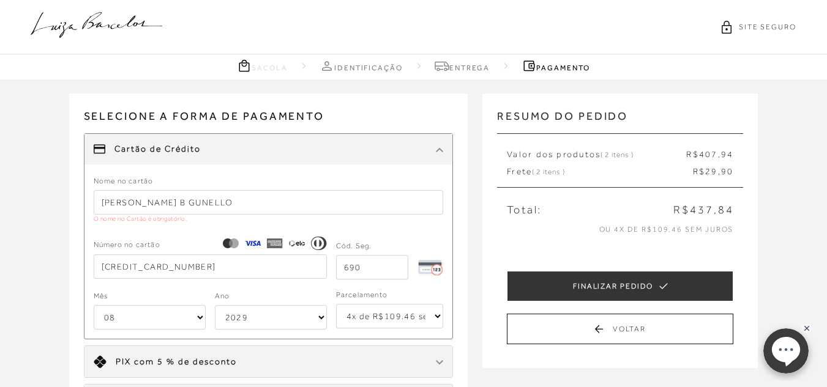
click at [267, 311] on select "2025 2026 2027 2028 2029 2030 2031 2032 2033 2034 2035 2036 2037 2038 2039 2040…" at bounding box center [271, 317] width 112 height 24
click at [215, 305] on select "2025 2026 2027 2028 2029 2030 2031 2032 2033 2034 2035 2036 2037 2038 2039 2040…" at bounding box center [271, 317] width 112 height 24
click at [309, 293] on div "Ano 2025 2026 2027 2028 2029 2030 2031 2032 2033 2034 2035 2036 2037 2038 2039 …" at bounding box center [271, 309] width 112 height 40
click at [419, 315] on select "1x de R$437.84 2x de R$218.92 sem juros 3x de R$145.95 sem juros 4x de R$109.46…" at bounding box center [390, 316] width 108 height 24
click at [336, 304] on select "1x de R$437.84 2x de R$218.92 sem juros 3x de R$145.95 sem juros 4x de R$109.46…" at bounding box center [390, 316] width 108 height 24
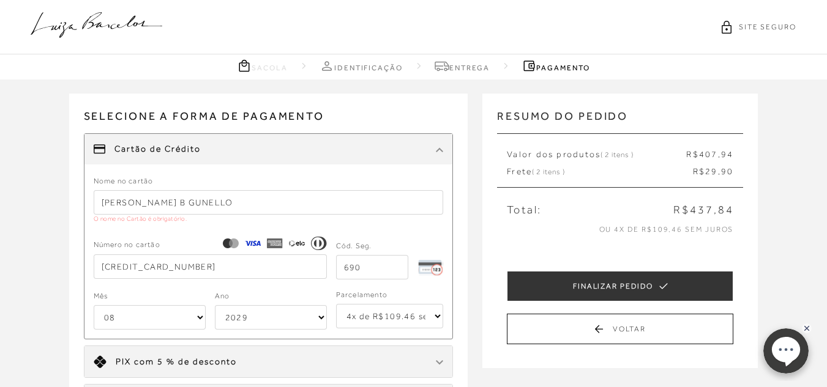
click at [464, 297] on div "Selecione a forma de pagamento FORMA DE PAGAMENTO Cartão de Crédito Nome no car…" at bounding box center [268, 278] width 399 height 368
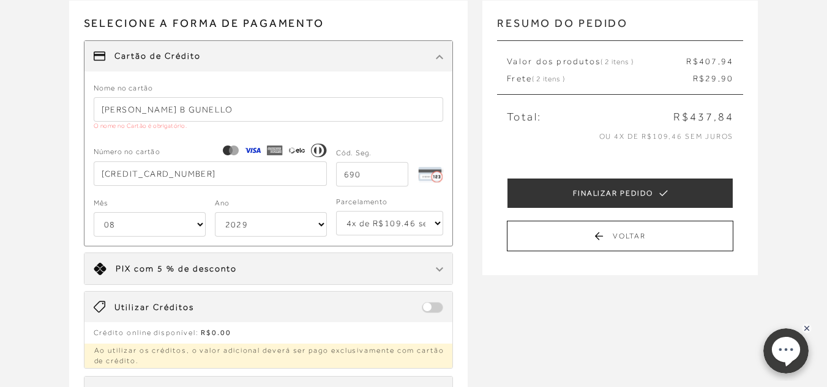
scroll to position [122, 0]
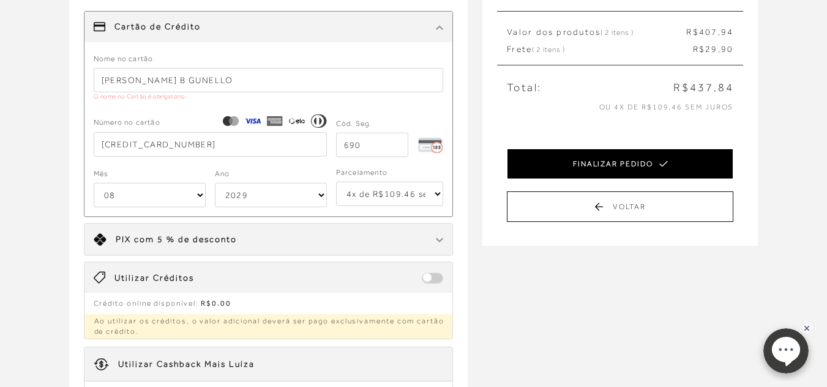
click at [608, 159] on button "FINALIZAR PEDIDO" at bounding box center [620, 164] width 226 height 31
select select "08"
select select "2029"
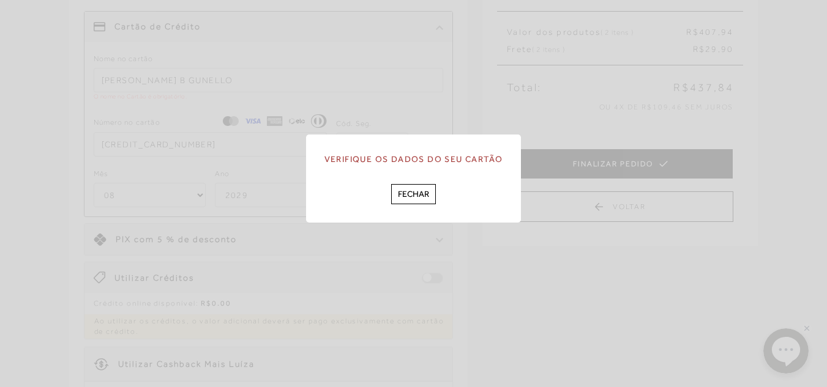
scroll to position [0, 0]
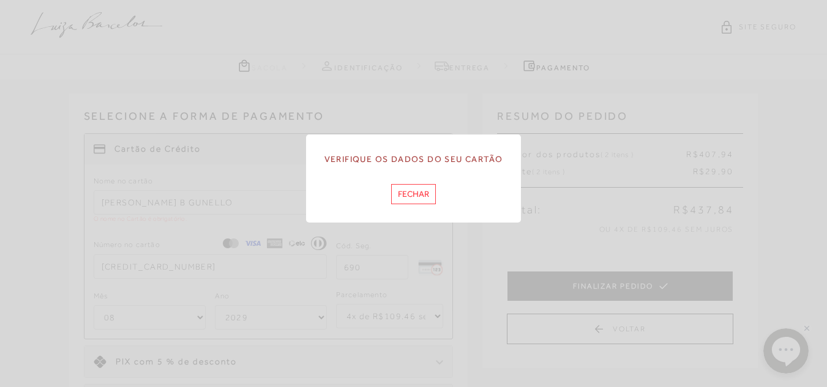
click at [392, 197] on button "Fechar" at bounding box center [413, 194] width 45 height 20
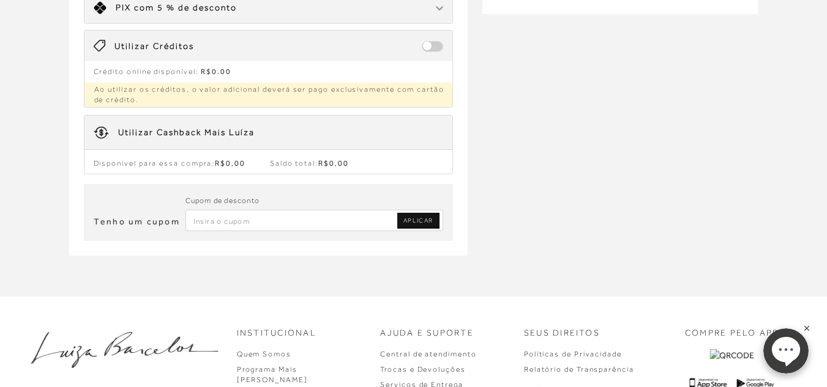
scroll to position [367, 0]
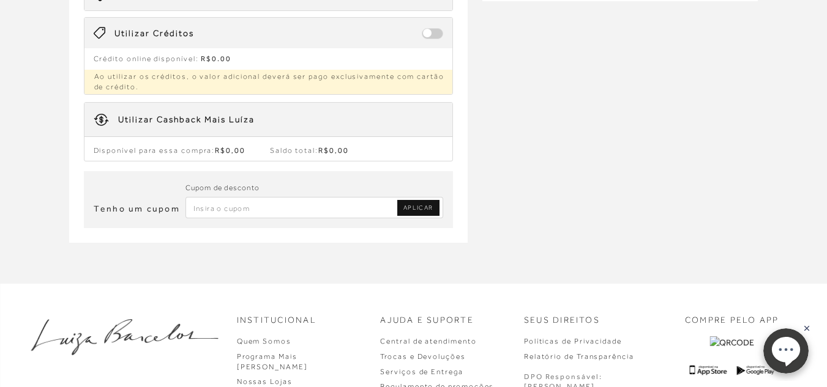
click at [434, 204] on link "APLICAR" at bounding box center [418, 208] width 42 height 16
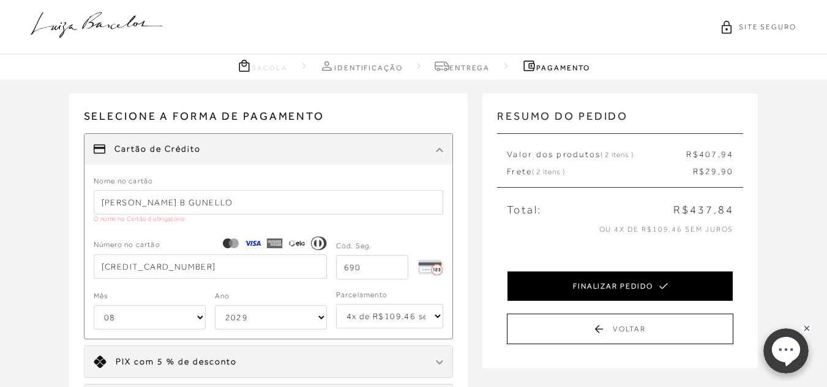
scroll to position [122, 0]
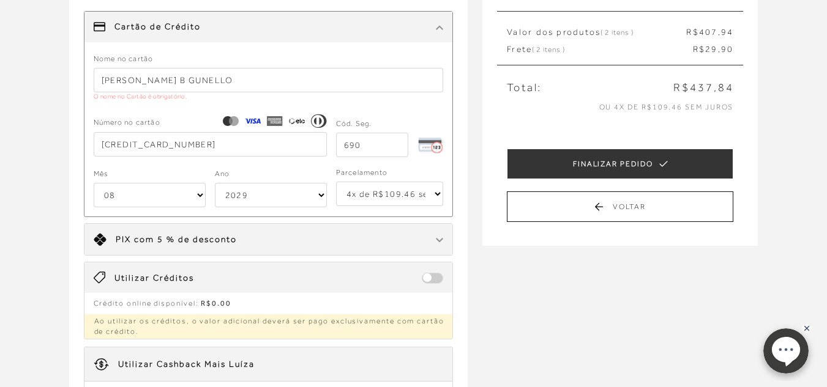
click at [232, 120] on icon at bounding box center [231, 121] width 16 height 16
click at [231, 120] on icon at bounding box center [230, 121] width 4 height 8
click at [291, 157] on div "Número no cartão [CREDIT_CARD_NUMBER] Cód. Seg. 690" at bounding box center [269, 137] width 350 height 40
click at [413, 195] on select "1x de R$437.84 2x de R$218.92 sem juros 3x de R$145.95 sem juros 4x de R$109.46…" at bounding box center [390, 194] width 108 height 24
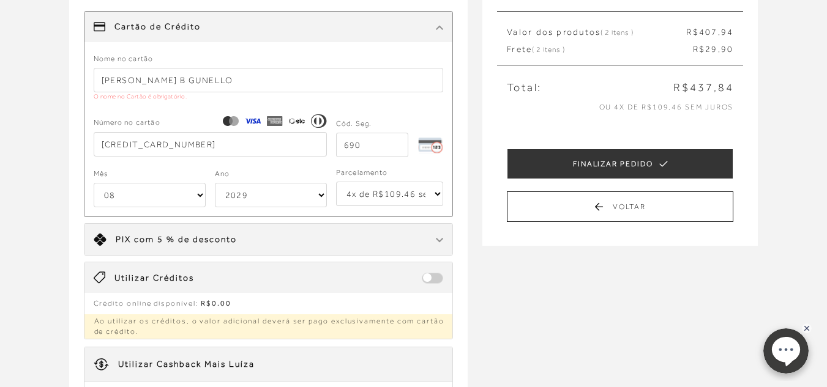
select select "5"
click at [336, 182] on select "1x de R$437.84 2x de R$218.92 sem juros 3x de R$145.95 sem juros 4x de R$109.46…" at bounding box center [390, 194] width 108 height 24
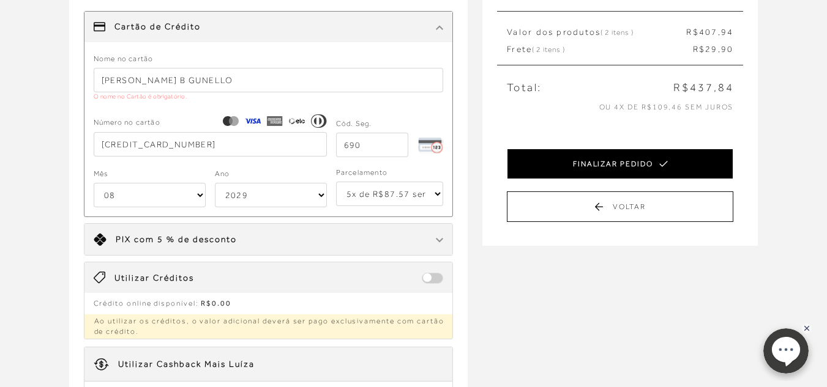
click at [569, 158] on button "FINALIZAR PEDIDO" at bounding box center [620, 164] width 226 height 31
select select "08"
select select "2029"
select select "5"
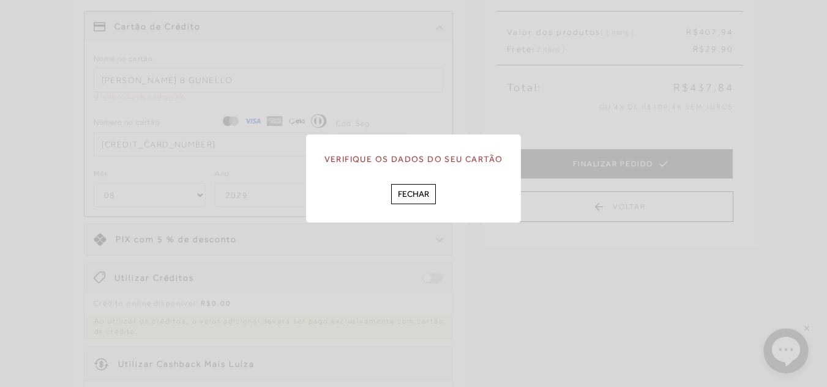
scroll to position [0, 0]
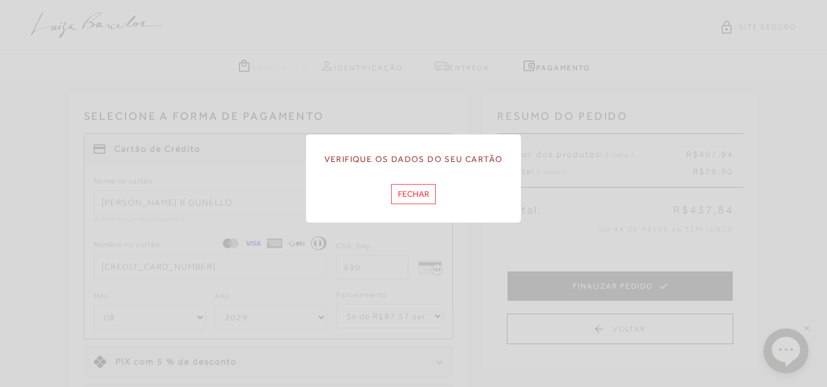
click at [408, 195] on button "Fechar" at bounding box center [413, 194] width 45 height 20
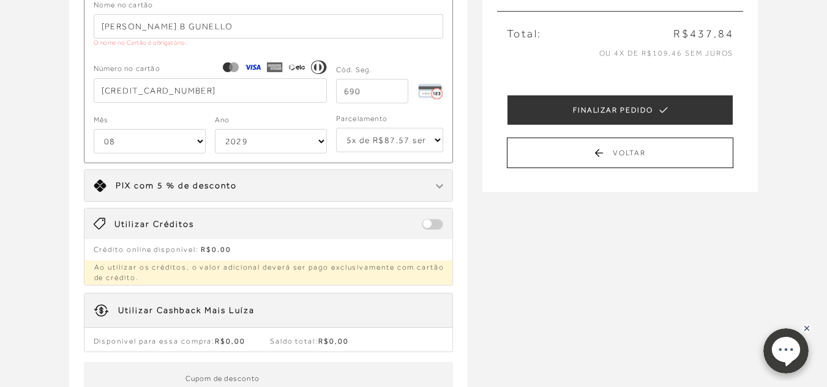
scroll to position [61, 0]
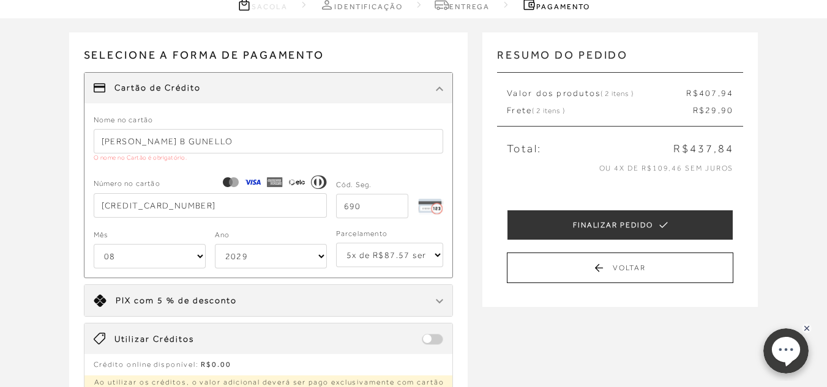
click at [245, 143] on input "[PERSON_NAME] B GUNELLO" at bounding box center [269, 141] width 350 height 24
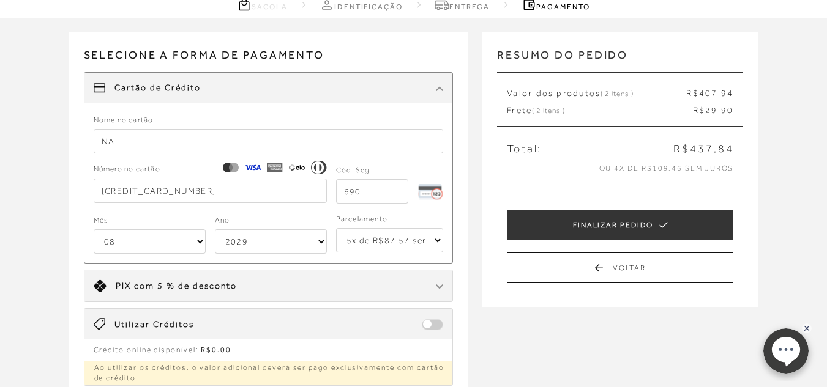
type input "N"
click at [376, 130] on input "[PERSON_NAME]" at bounding box center [269, 141] width 350 height 24
type input "[PERSON_NAME]"
click at [457, 141] on div "Selecione a forma de pagamento FORMA DE PAGAMENTO Cartão de Crédito Nome no car…" at bounding box center [268, 209] width 399 height 354
click at [426, 240] on select "1x de R$437.84 2x de R$218.92 sem juros 3x de R$145.95 sem juros 4x de R$109.46…" at bounding box center [390, 240] width 108 height 24
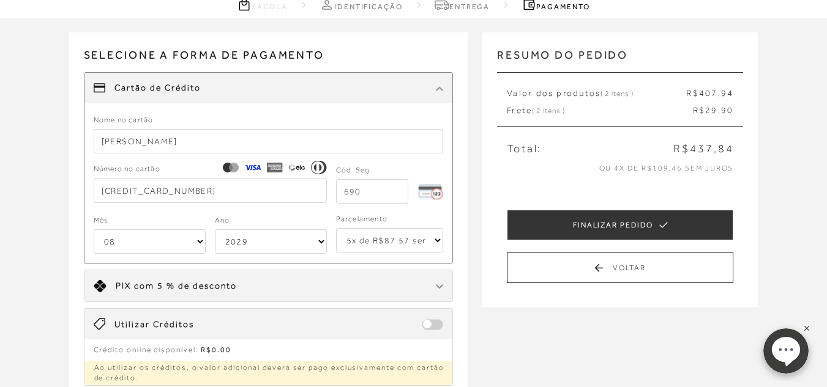
select select "4"
click at [336, 228] on select "1x de R$437.84 2x de R$218.92 sem juros 3x de R$145.95 sem juros 4x de R$109.46…" at bounding box center [390, 240] width 108 height 24
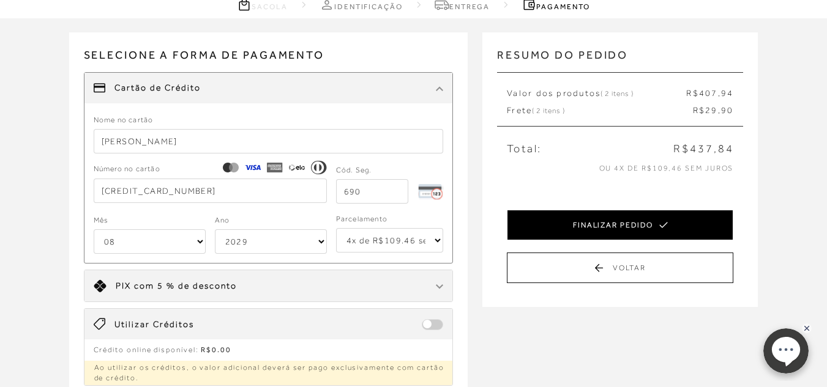
click at [570, 223] on button "FINALIZAR PEDIDO" at bounding box center [620, 225] width 226 height 31
select select "08"
select select "2029"
select select "4"
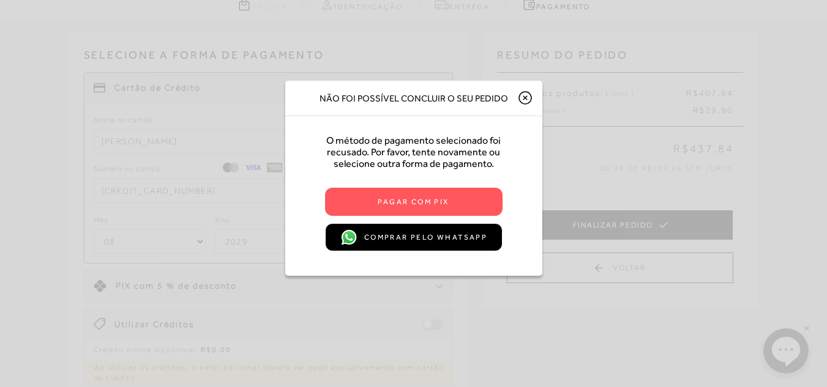
scroll to position [0, 0]
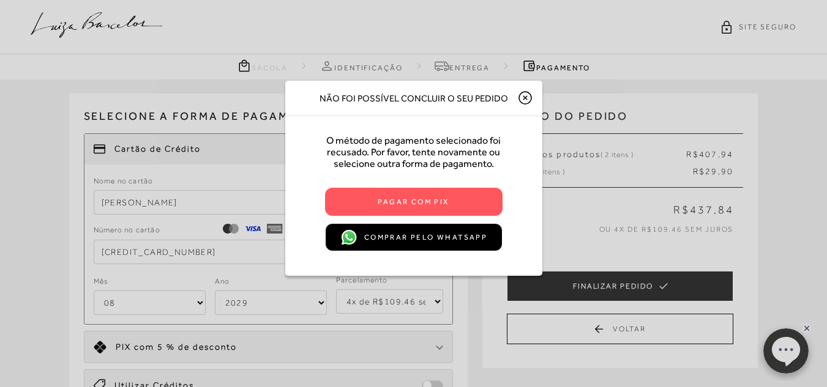
click at [528, 95] on icon at bounding box center [525, 98] width 15 height 15
